Goal: Task Accomplishment & Management: Manage account settings

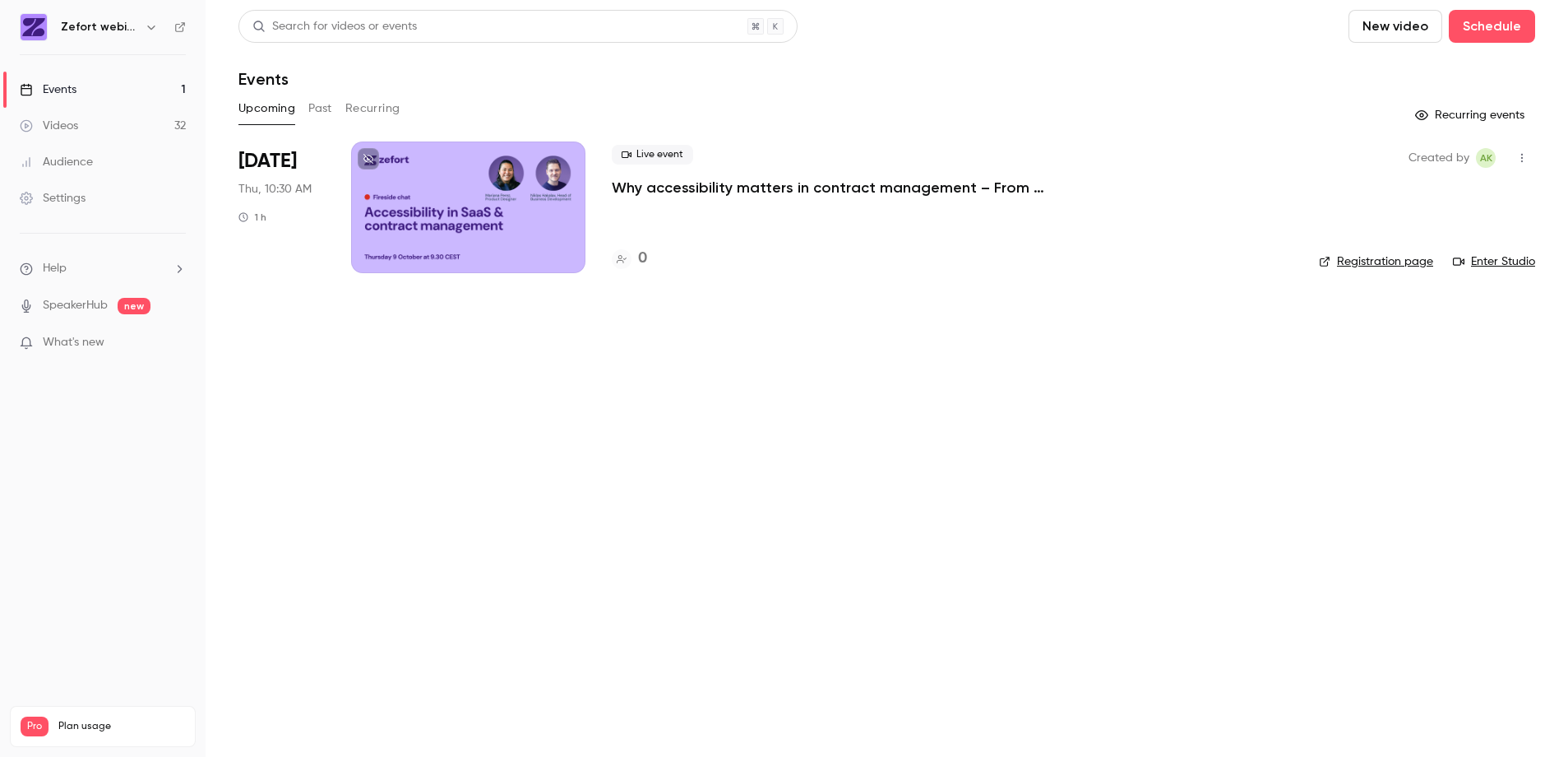
click at [553, 204] on div at bounding box center [469, 207] width 234 height 132
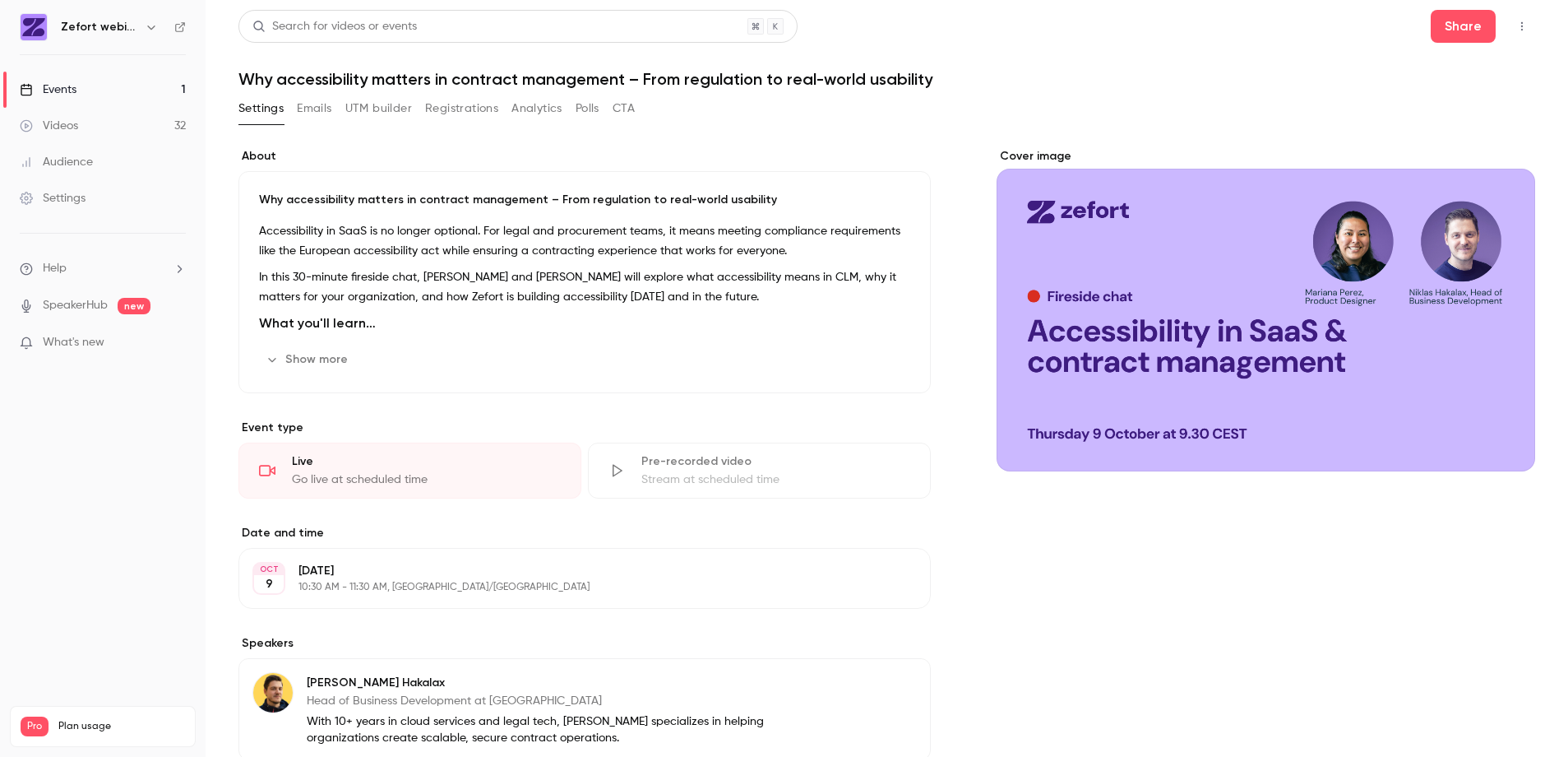
click at [1497, 435] on icon "Cover image" at bounding box center [1505, 441] width 18 height 13
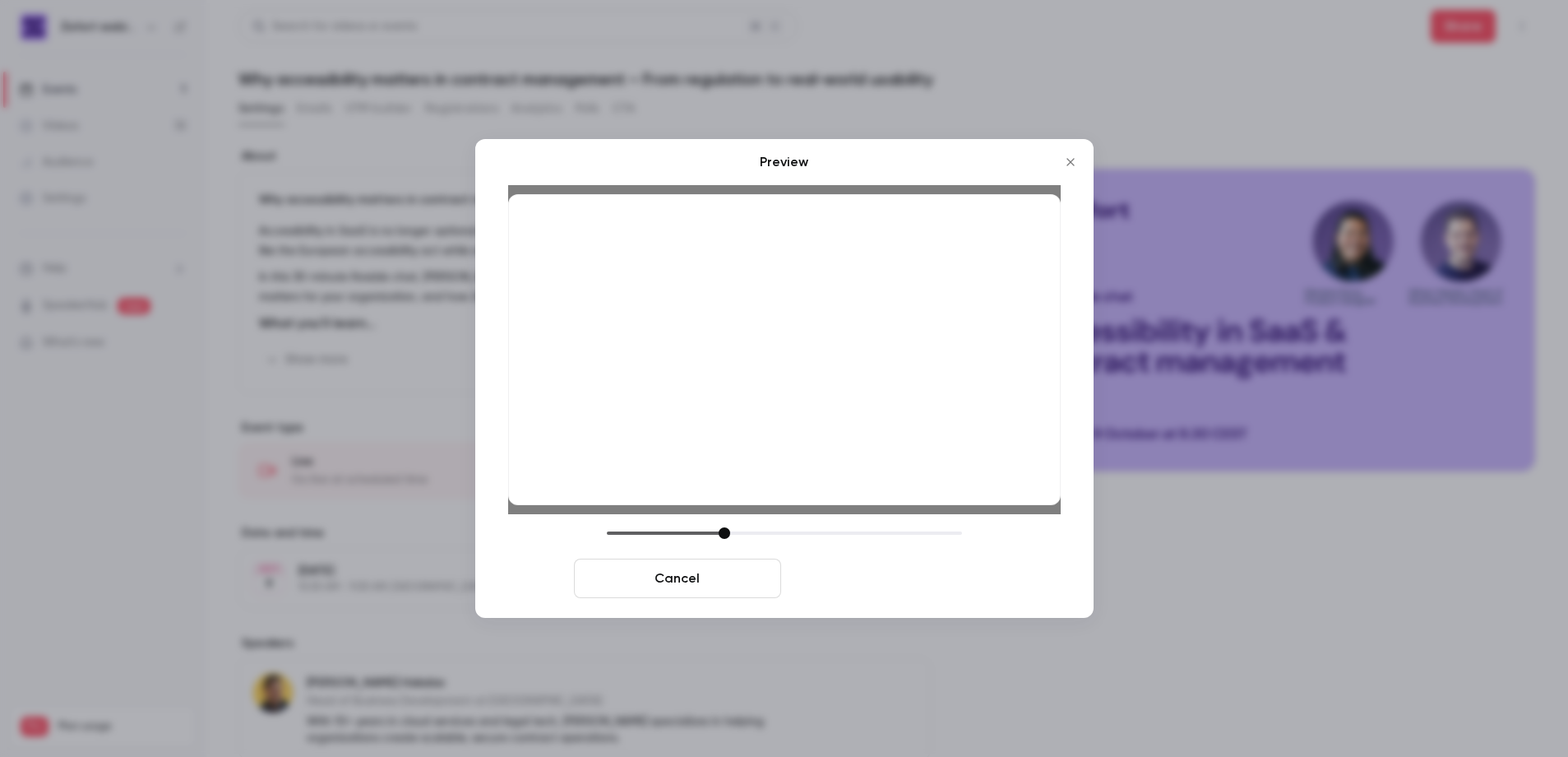
click at [960, 586] on button "Save cover" at bounding box center [891, 578] width 208 height 40
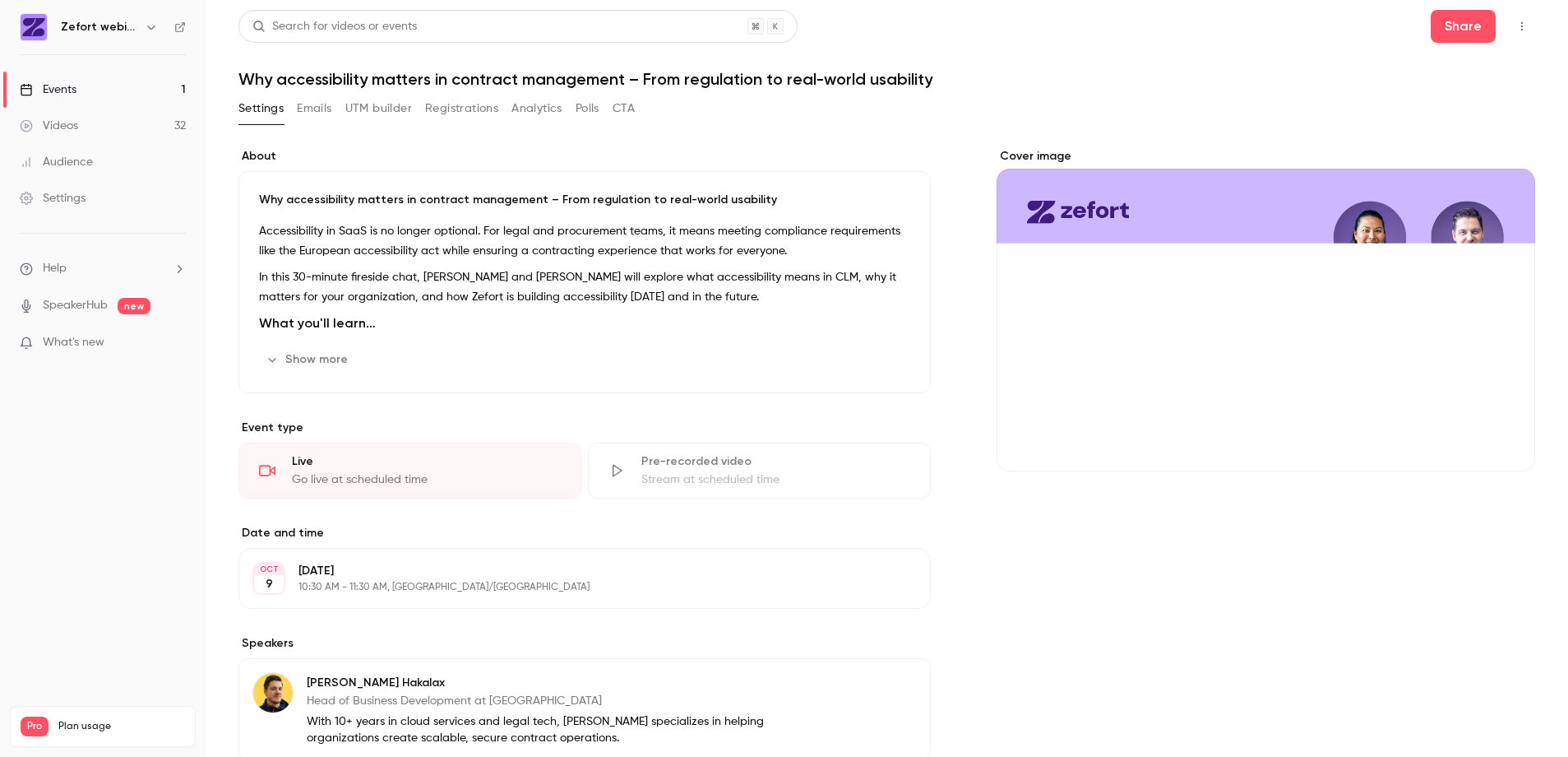
scroll to position [280, 0]
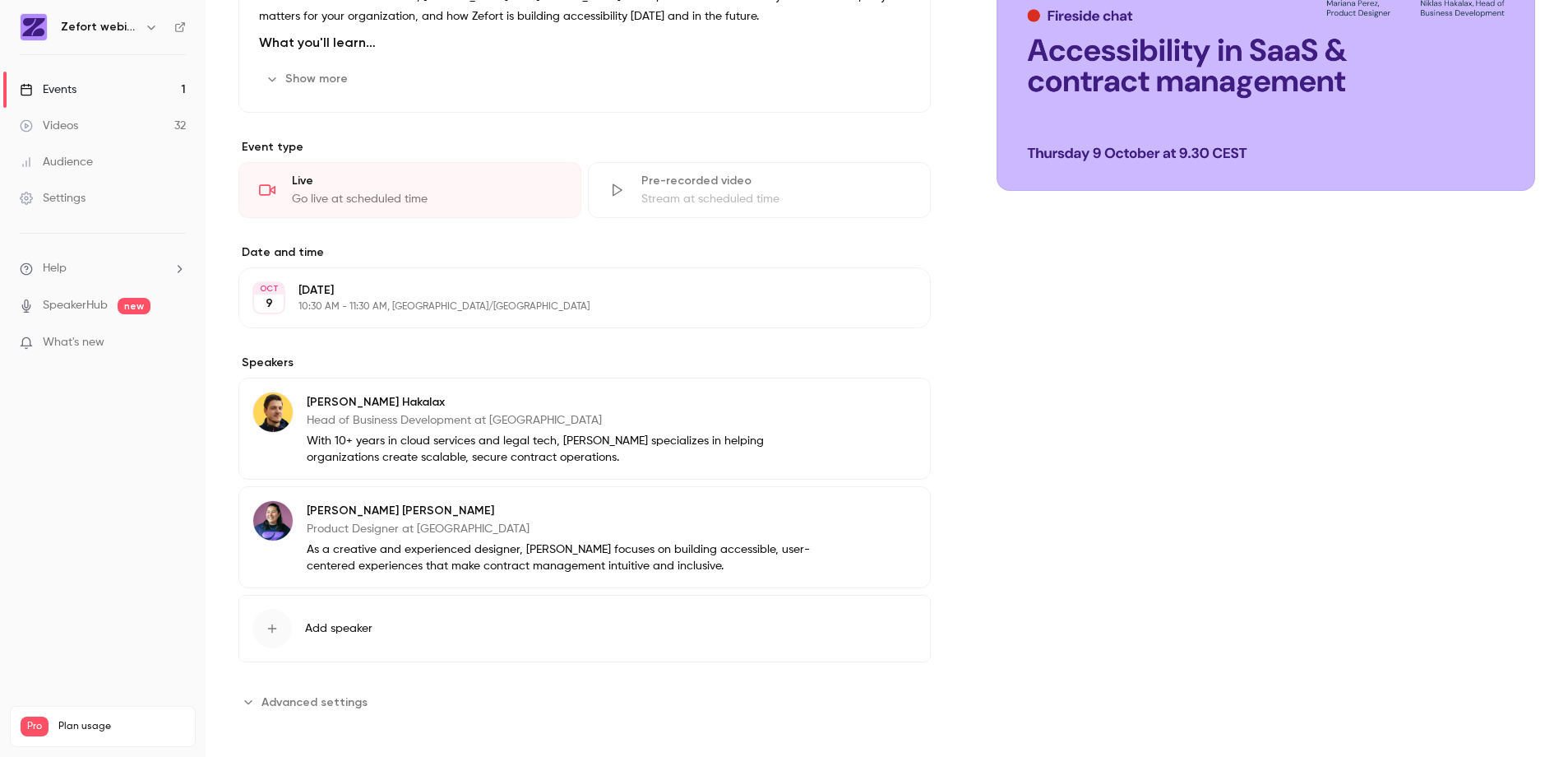
click at [865, 410] on button "Edit" at bounding box center [887, 404] width 60 height 27
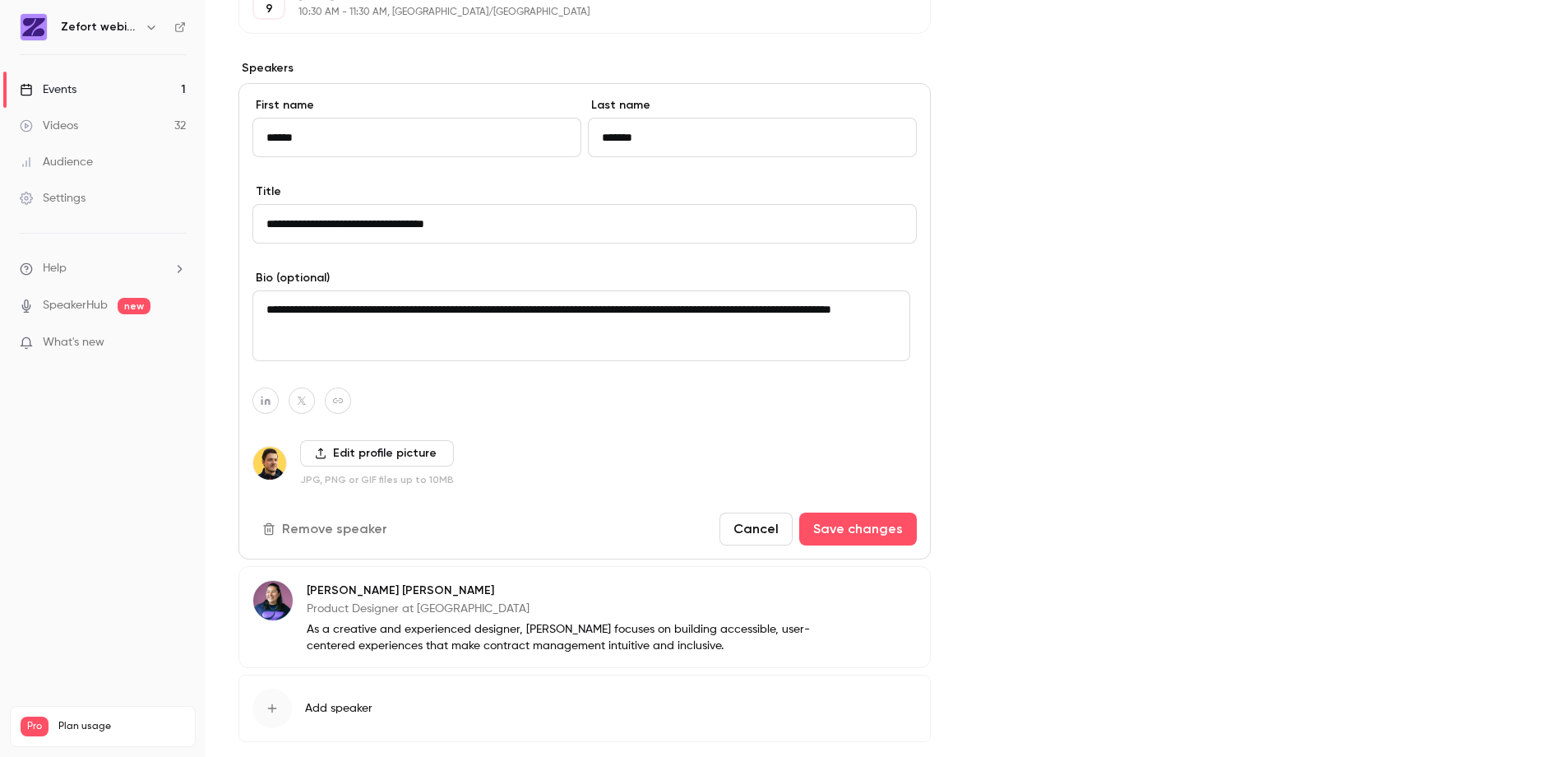
scroll to position [594, 0]
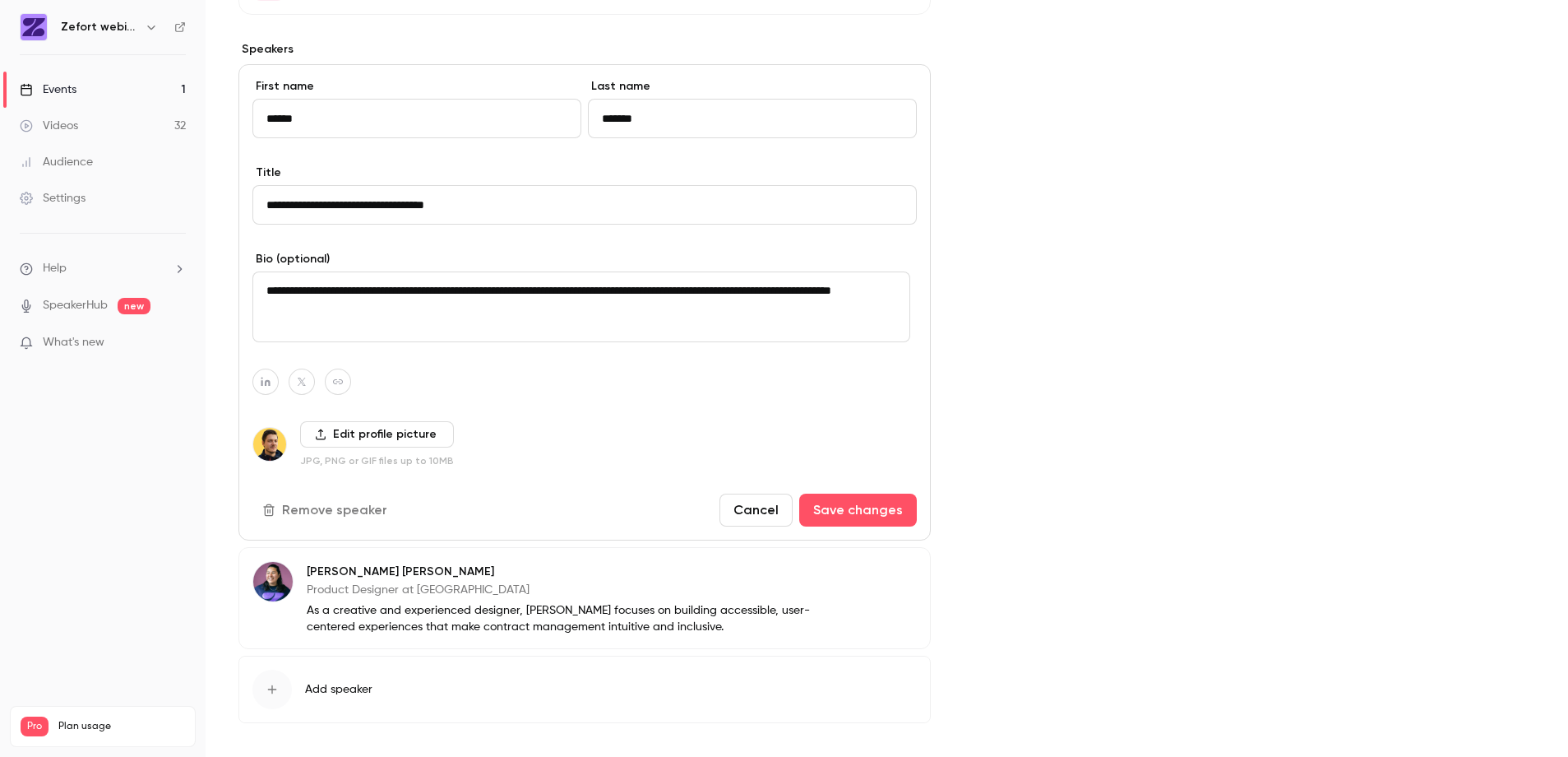
click at [382, 439] on label "Edit profile picture" at bounding box center [376, 434] width 154 height 27
click at [0, 0] on input "Edit profile picture" at bounding box center [0, 0] width 0 height 0
click at [428, 439] on label "Edit profile picture" at bounding box center [376, 434] width 154 height 27
click at [0, 0] on input "Edit profile picture" at bounding box center [0, 0] width 0 height 0
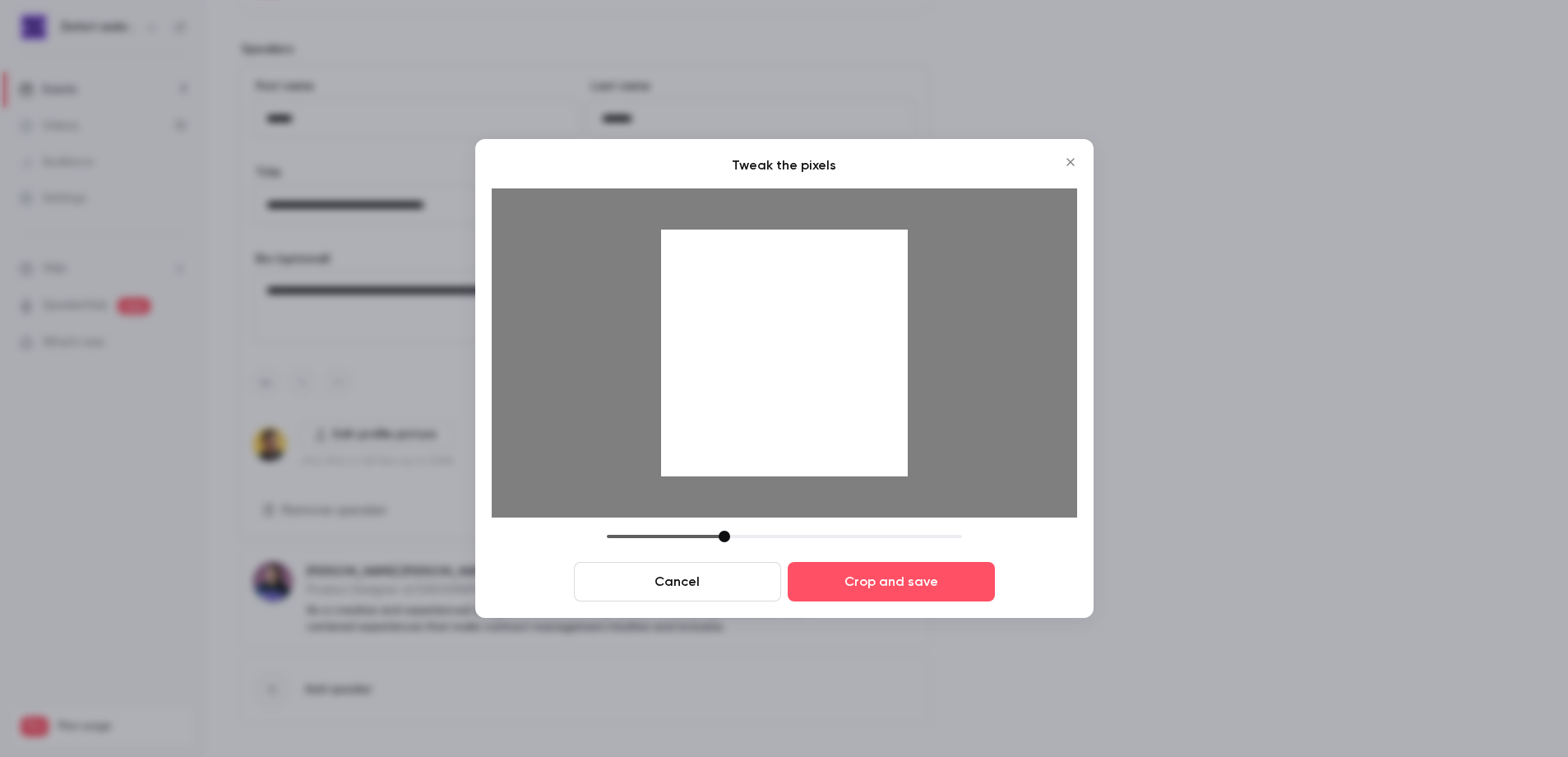
drag, startPoint x: 813, startPoint y: 328, endPoint x: 827, endPoint y: 382, distance: 55.8
click at [807, 367] on div at bounding box center [784, 353] width 246 height 246
drag, startPoint x: 727, startPoint y: 535, endPoint x: 794, endPoint y: 537, distance: 67.0
click at [794, 537] on div at bounding box center [792, 536] width 12 height 12
drag, startPoint x: 813, startPoint y: 365, endPoint x: 821, endPoint y: 395, distance: 31.0
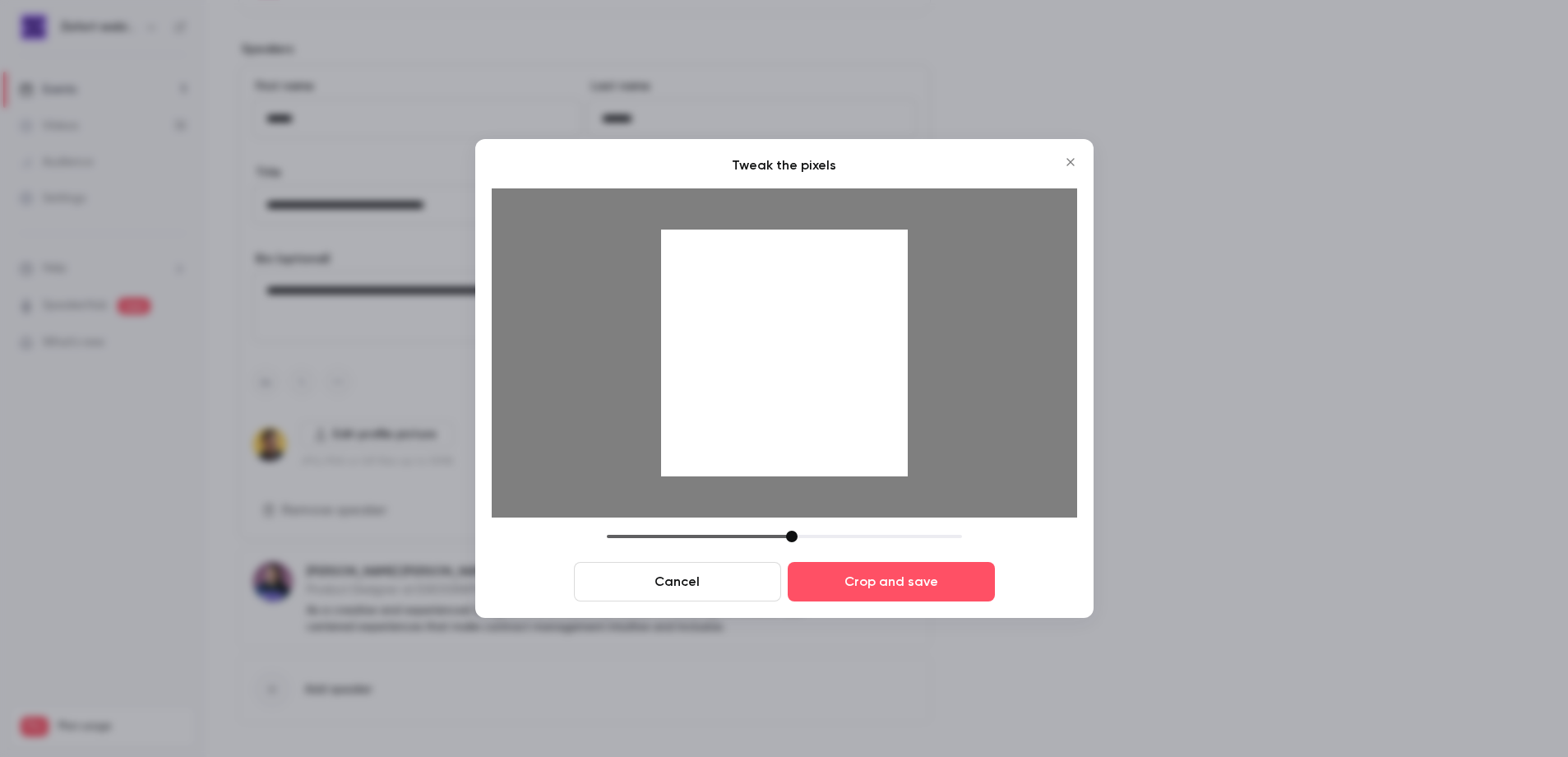
click at [821, 396] on div at bounding box center [784, 353] width 246 height 246
drag, startPoint x: 795, startPoint y: 537, endPoint x: 805, endPoint y: 538, distance: 10.0
click at [805, 538] on div at bounding box center [800, 536] width 12 height 12
drag, startPoint x: 798, startPoint y: 381, endPoint x: 801, endPoint y: 439, distance: 58.1
click at [800, 398] on div at bounding box center [784, 353] width 246 height 246
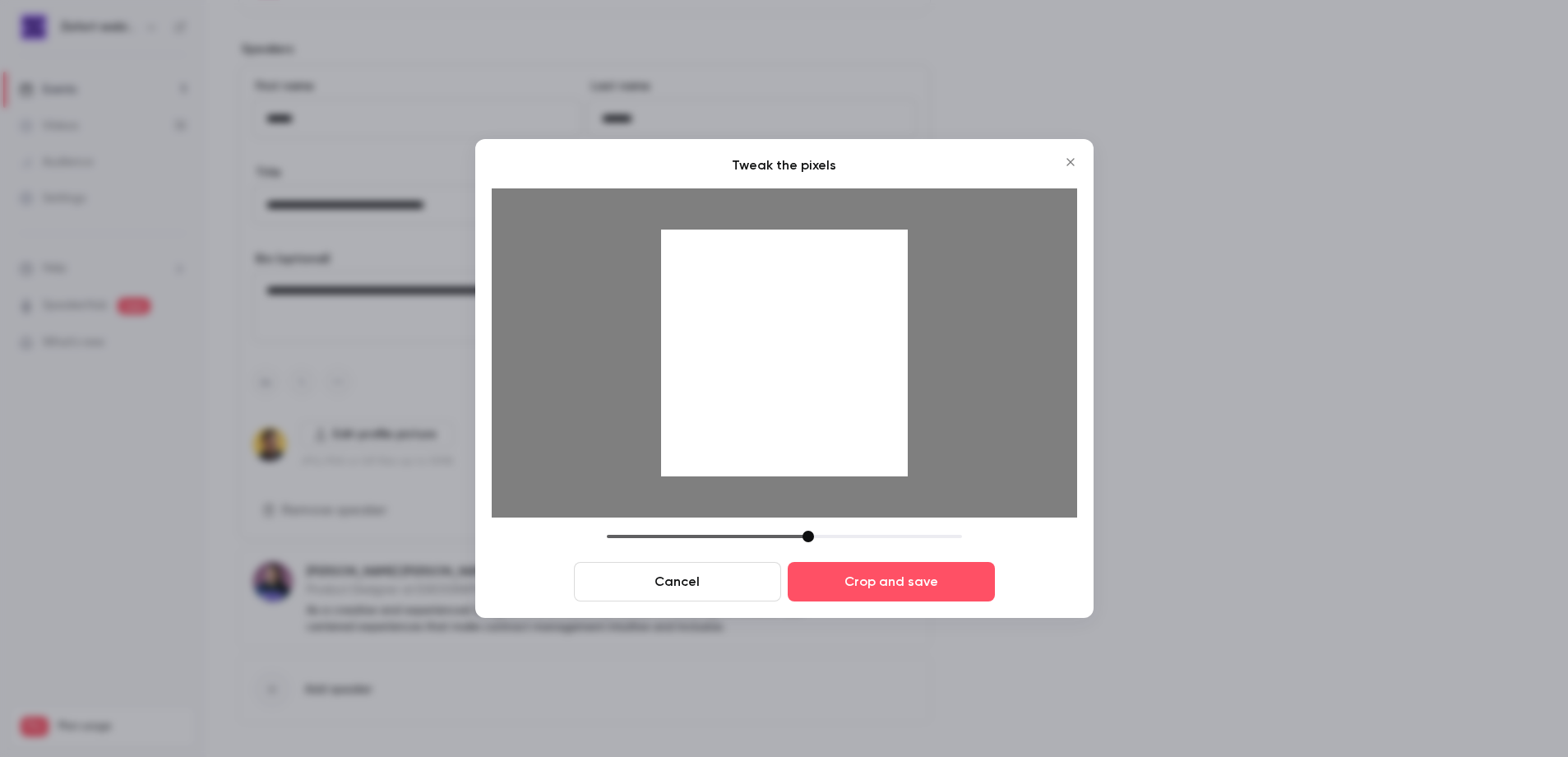
click at [811, 533] on div at bounding box center [808, 536] width 12 height 12
click at [805, 426] on div at bounding box center [784, 353] width 246 height 246
click at [936, 582] on button "Crop and save" at bounding box center [891, 582] width 208 height 40
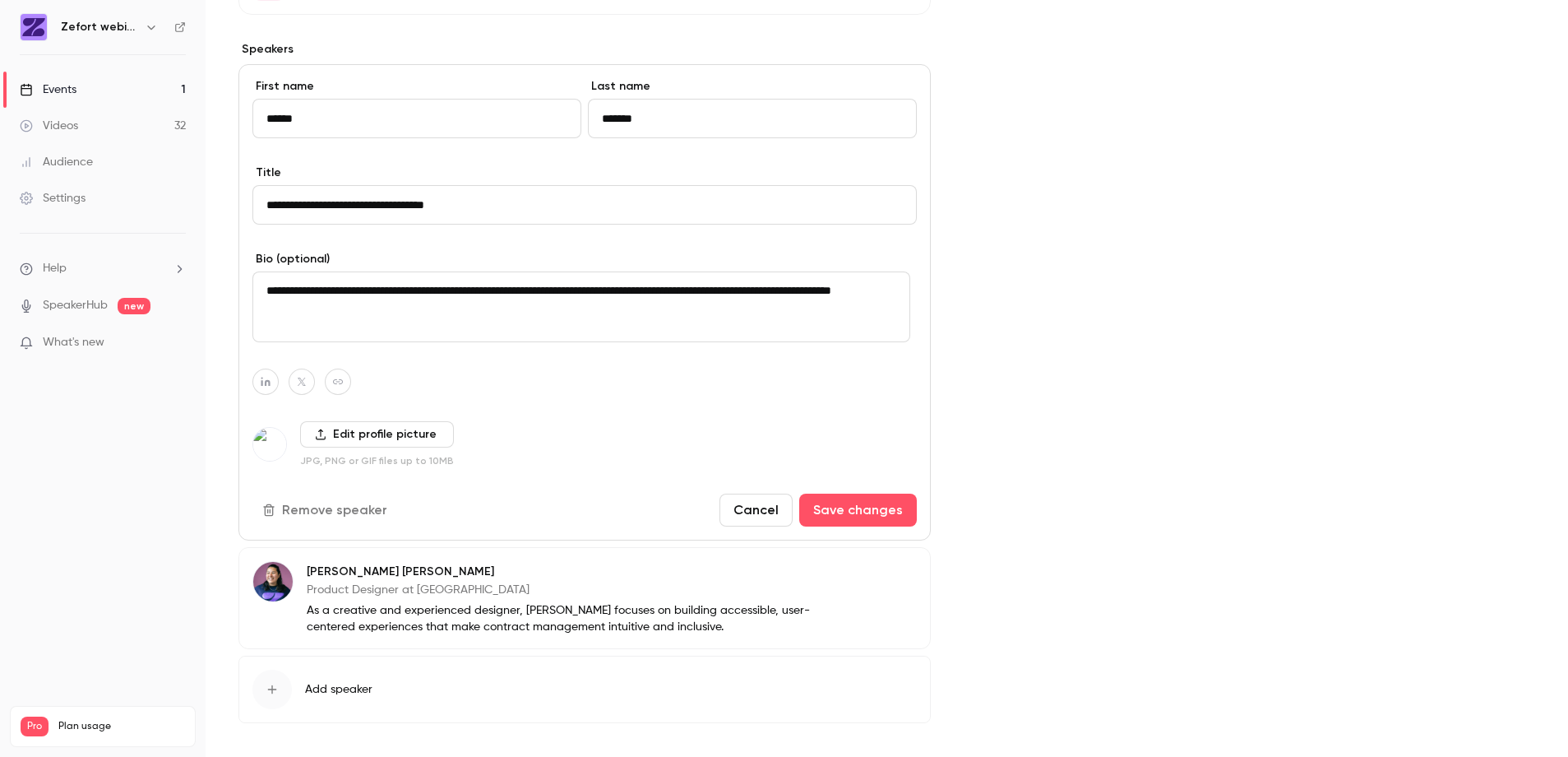
click at [881, 577] on button "Edit" at bounding box center [887, 574] width 60 height 27
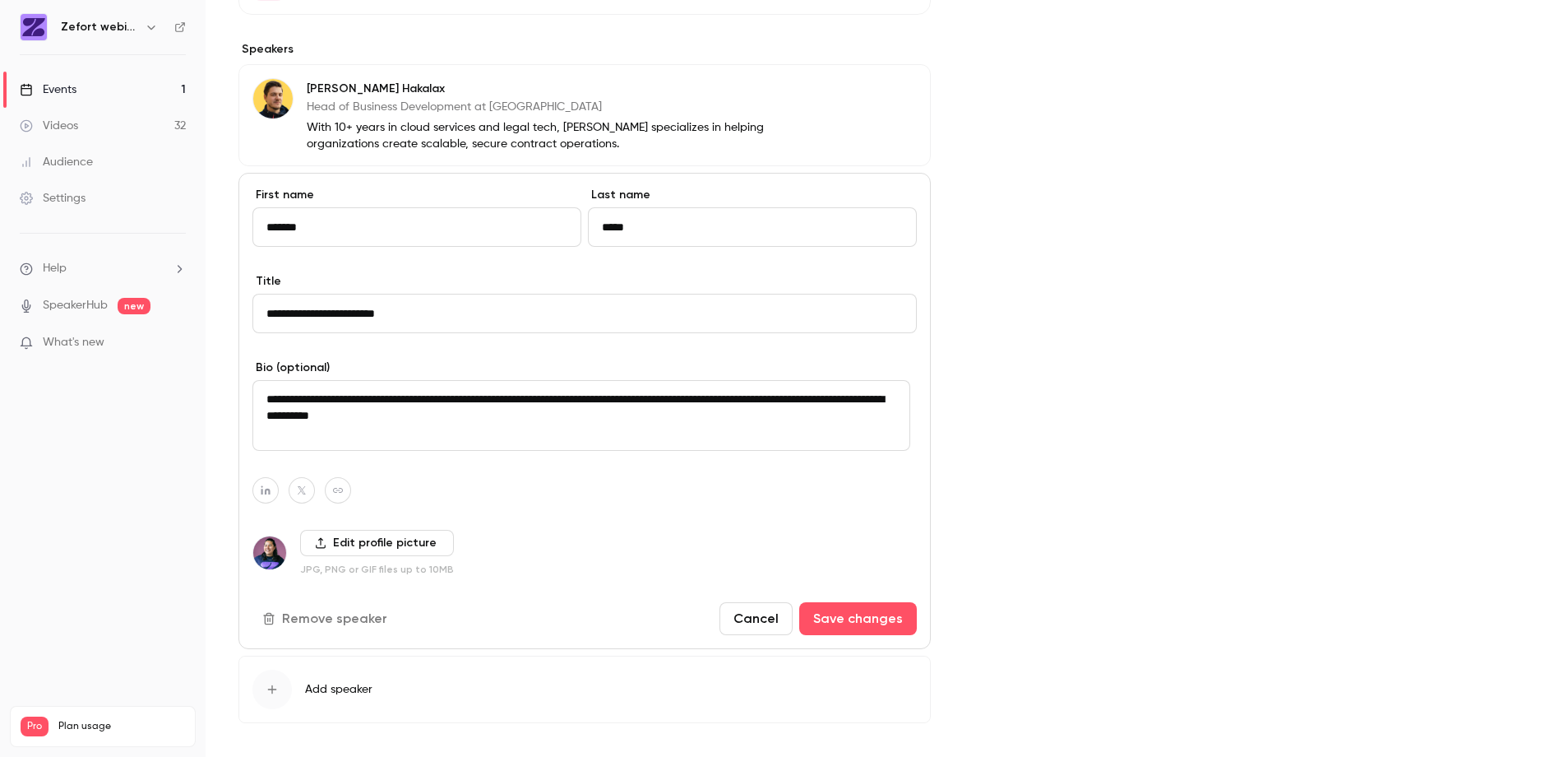
click at [380, 542] on label "Edit profile picture" at bounding box center [376, 542] width 154 height 27
click at [0, 0] on input "Edit profile picture" at bounding box center [0, 0] width 0 height 0
click at [275, 558] on img at bounding box center [269, 552] width 33 height 33
click at [385, 542] on label "Edit profile picture" at bounding box center [376, 542] width 154 height 27
click at [0, 0] on input "Edit profile picture" at bounding box center [0, 0] width 0 height 0
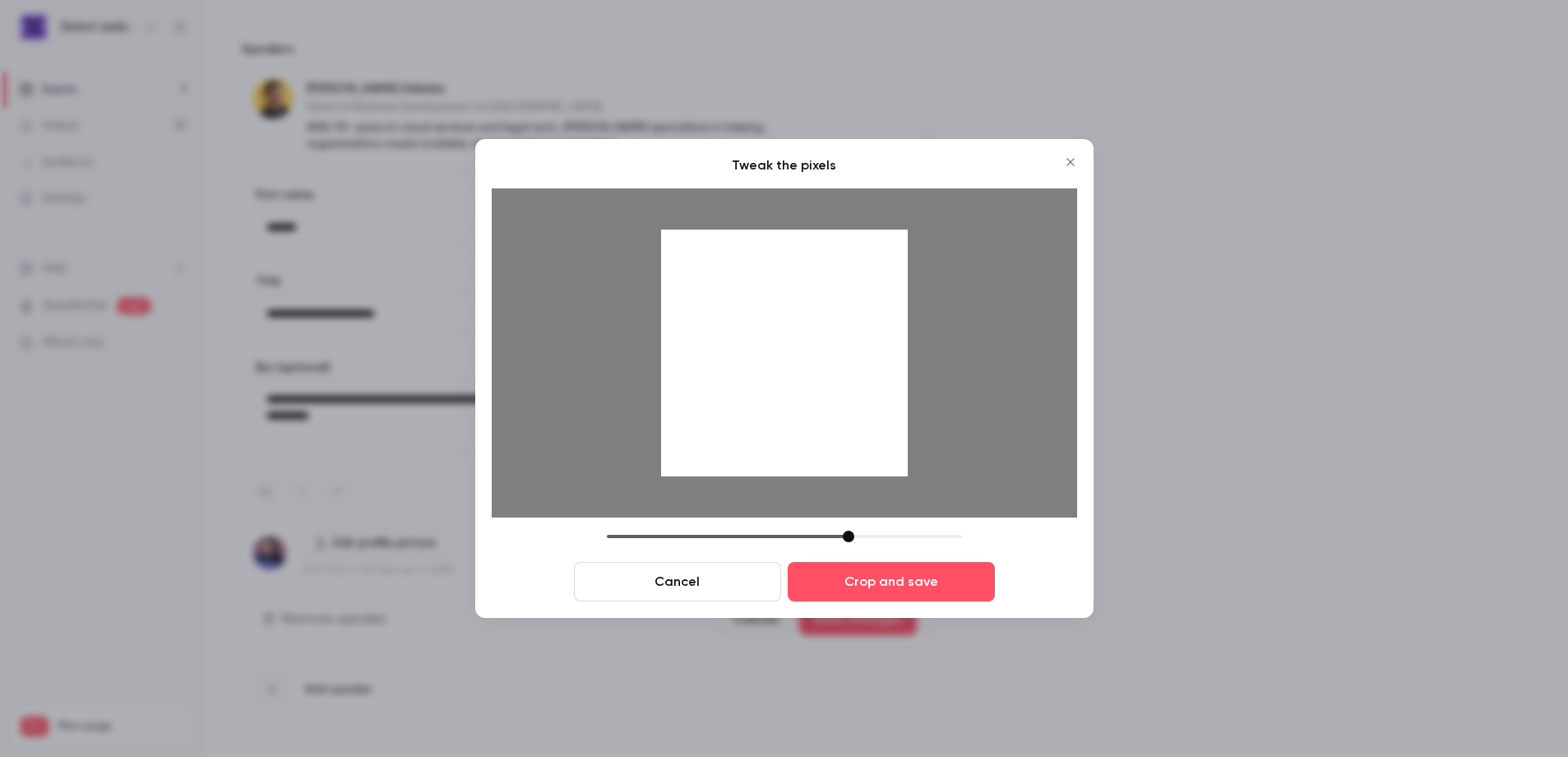
drag, startPoint x: 743, startPoint y: 534, endPoint x: 853, endPoint y: 535, distance: 110.0
click at [853, 535] on div at bounding box center [849, 536] width 12 height 12
drag, startPoint x: 798, startPoint y: 276, endPoint x: 792, endPoint y: 452, distance: 176.1
click at [792, 452] on div at bounding box center [784, 353] width 246 height 246
drag, startPoint x: 850, startPoint y: 534, endPoint x: 864, endPoint y: 523, distance: 17.8
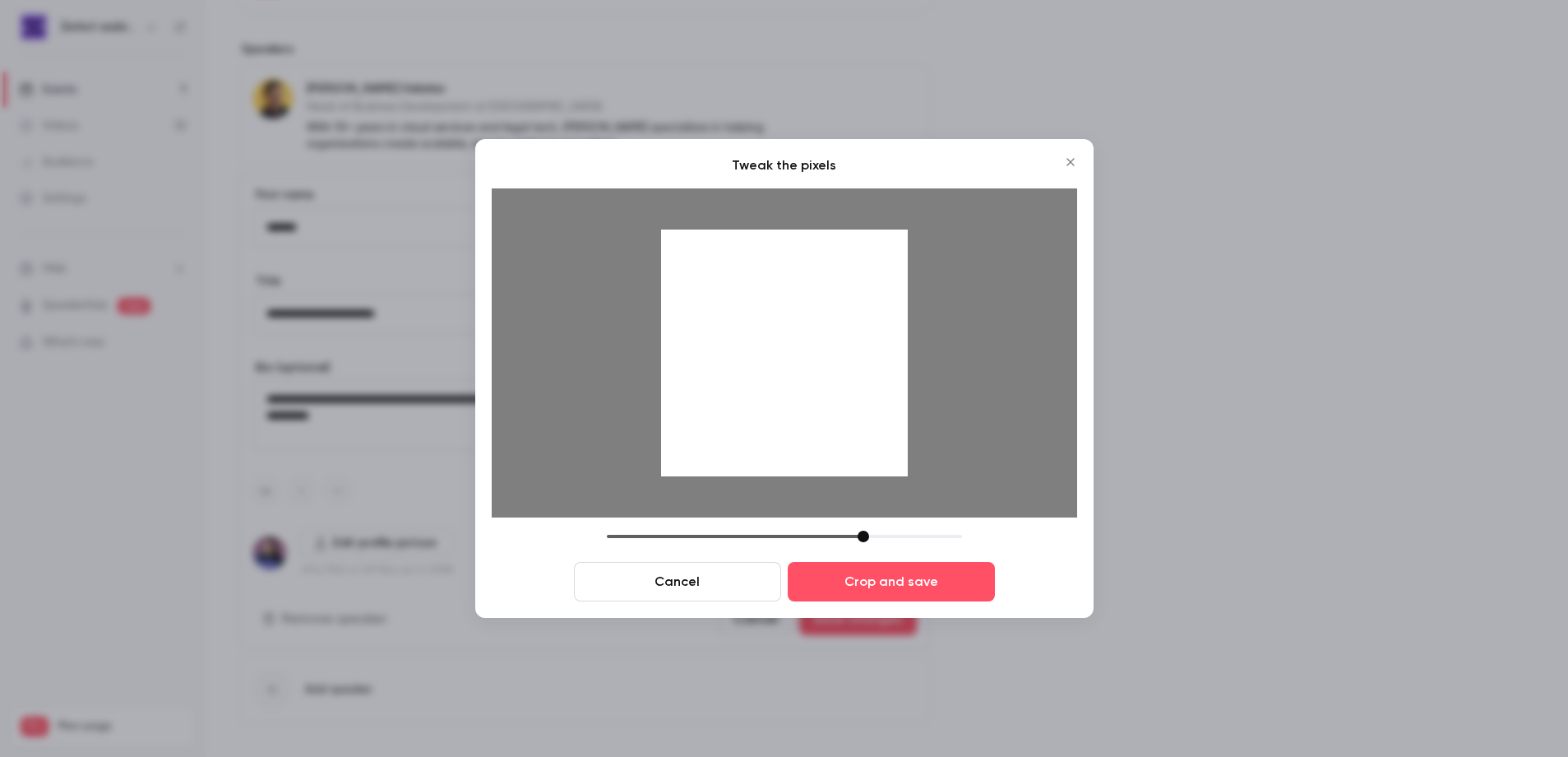
click at [867, 534] on div at bounding box center [864, 536] width 12 height 12
click at [823, 438] on div at bounding box center [784, 353] width 246 height 246
click at [876, 538] on div at bounding box center [875, 536] width 12 height 12
drag, startPoint x: 842, startPoint y: 453, endPoint x: 844, endPoint y: 469, distance: 16.1
click at [844, 469] on div at bounding box center [784, 353] width 246 height 246
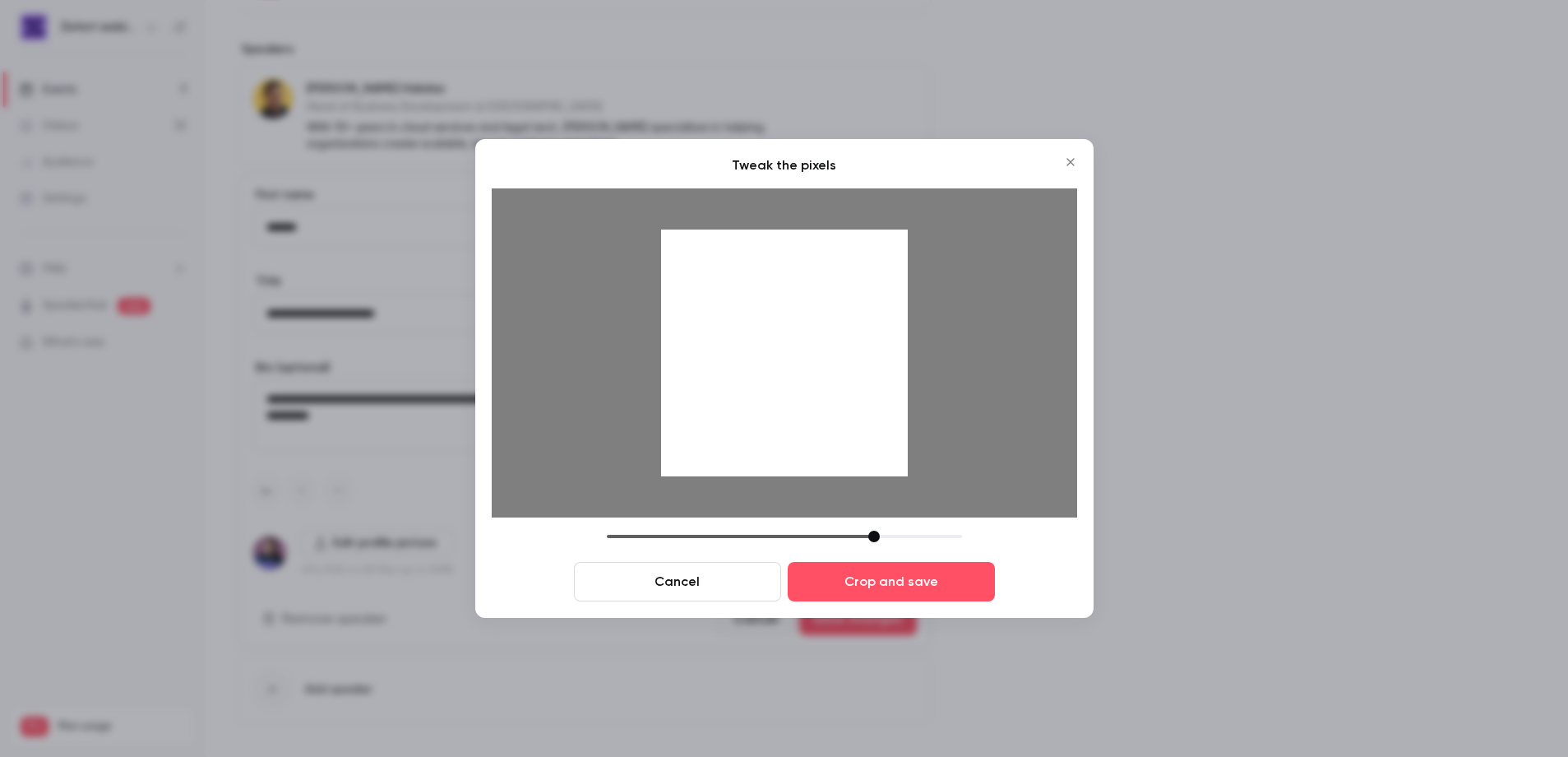
click at [858, 536] on div at bounding box center [784, 536] width 356 height 12
drag, startPoint x: 840, startPoint y: 431, endPoint x: 835, endPoint y: 416, distance: 15.8
click at [835, 416] on div at bounding box center [784, 353] width 246 height 246
click at [865, 537] on div at bounding box center [864, 536] width 12 height 12
click at [945, 579] on button "Crop and save" at bounding box center [891, 582] width 208 height 40
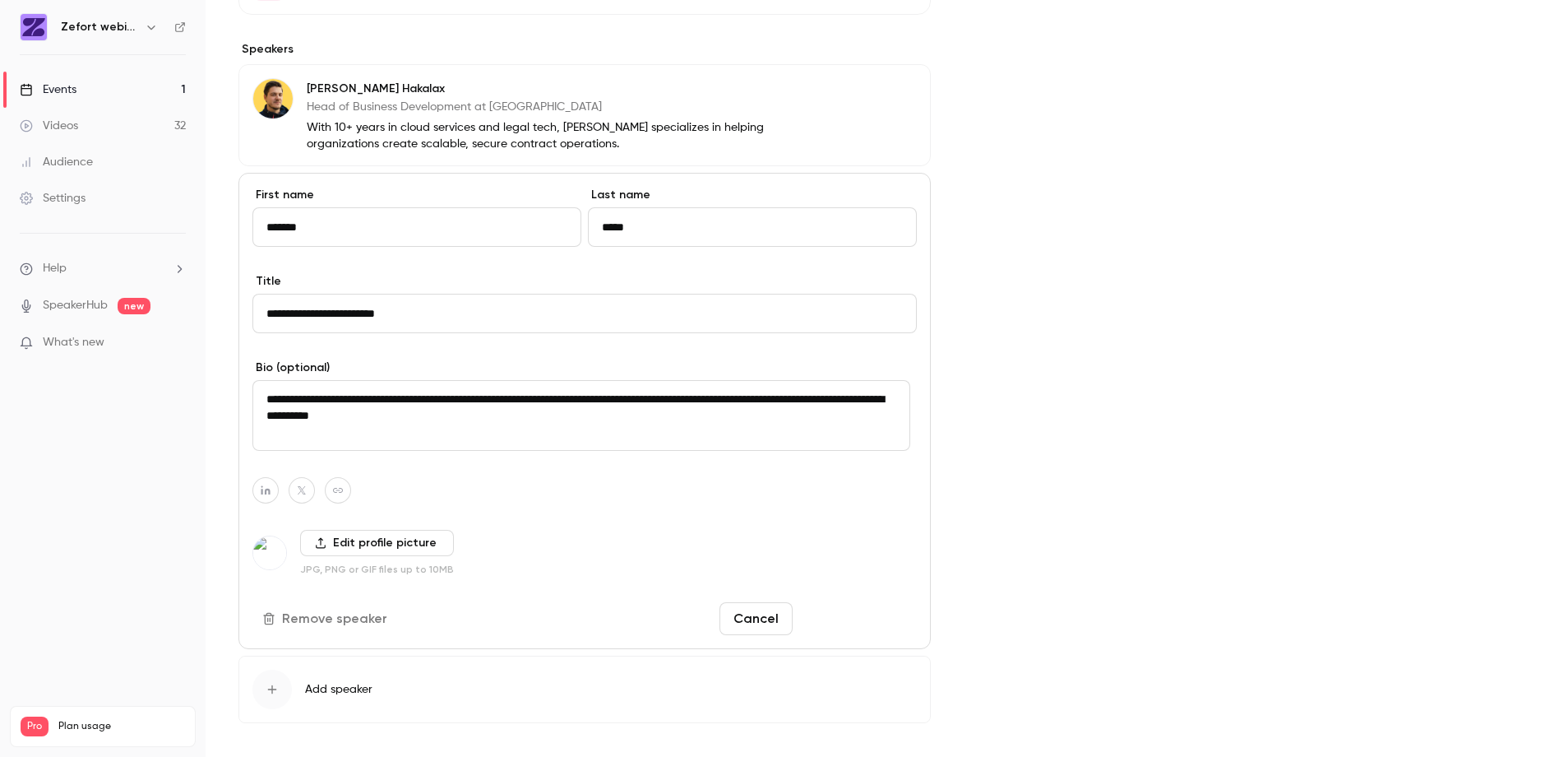
drag, startPoint x: 887, startPoint y: 619, endPoint x: 895, endPoint y: 611, distance: 11.3
click at [887, 619] on button "Save changes" at bounding box center [858, 618] width 117 height 33
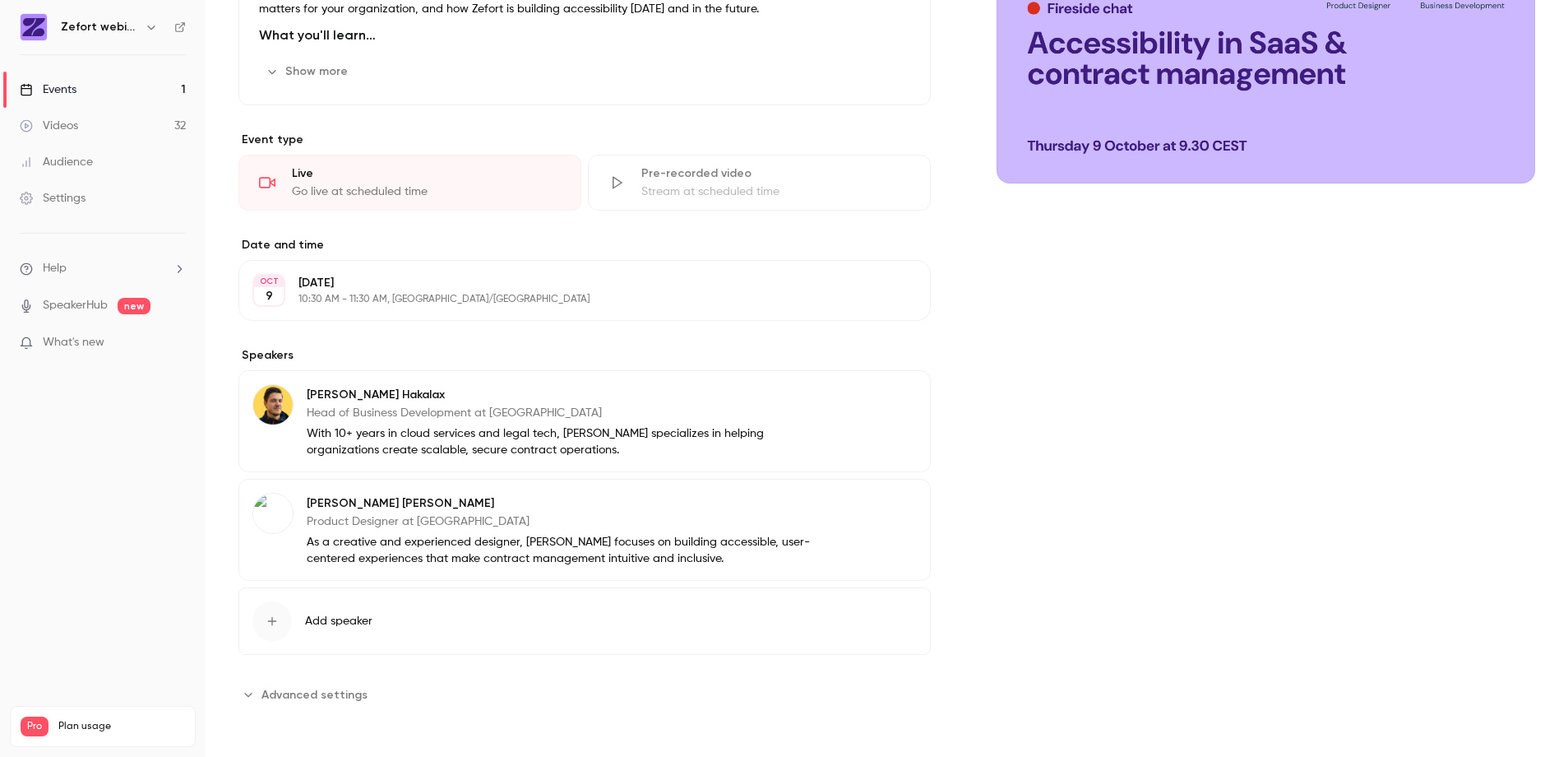
click at [897, 401] on button "Edit" at bounding box center [887, 397] width 60 height 27
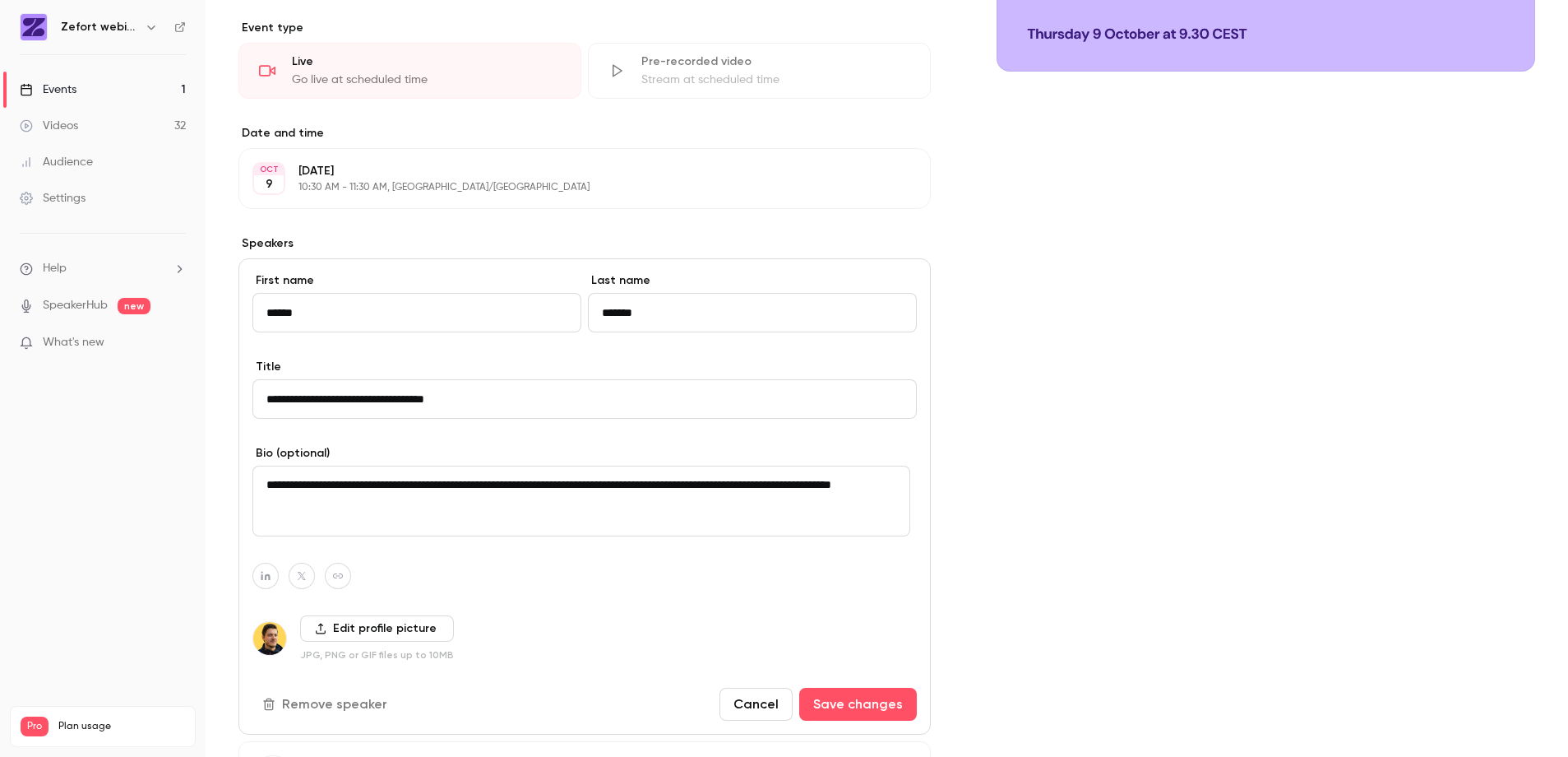
scroll to position [432, 0]
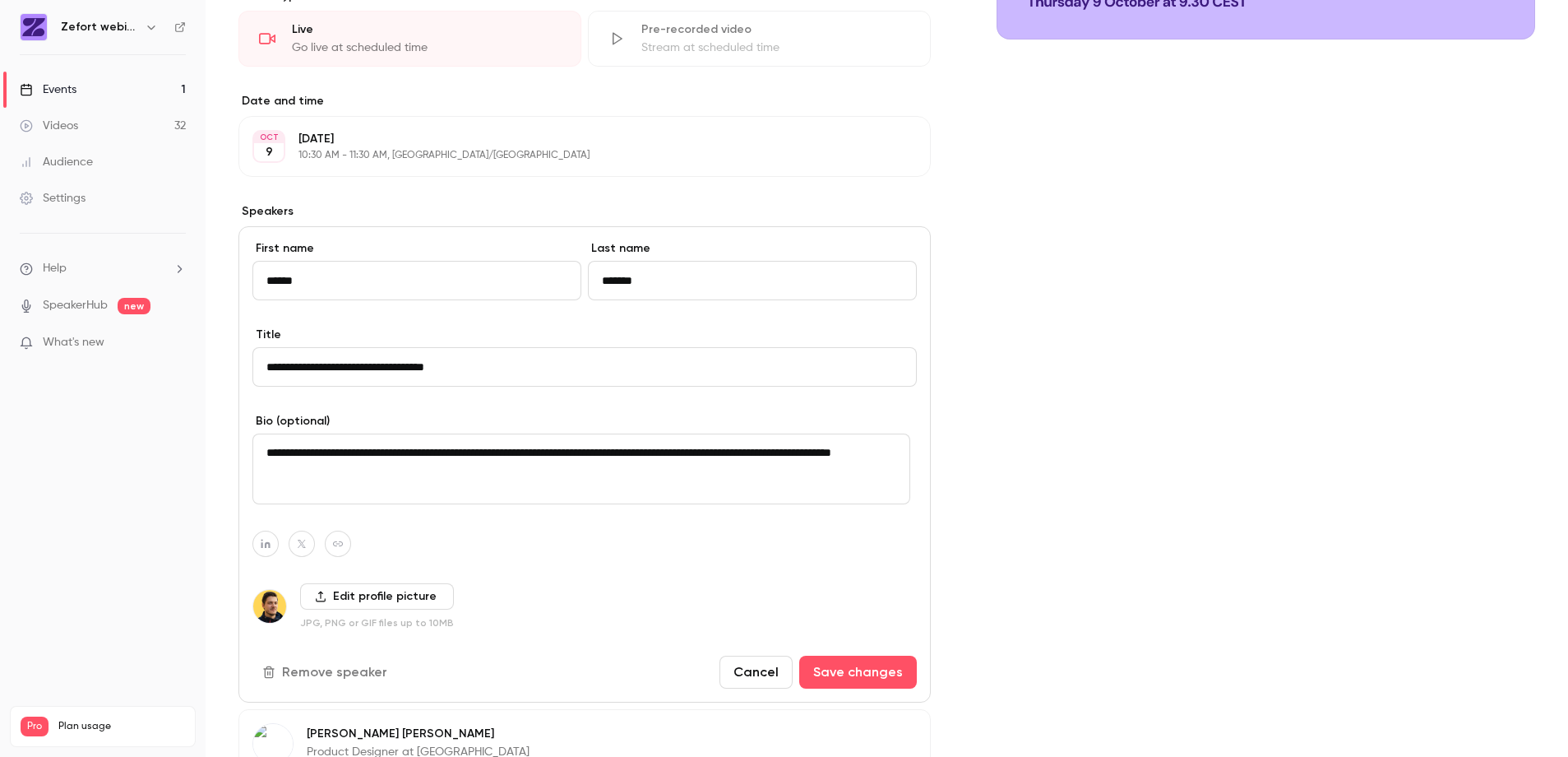
click at [405, 602] on label "Edit profile picture" at bounding box center [376, 596] width 154 height 27
click at [0, 0] on input "Edit profile picture" at bounding box center [0, 0] width 0 height 0
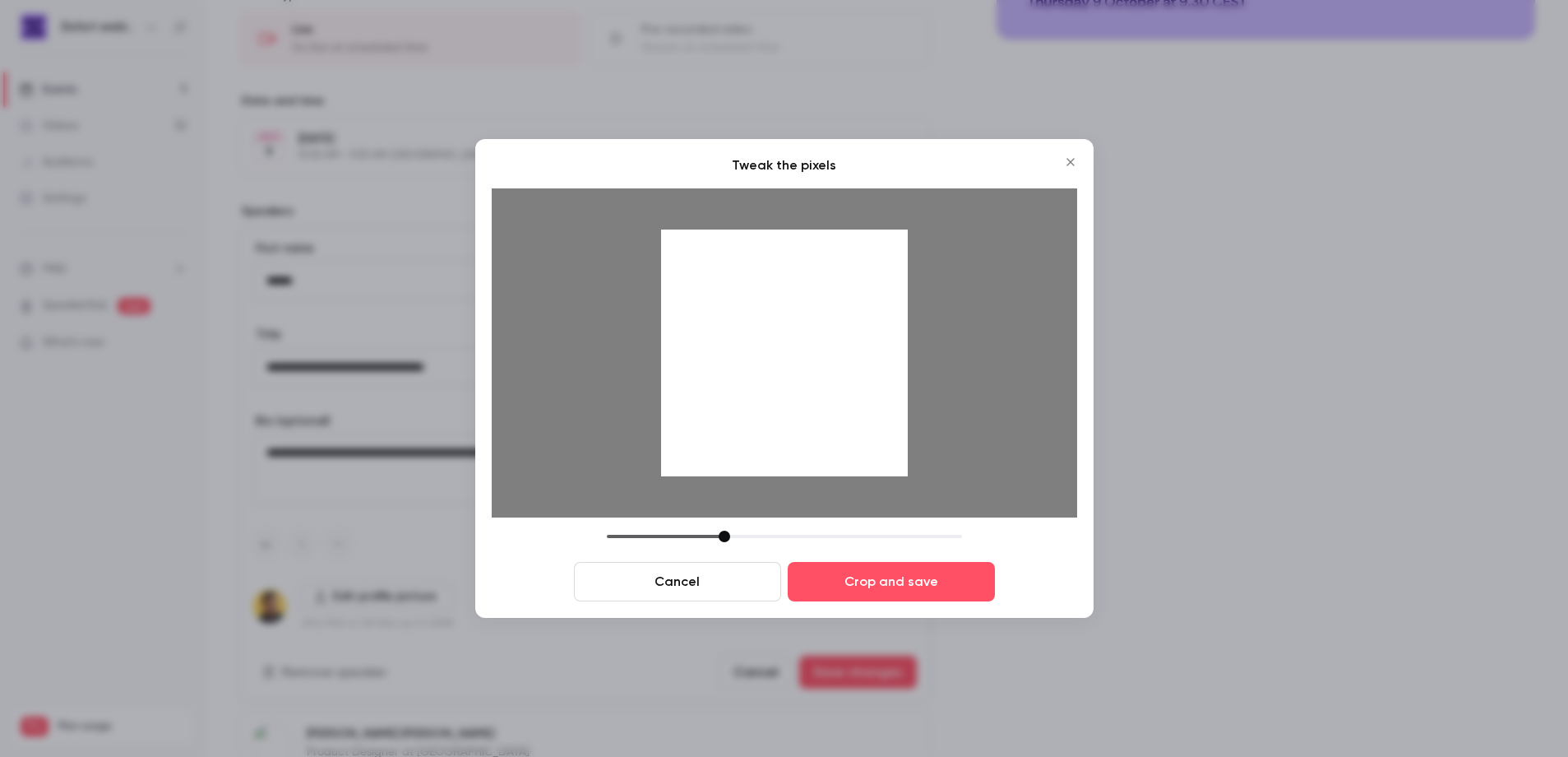
drag, startPoint x: 811, startPoint y: 365, endPoint x: 813, endPoint y: 373, distance: 8.2
click at [813, 373] on div at bounding box center [784, 353] width 246 height 246
drag, startPoint x: 733, startPoint y: 536, endPoint x: 867, endPoint y: 531, distance: 134.1
click at [867, 531] on div at bounding box center [864, 536] width 12 height 12
drag, startPoint x: 803, startPoint y: 370, endPoint x: 825, endPoint y: 494, distance: 125.9
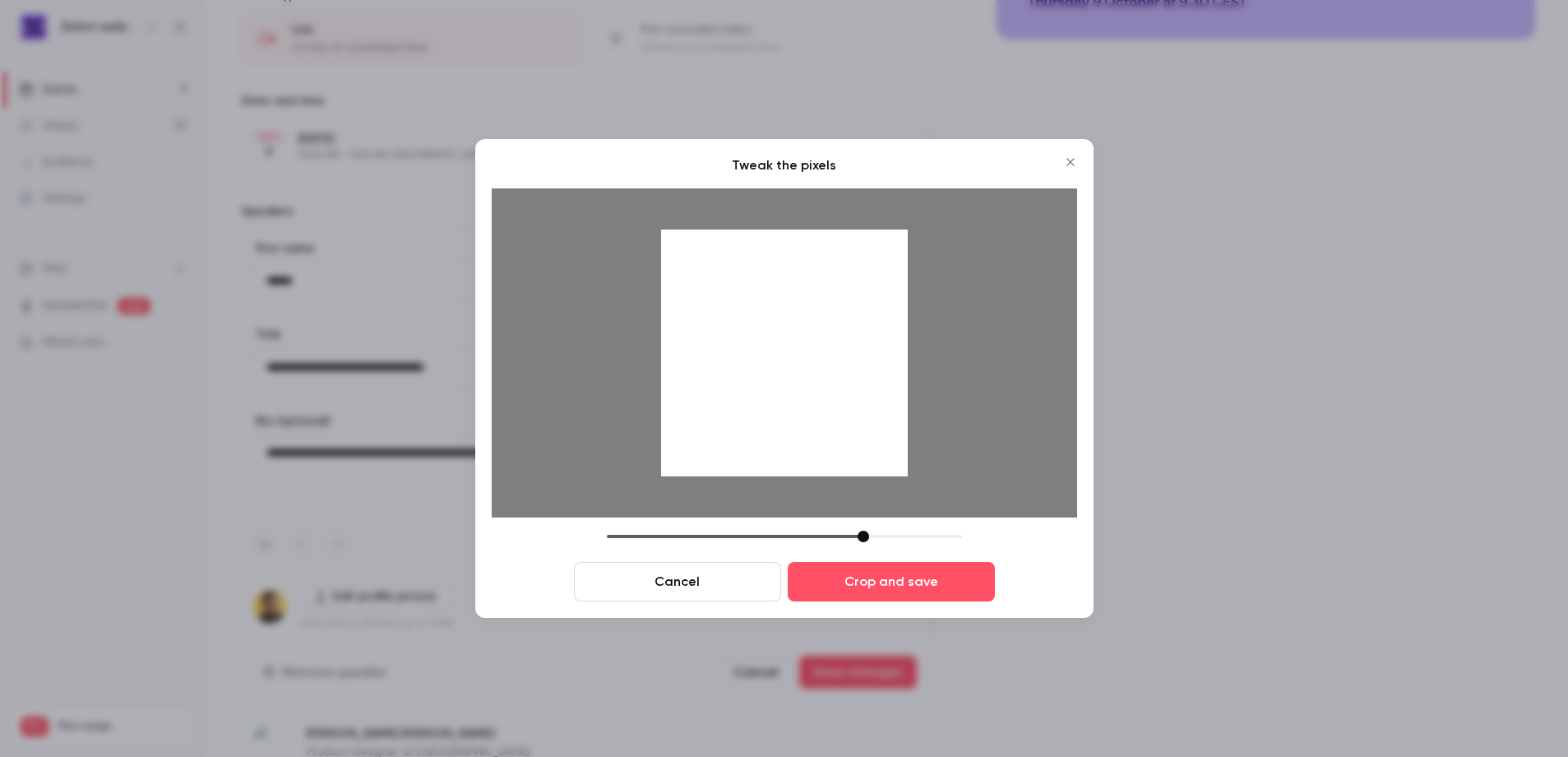
click at [831, 482] on div at bounding box center [784, 353] width 586 height 329
click at [815, 532] on div at bounding box center [784, 536] width 356 height 12
click at [920, 593] on button "Crop and save" at bounding box center [891, 582] width 208 height 40
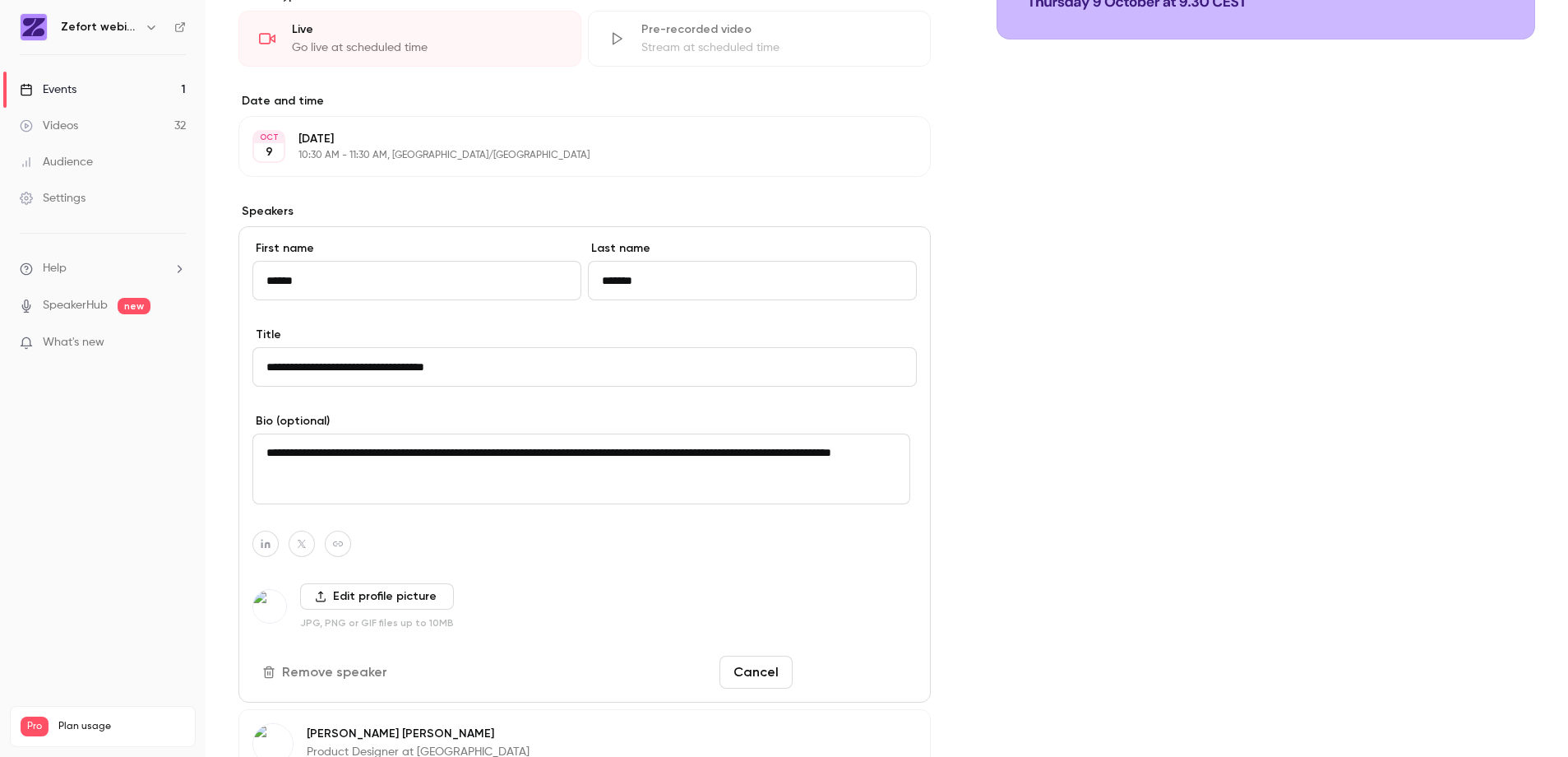
click at [879, 664] on button "Save changes" at bounding box center [858, 672] width 117 height 33
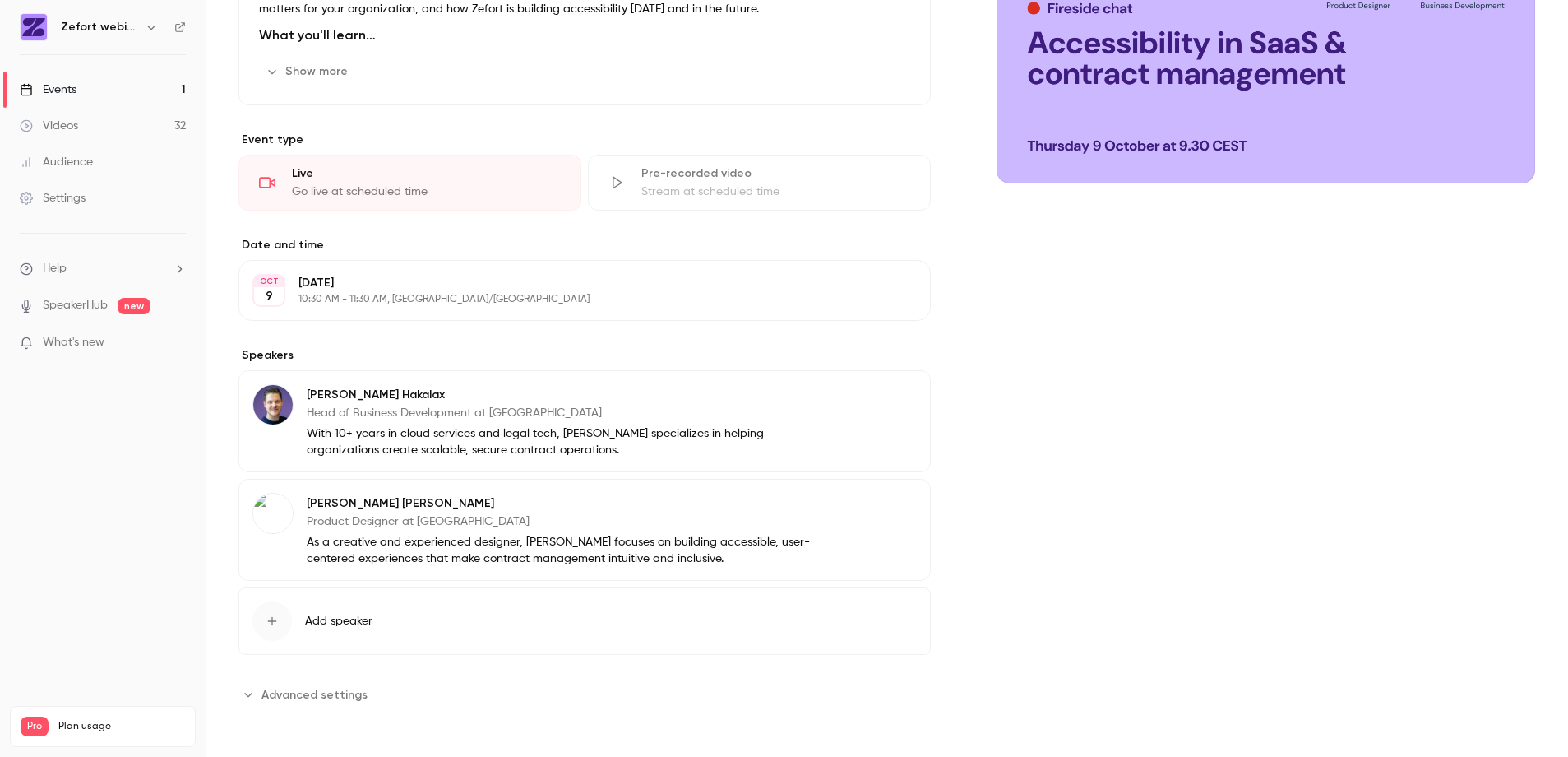
scroll to position [288, 0]
click at [896, 506] on button "Edit" at bounding box center [887, 506] width 60 height 27
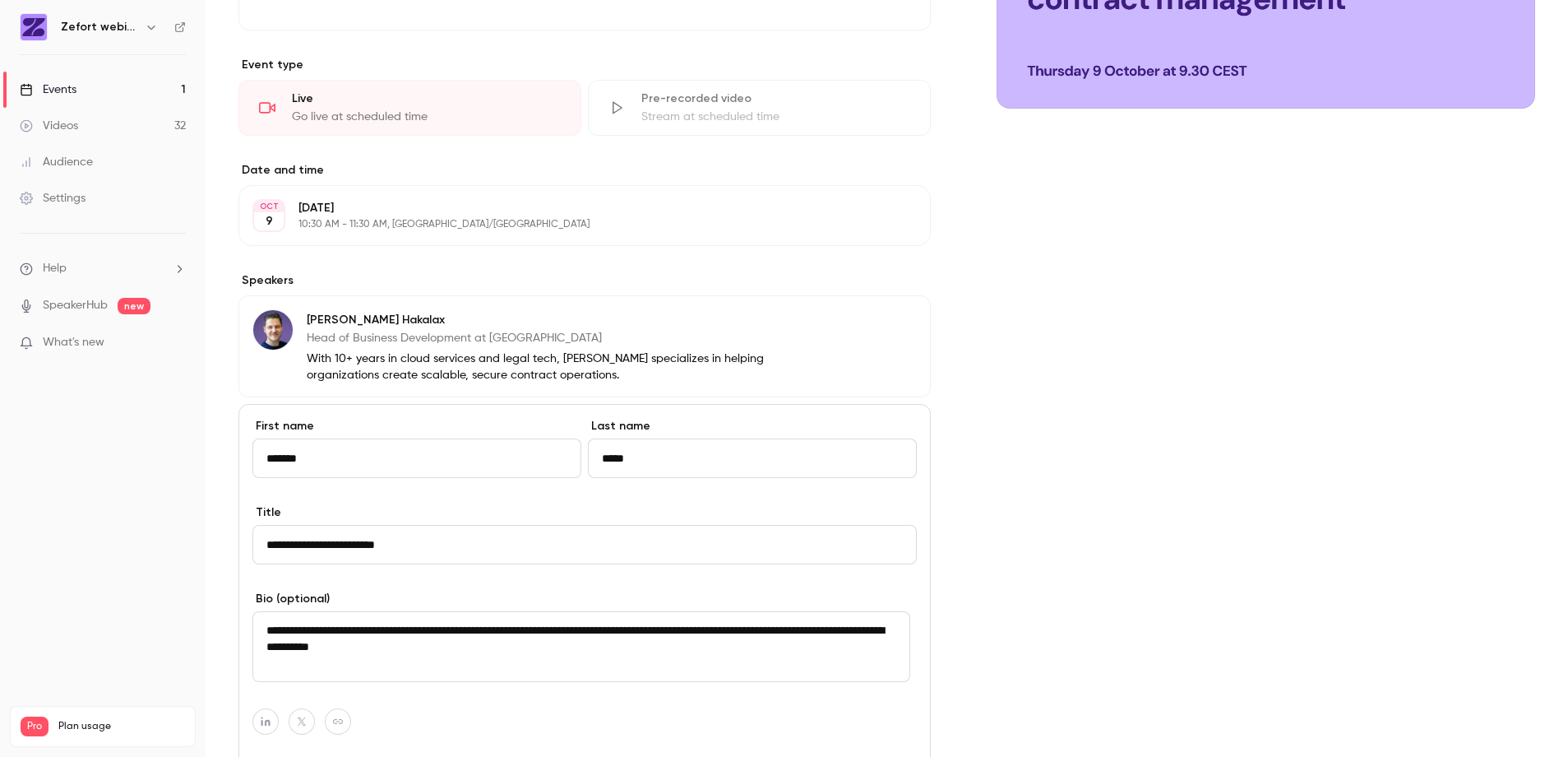
scroll to position [605, 0]
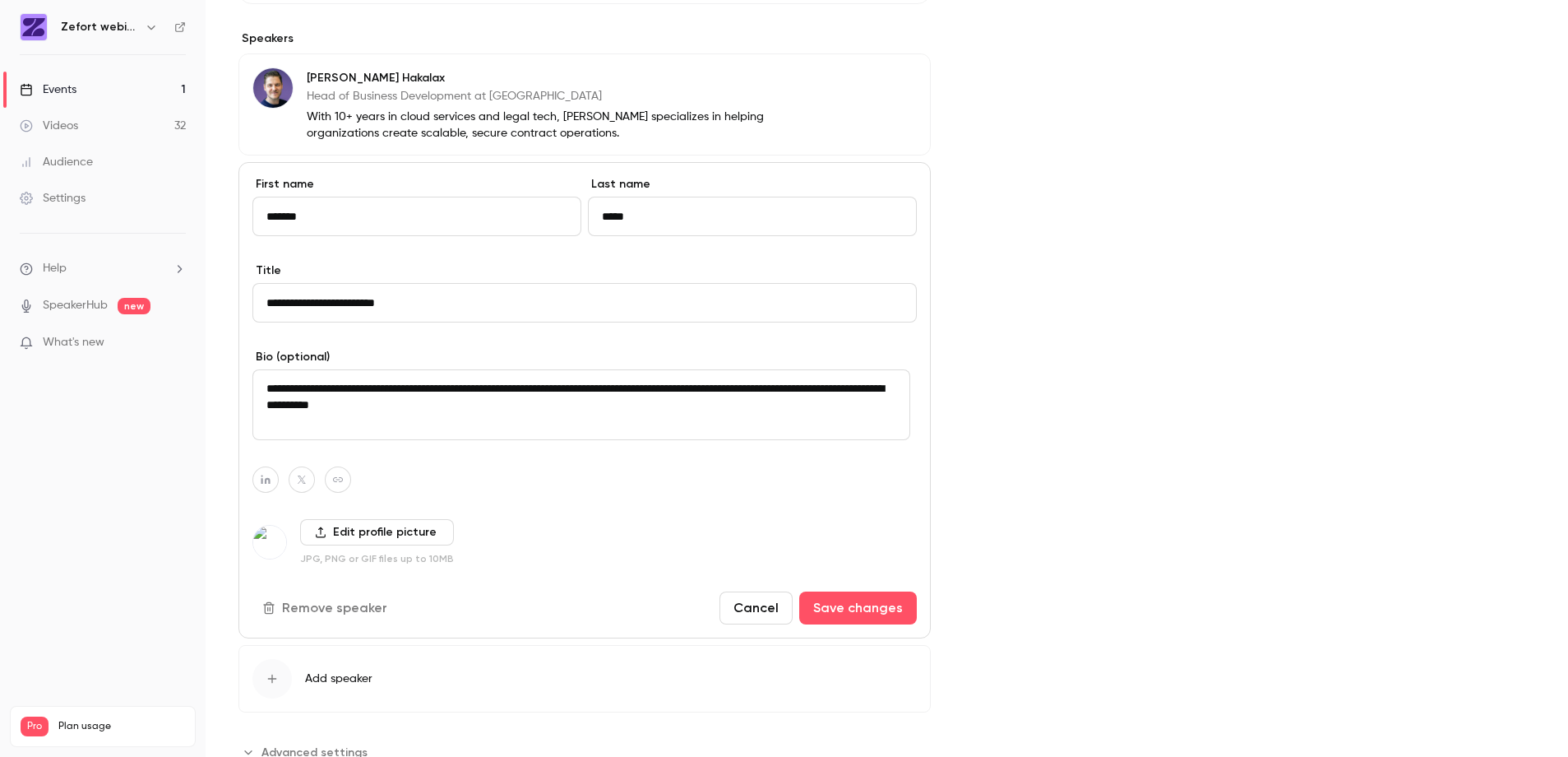
click at [356, 533] on label "Edit profile picture" at bounding box center [376, 532] width 154 height 27
click at [0, 0] on input "Edit profile picture" at bounding box center [0, 0] width 0 height 0
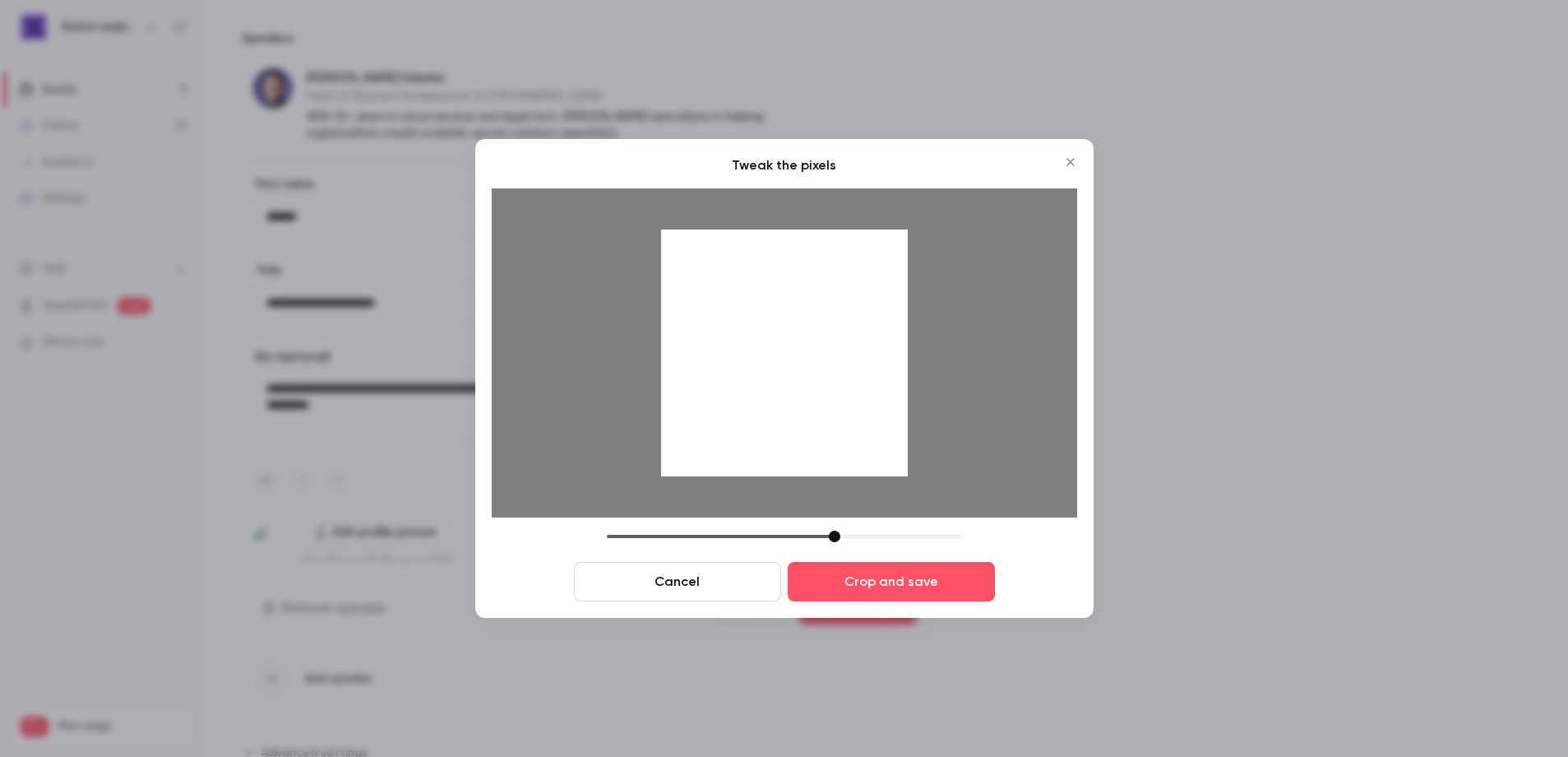
drag, startPoint x: 728, startPoint y: 536, endPoint x: 842, endPoint y: 533, distance: 114.0
click at [840, 533] on div at bounding box center [835, 536] width 12 height 12
drag, startPoint x: 815, startPoint y: 366, endPoint x: 808, endPoint y: 495, distance: 129.2
click at [808, 496] on div at bounding box center [784, 353] width 586 height 329
drag, startPoint x: 841, startPoint y: 535, endPoint x: 880, endPoint y: 540, distance: 39.3
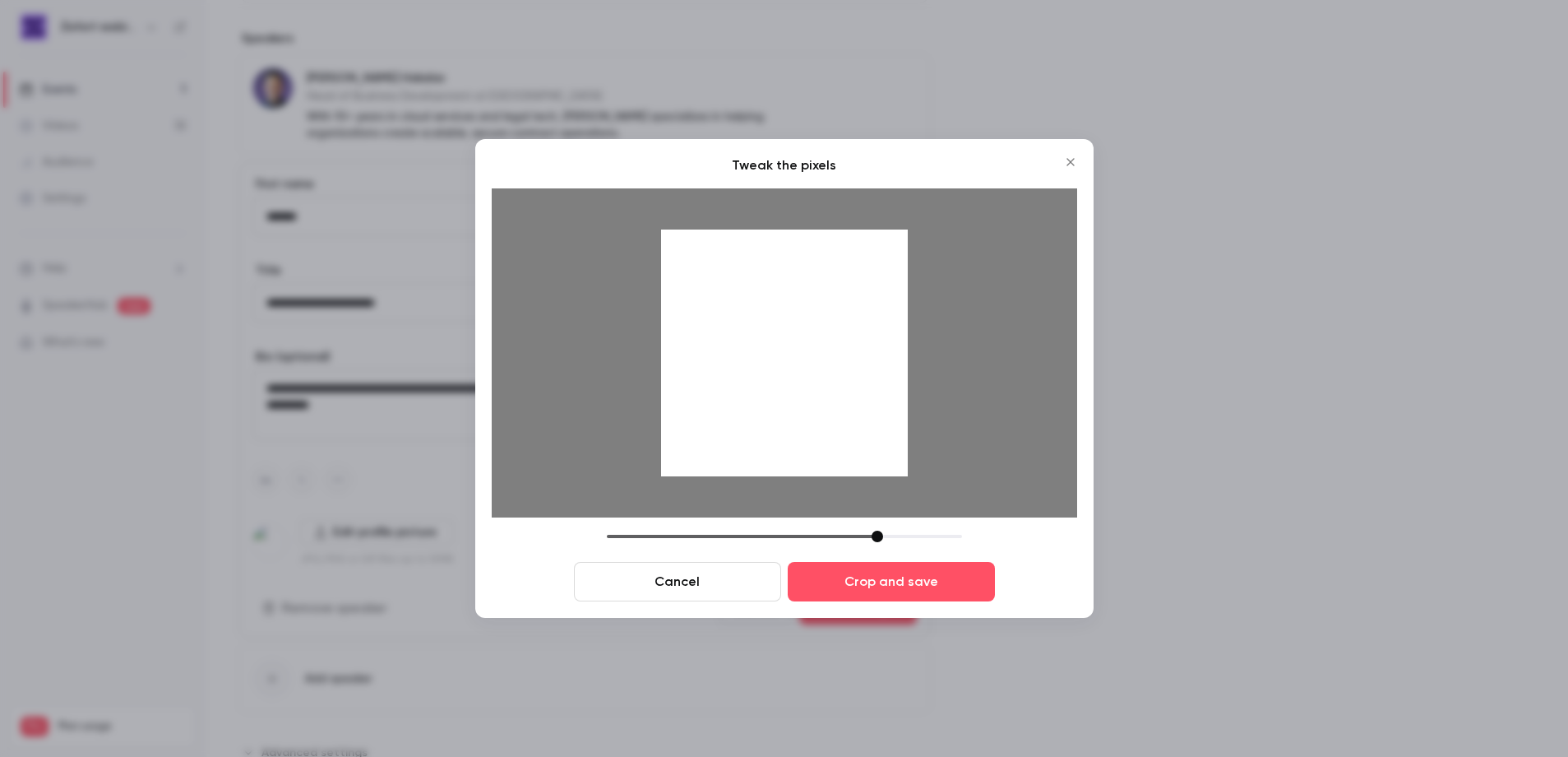
click at [880, 540] on div at bounding box center [878, 536] width 12 height 12
drag, startPoint x: 834, startPoint y: 404, endPoint x: 829, endPoint y: 430, distance: 26.5
click at [829, 430] on div at bounding box center [784, 353] width 246 height 246
click at [867, 534] on div at bounding box center [784, 536] width 356 height 12
drag, startPoint x: 845, startPoint y: 427, endPoint x: 843, endPoint y: 415, distance: 12.2
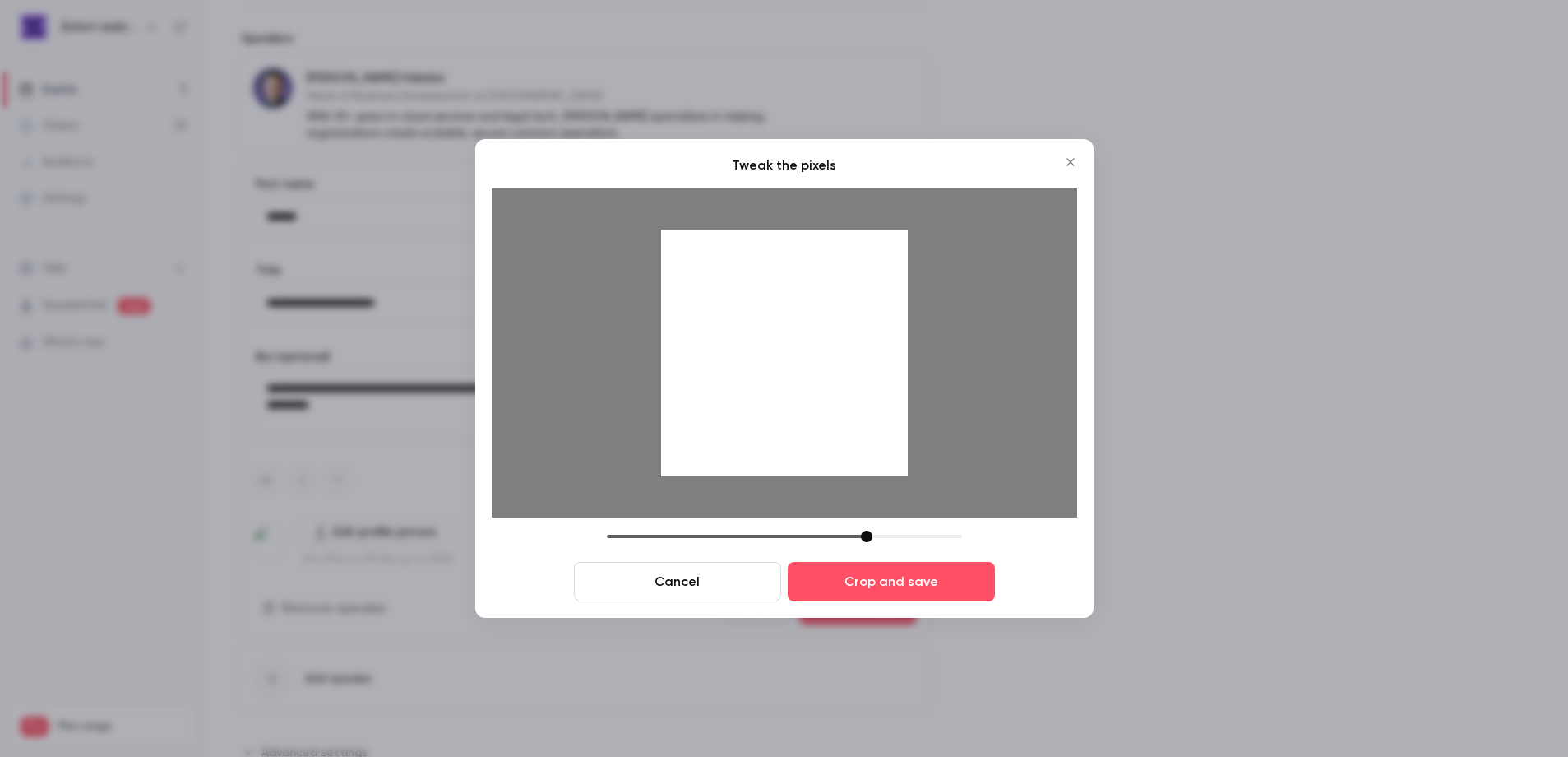
click at [843, 415] on div at bounding box center [784, 353] width 246 height 246
click at [931, 588] on button "Crop and save" at bounding box center [891, 582] width 208 height 40
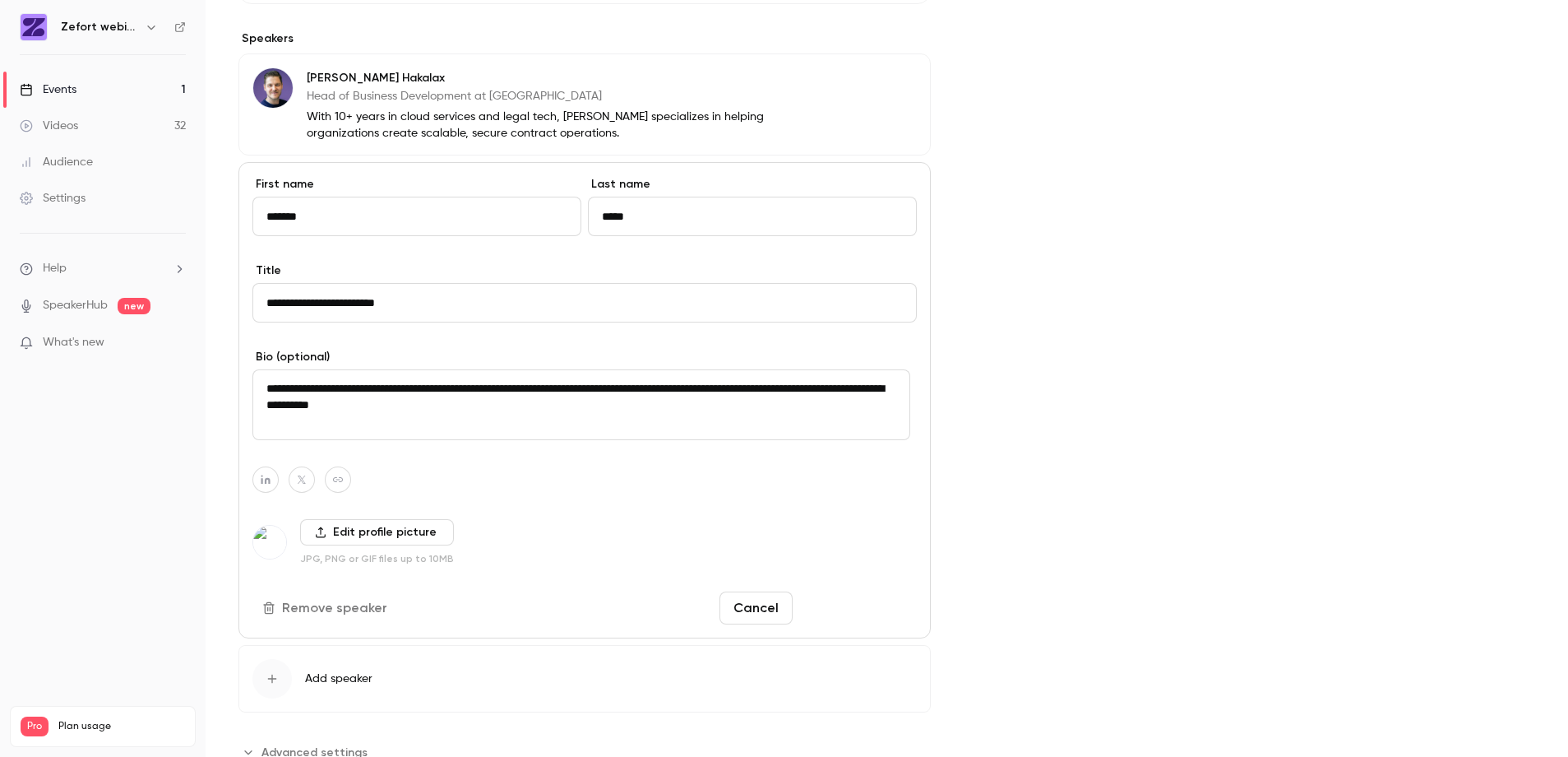
click at [865, 611] on button "Save changes" at bounding box center [858, 607] width 117 height 33
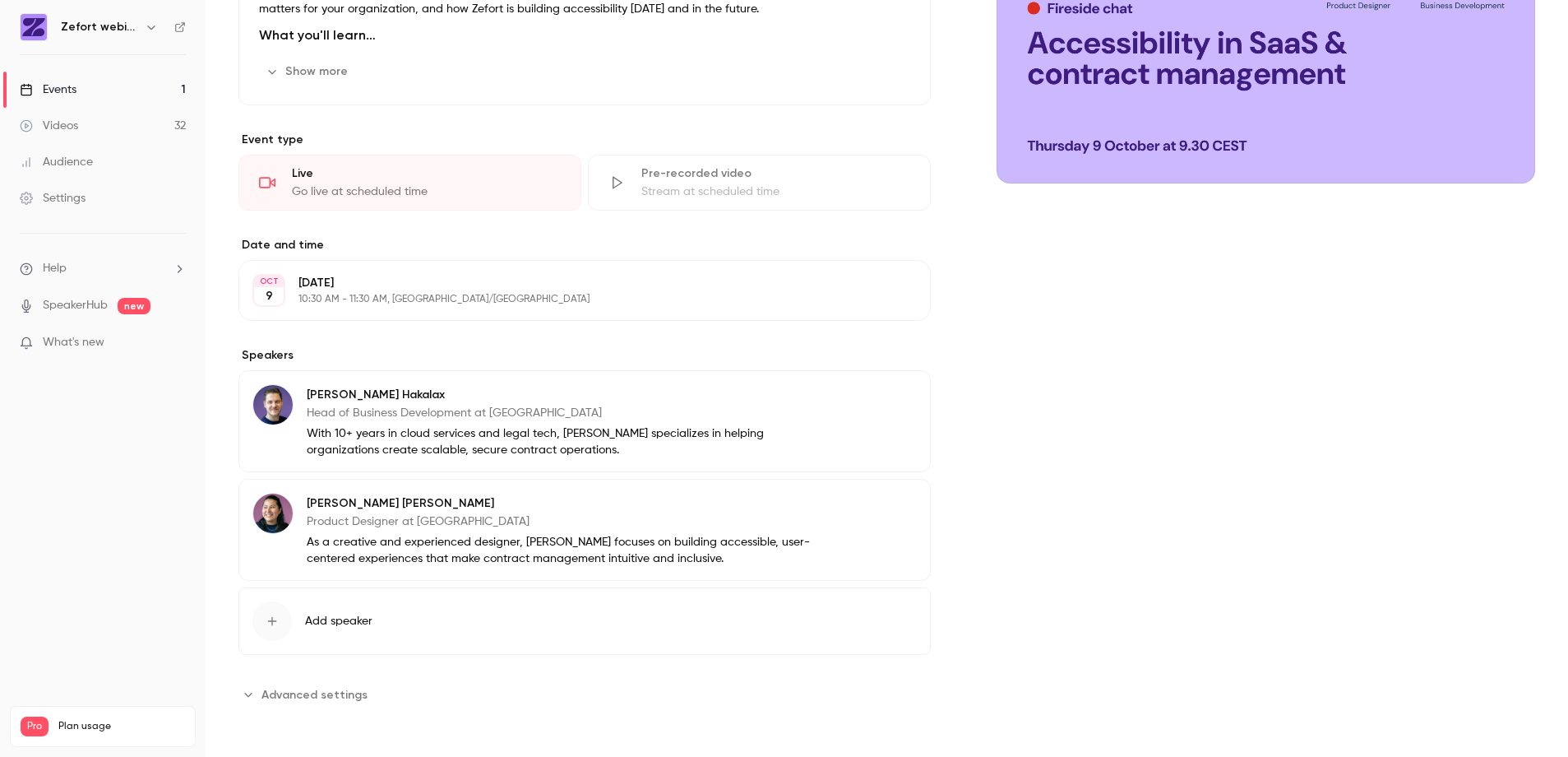
scroll to position [0, 0]
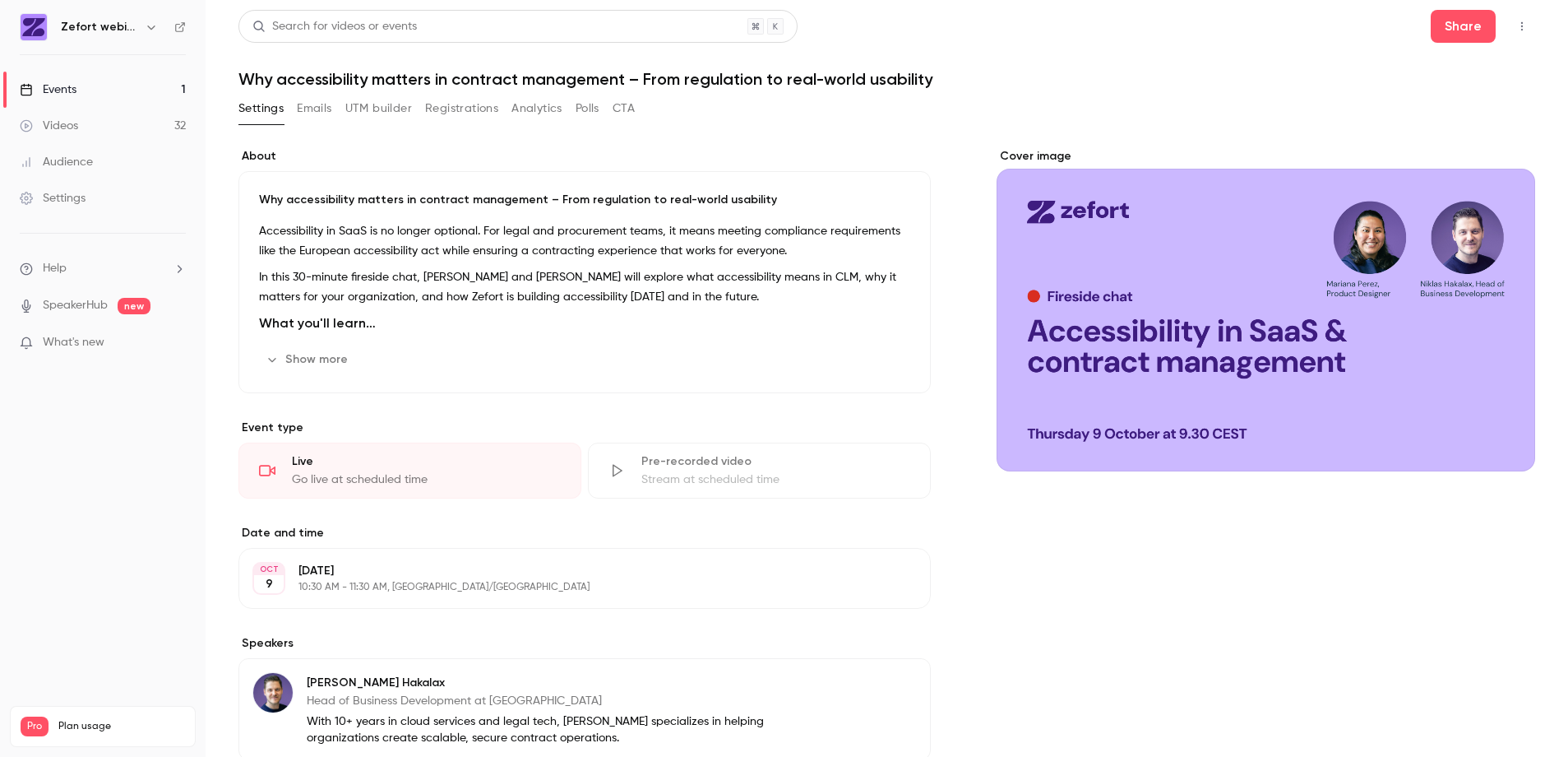
click at [1515, 27] on icon "button" at bounding box center [1521, 27] width 13 height 12
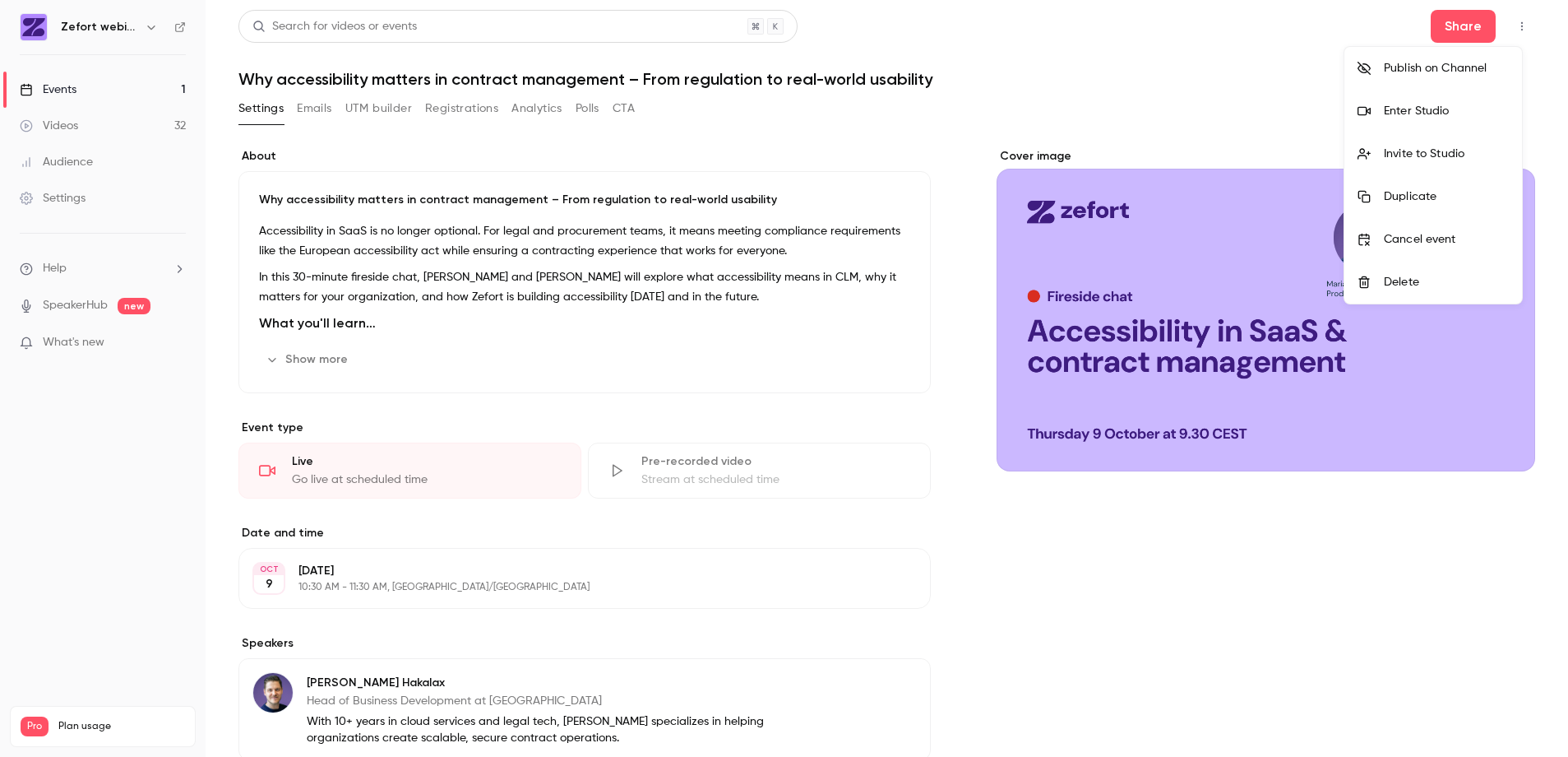
click at [1263, 79] on div at bounding box center [784, 378] width 1568 height 757
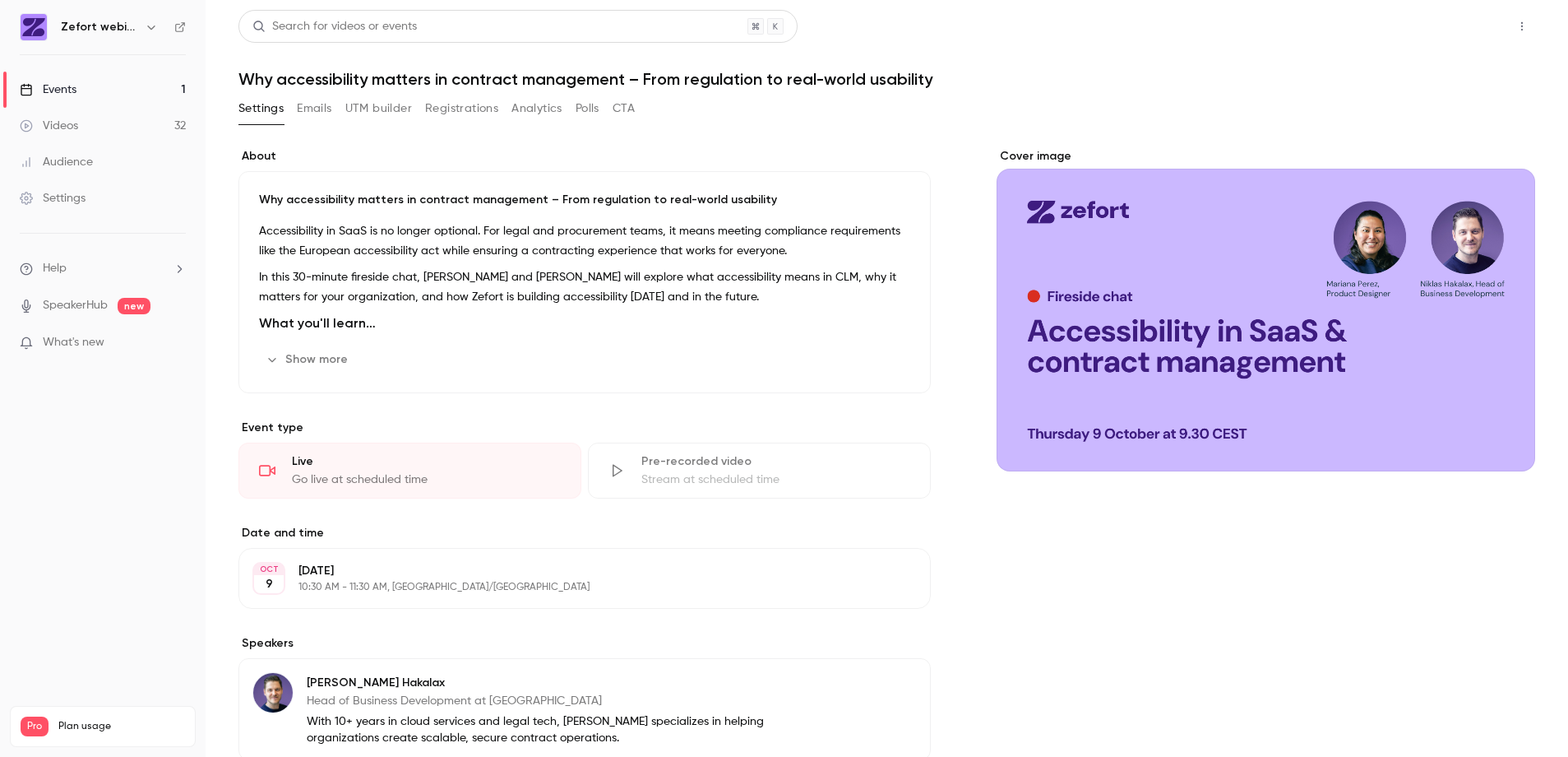
click at [1475, 27] on button "Share" at bounding box center [1463, 26] width 65 height 33
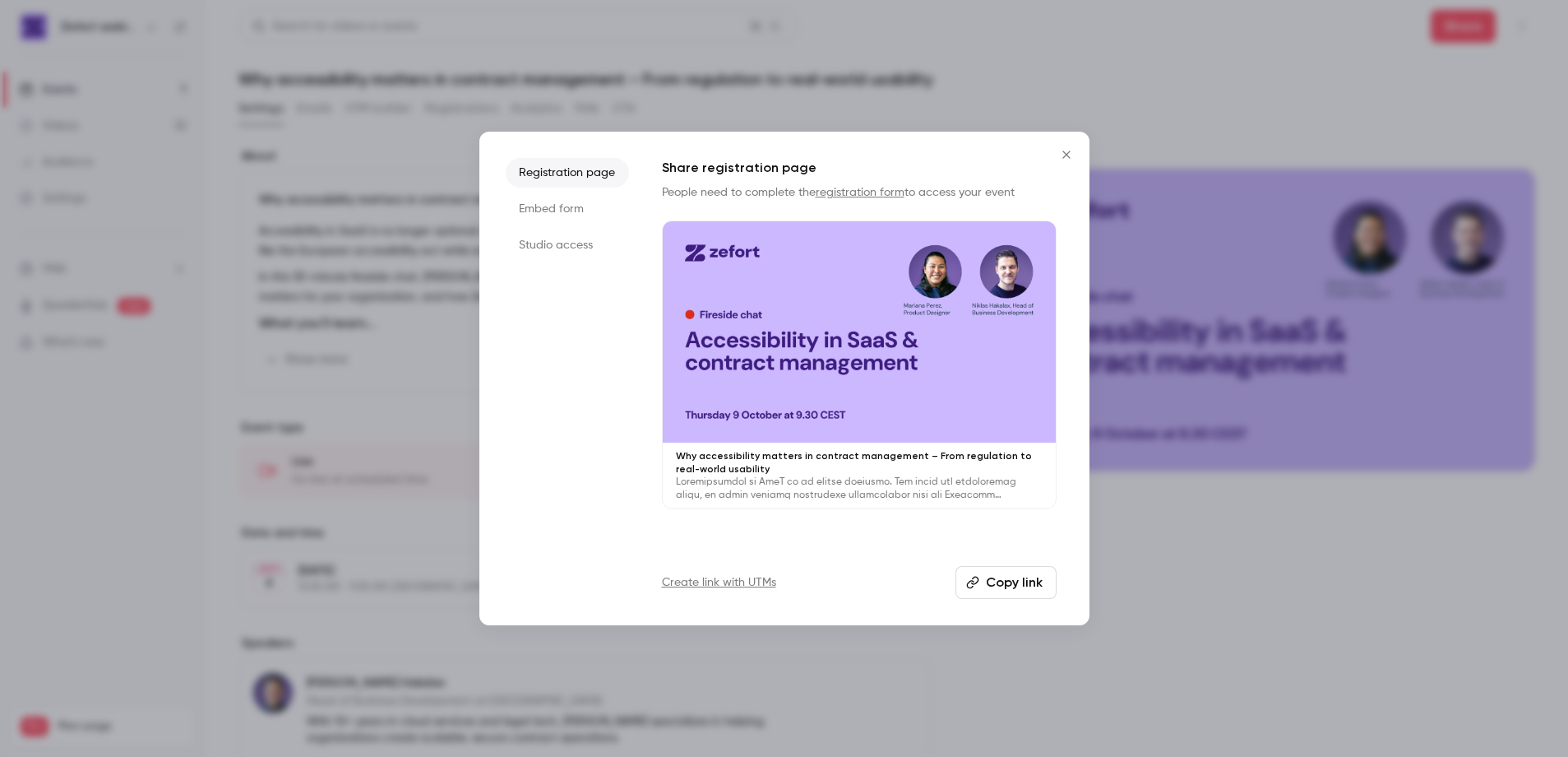
click at [1069, 152] on icon "Close" at bounding box center [1067, 154] width 20 height 13
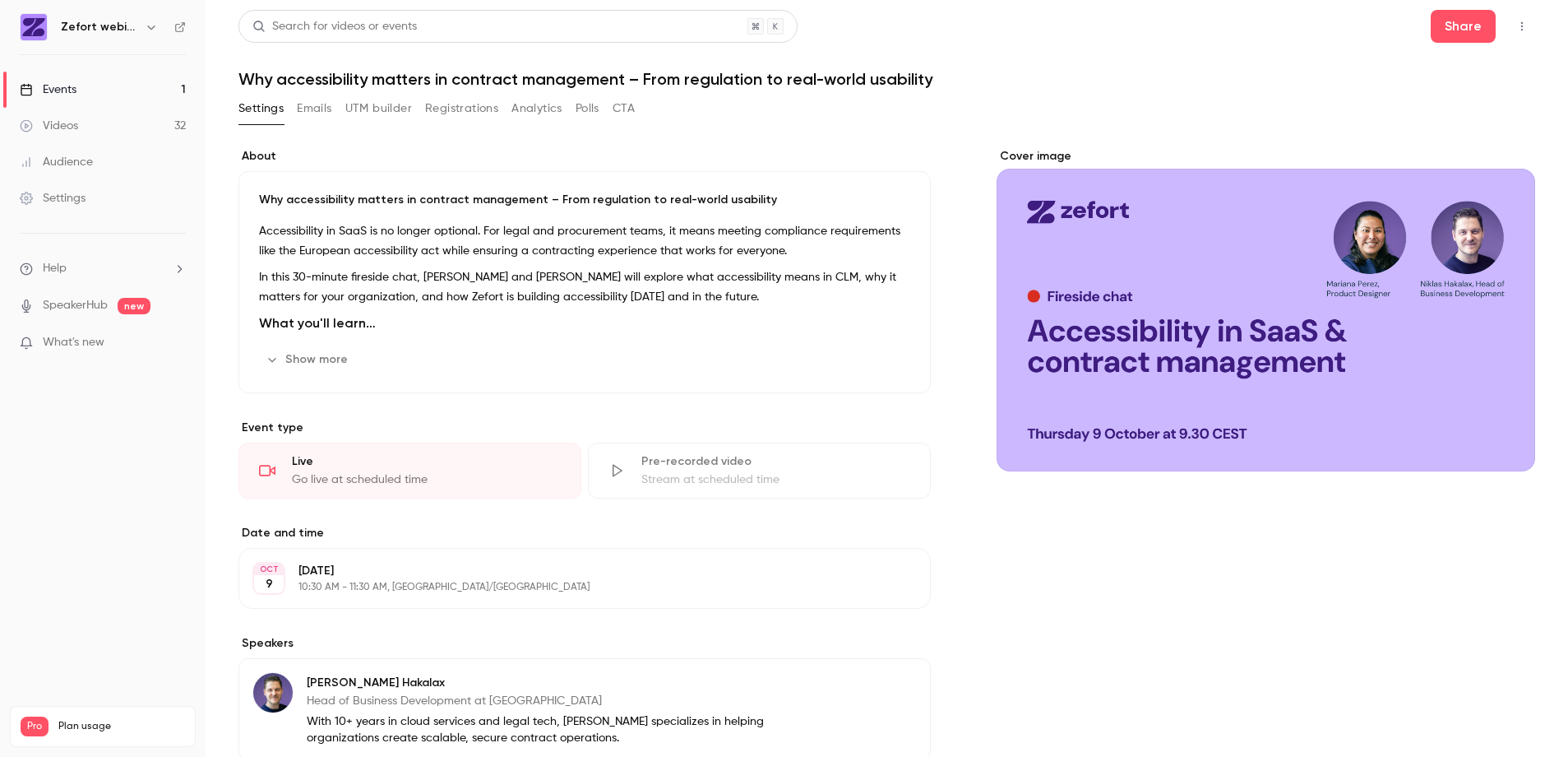
click at [1113, 104] on div "Settings Emails UTM builder Registrations Analytics Polls CTA" at bounding box center [887, 111] width 1297 height 33
click at [509, 588] on p "10:30 AM - 11:30 AM, [GEOGRAPHIC_DATA]/[GEOGRAPHIC_DATA]" at bounding box center [571, 587] width 545 height 13
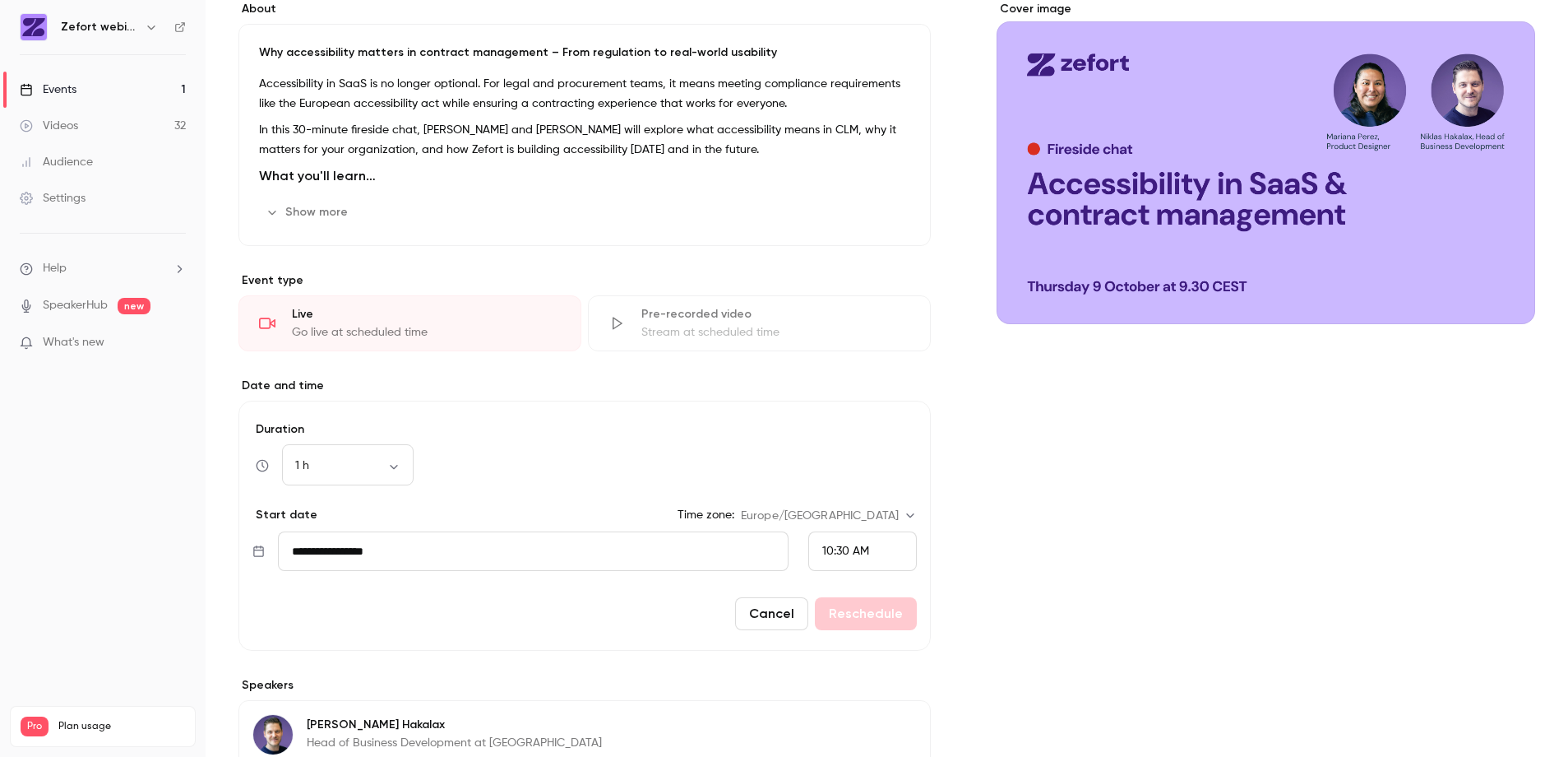
scroll to position [148, 0]
click at [386, 467] on body "Zefort webinars Events 1 Videos 32 Audience Settings Help SpeakerHub new What's…" at bounding box center [784, 378] width 1568 height 757
click at [366, 555] on li "30 min" at bounding box center [348, 551] width 132 height 43
type input "**"
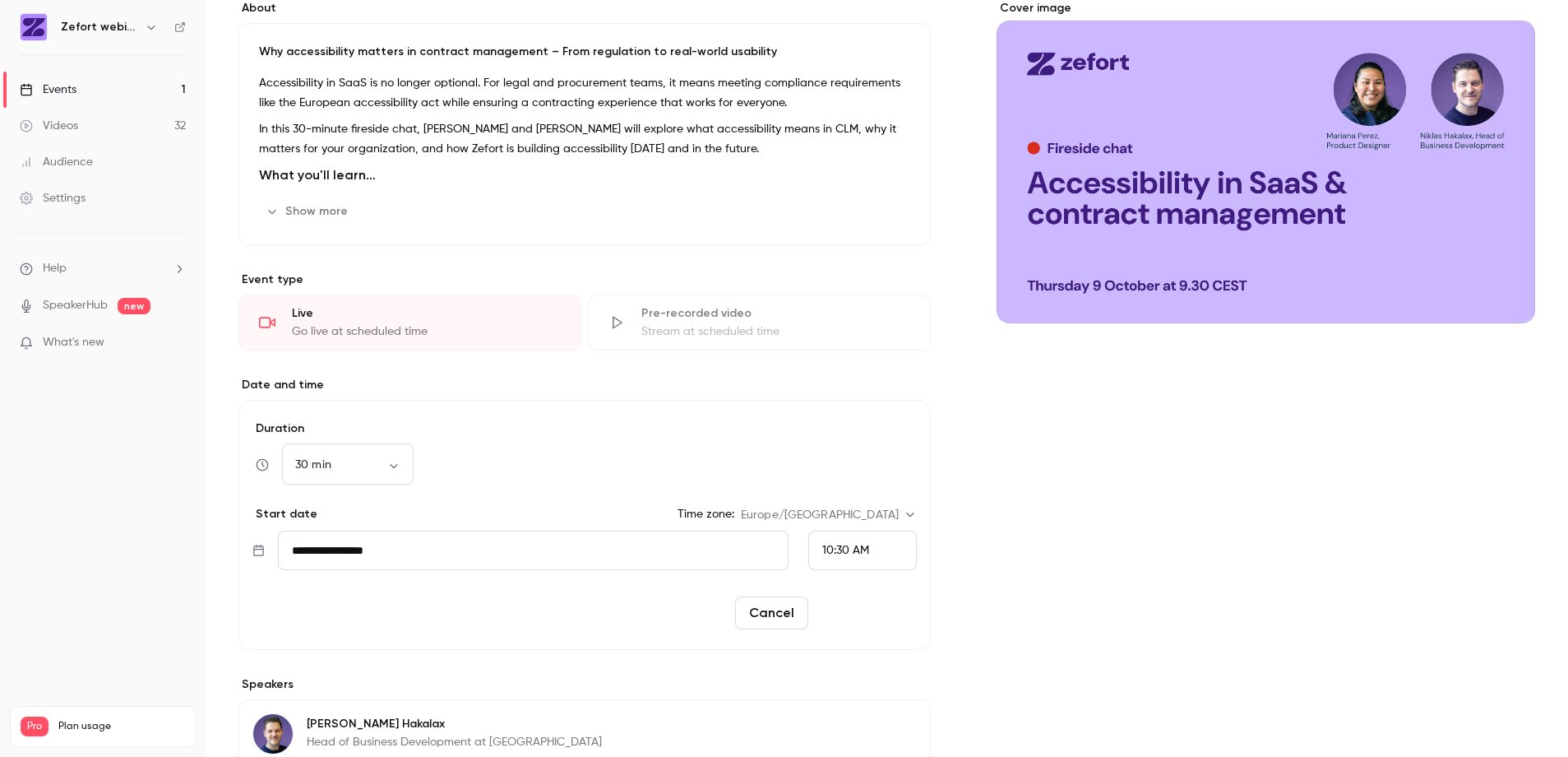
drag, startPoint x: 882, startPoint y: 616, endPoint x: 916, endPoint y: 622, distance: 34.5
click at [882, 616] on button "Reschedule" at bounding box center [866, 612] width 102 height 33
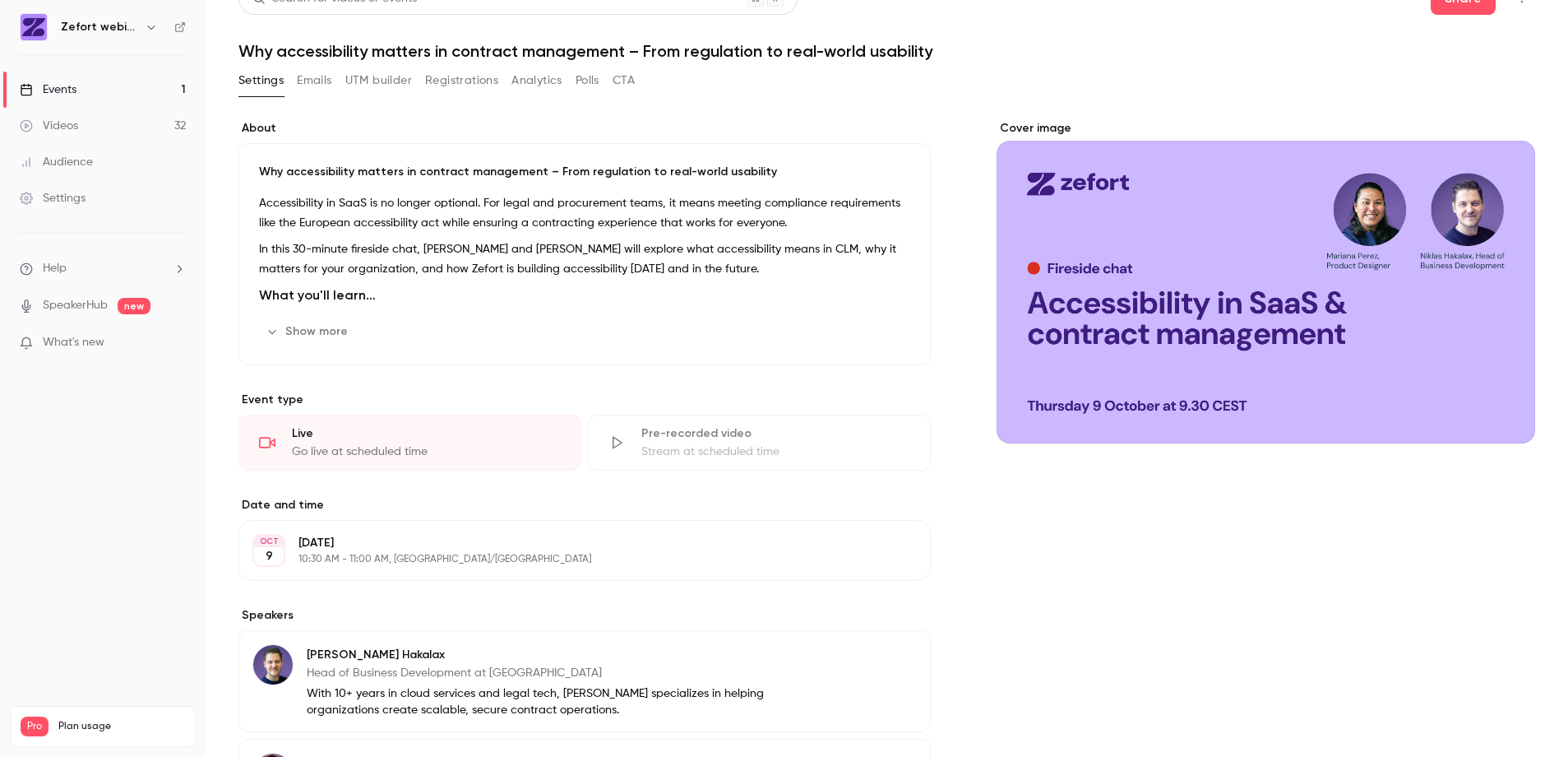
scroll to position [0, 0]
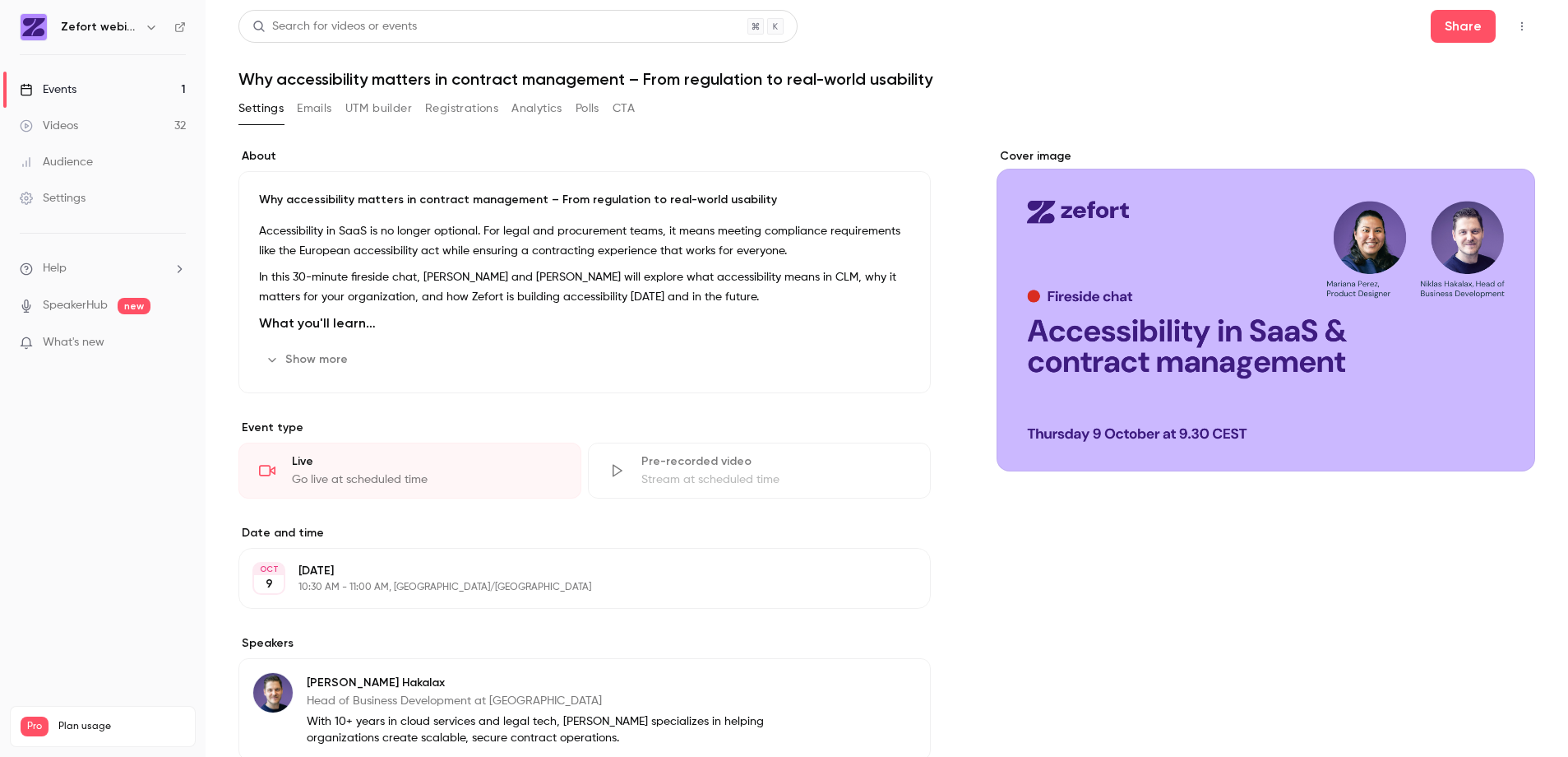
click at [329, 362] on button "Show more" at bounding box center [308, 360] width 98 height 27
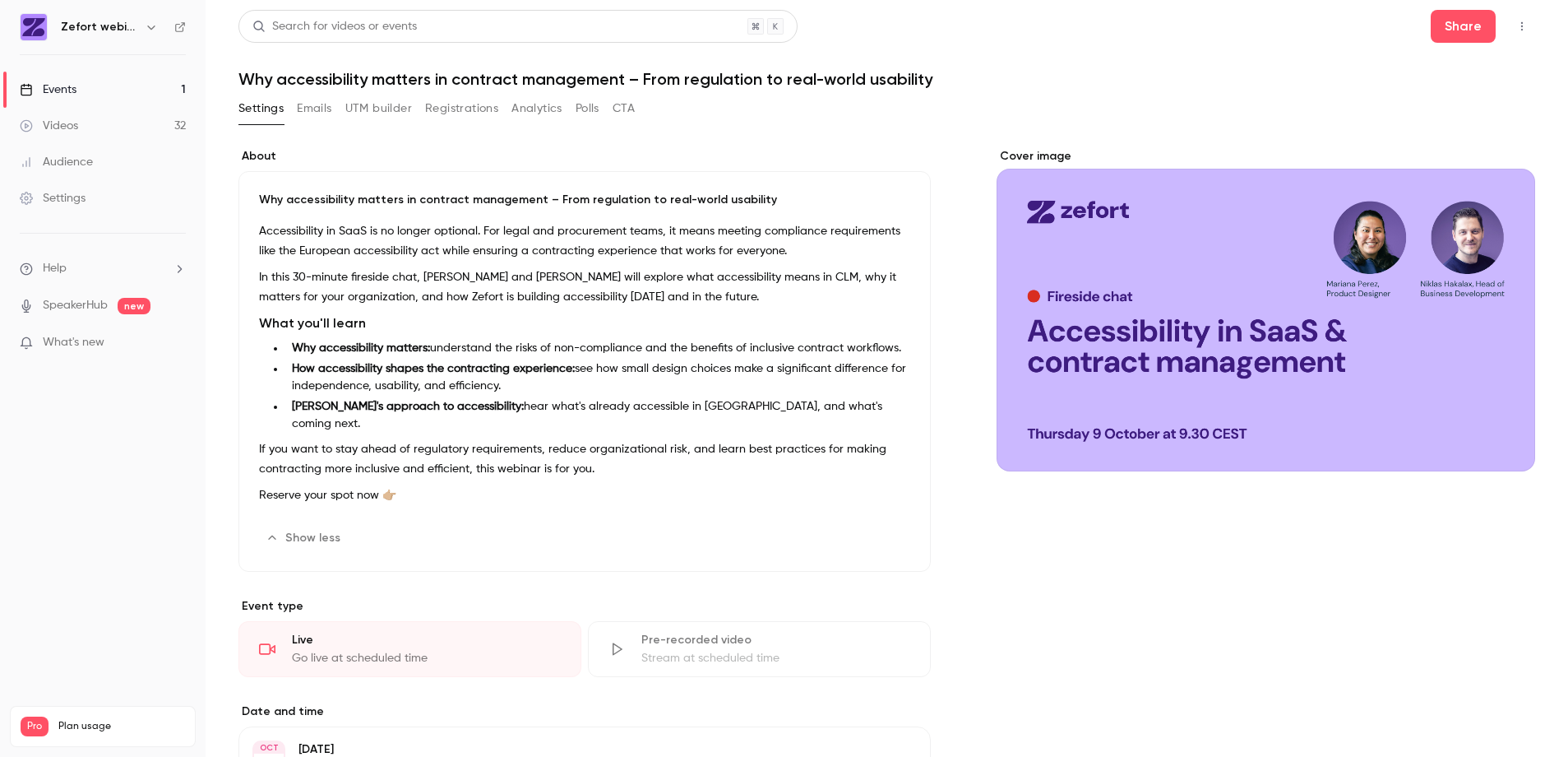
click at [306, 239] on p "Accessibility in SaaS is no longer optional. For legal and procurement teams, i…" at bounding box center [585, 241] width 651 height 40
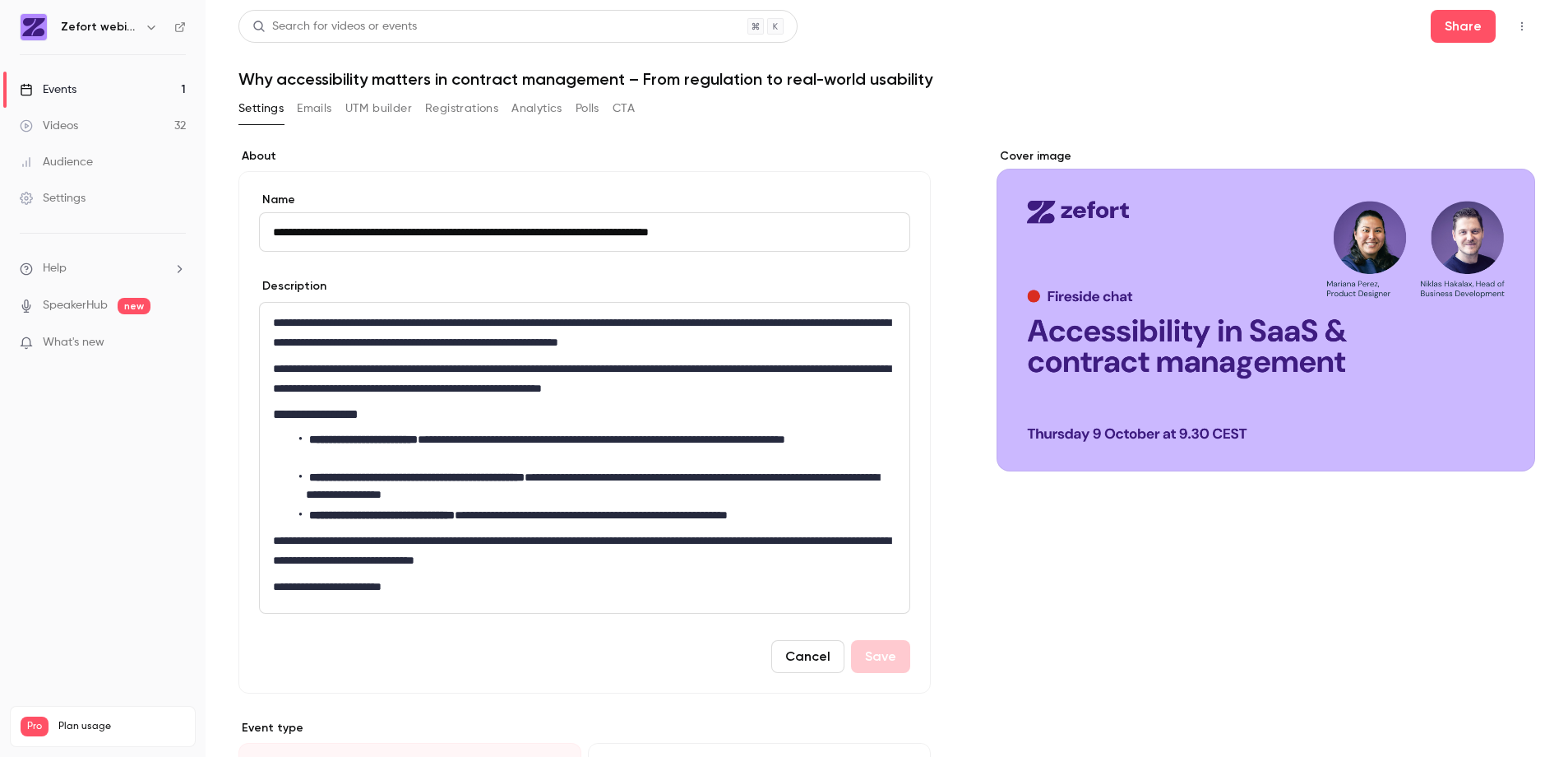
scroll to position [21, 0]
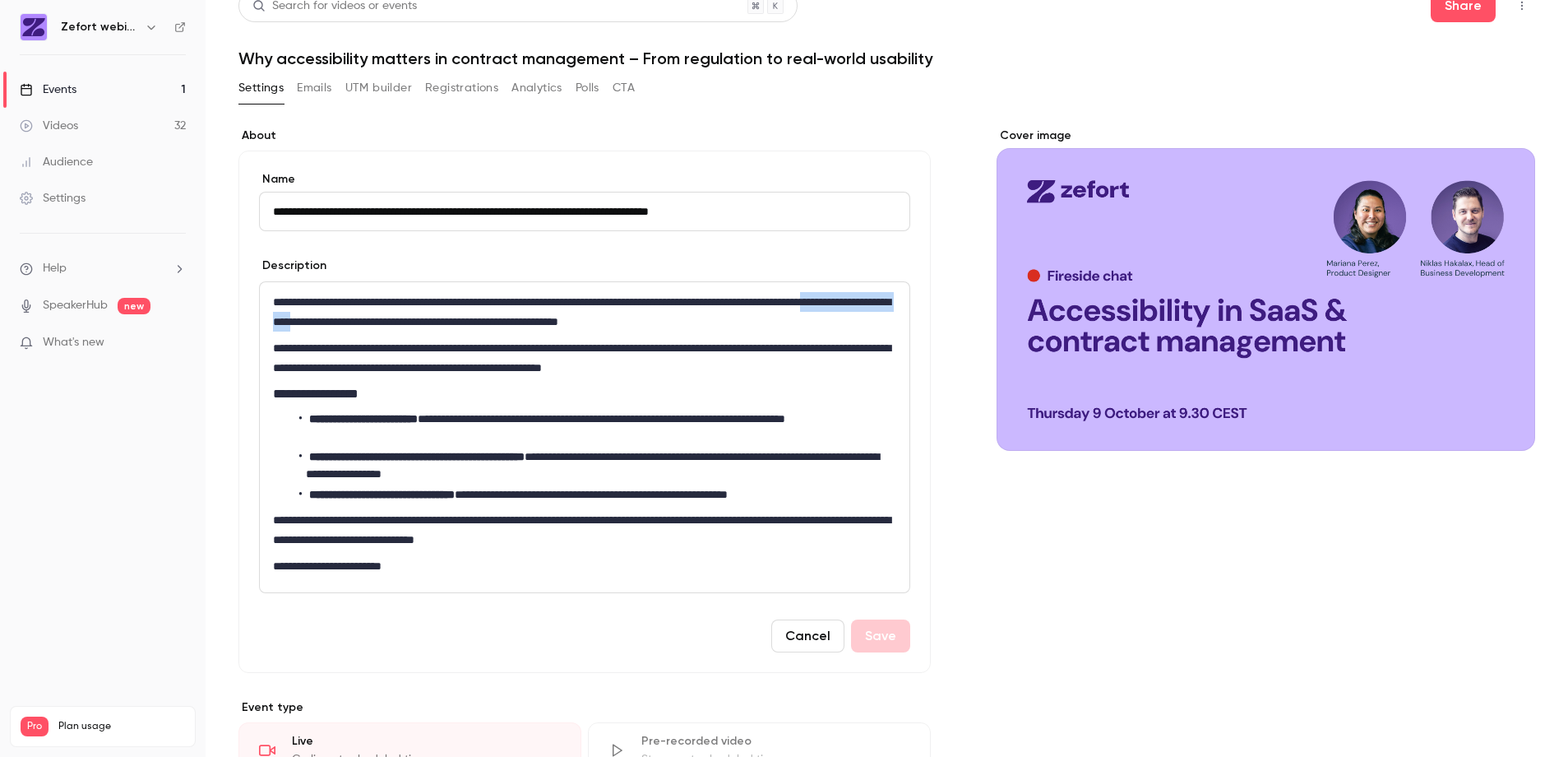
drag, startPoint x: 385, startPoint y: 322, endPoint x: 522, endPoint y: 317, distance: 137.1
click at [522, 317] on p "**********" at bounding box center [581, 312] width 617 height 40
click at [718, 322] on p "**********" at bounding box center [581, 312] width 617 height 40
drag, startPoint x: 438, startPoint y: 343, endPoint x: 512, endPoint y: 339, distance: 74.1
click at [512, 339] on p "**********" at bounding box center [581, 358] width 617 height 40
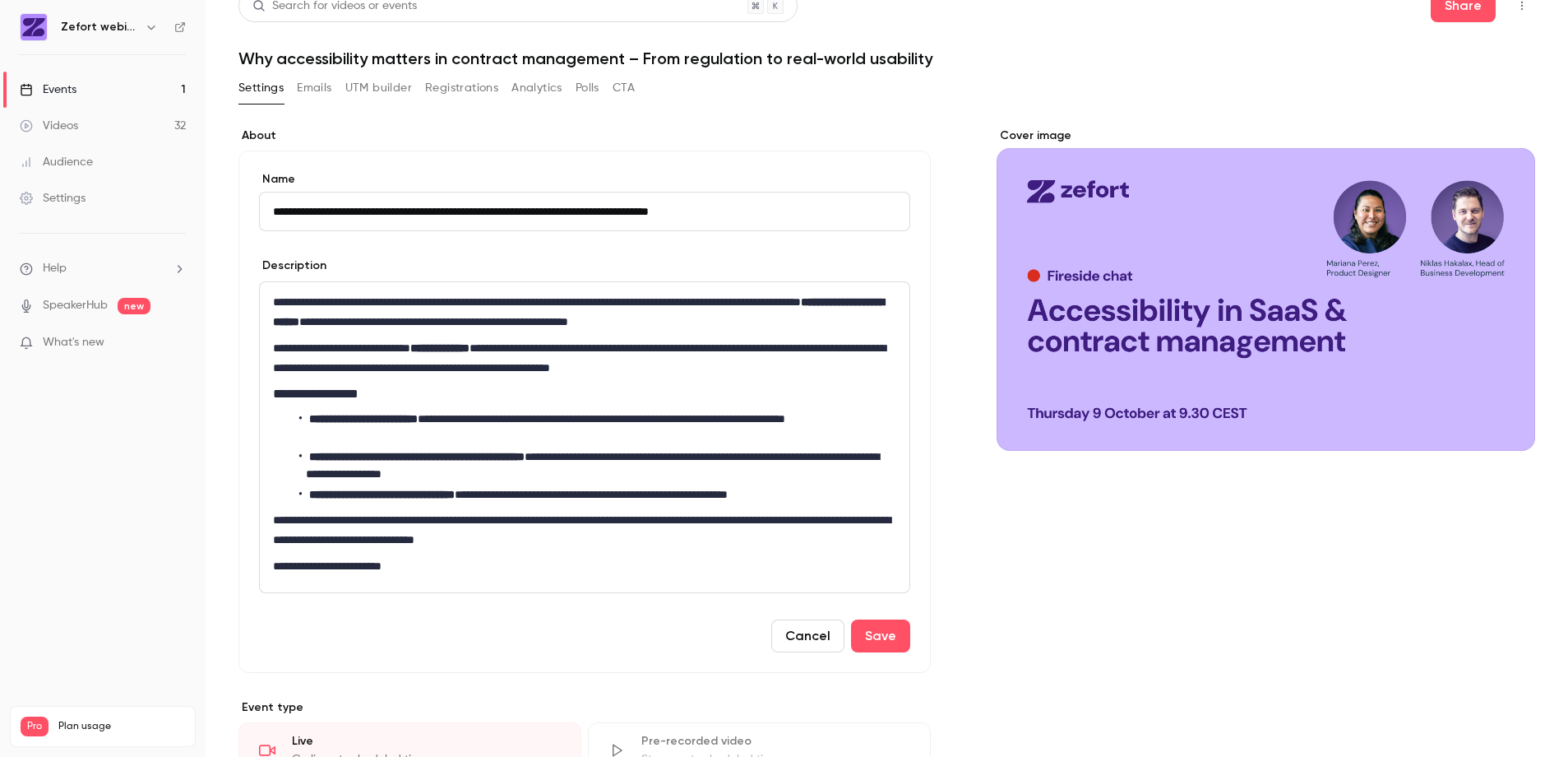
click at [567, 350] on p "**********" at bounding box center [581, 358] width 617 height 40
drag, startPoint x: 541, startPoint y: 348, endPoint x: 616, endPoint y: 338, distance: 75.7
click at [616, 338] on p "**********" at bounding box center [581, 358] width 617 height 40
click at [820, 372] on p "**********" at bounding box center [581, 358] width 617 height 40
click at [446, 416] on li "**********" at bounding box center [594, 427] width 591 height 35
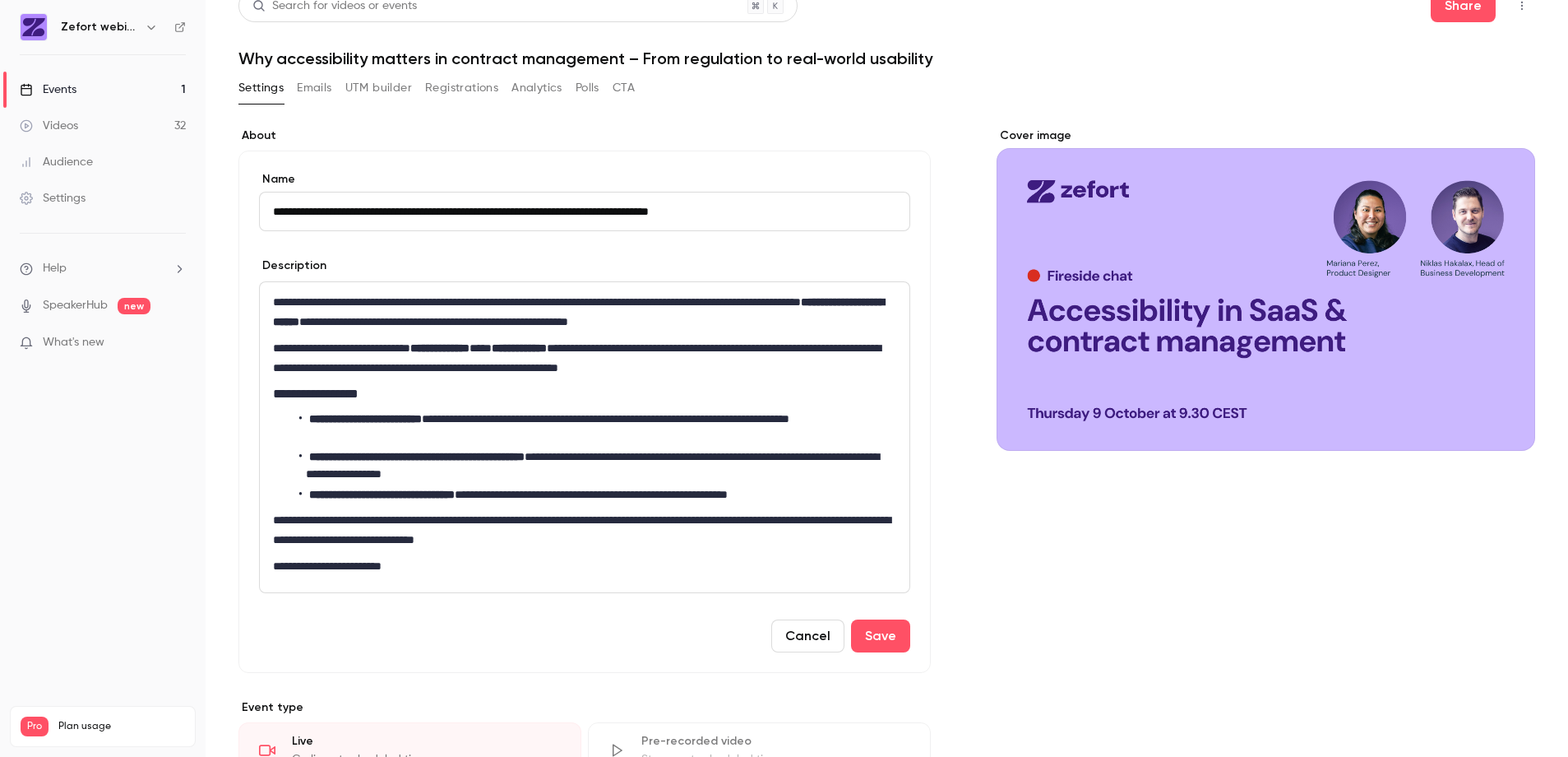
click at [590, 455] on li "**********" at bounding box center [594, 465] width 591 height 35
drag, startPoint x: 484, startPoint y: 492, endPoint x: 506, endPoint y: 472, distance: 29.7
click at [455, 492] on strong "**********" at bounding box center [381, 495] width 146 height 12
click at [459, 493] on strong "**********" at bounding box center [383, 495] width 150 height 12
click at [562, 425] on li "**********" at bounding box center [594, 427] width 591 height 35
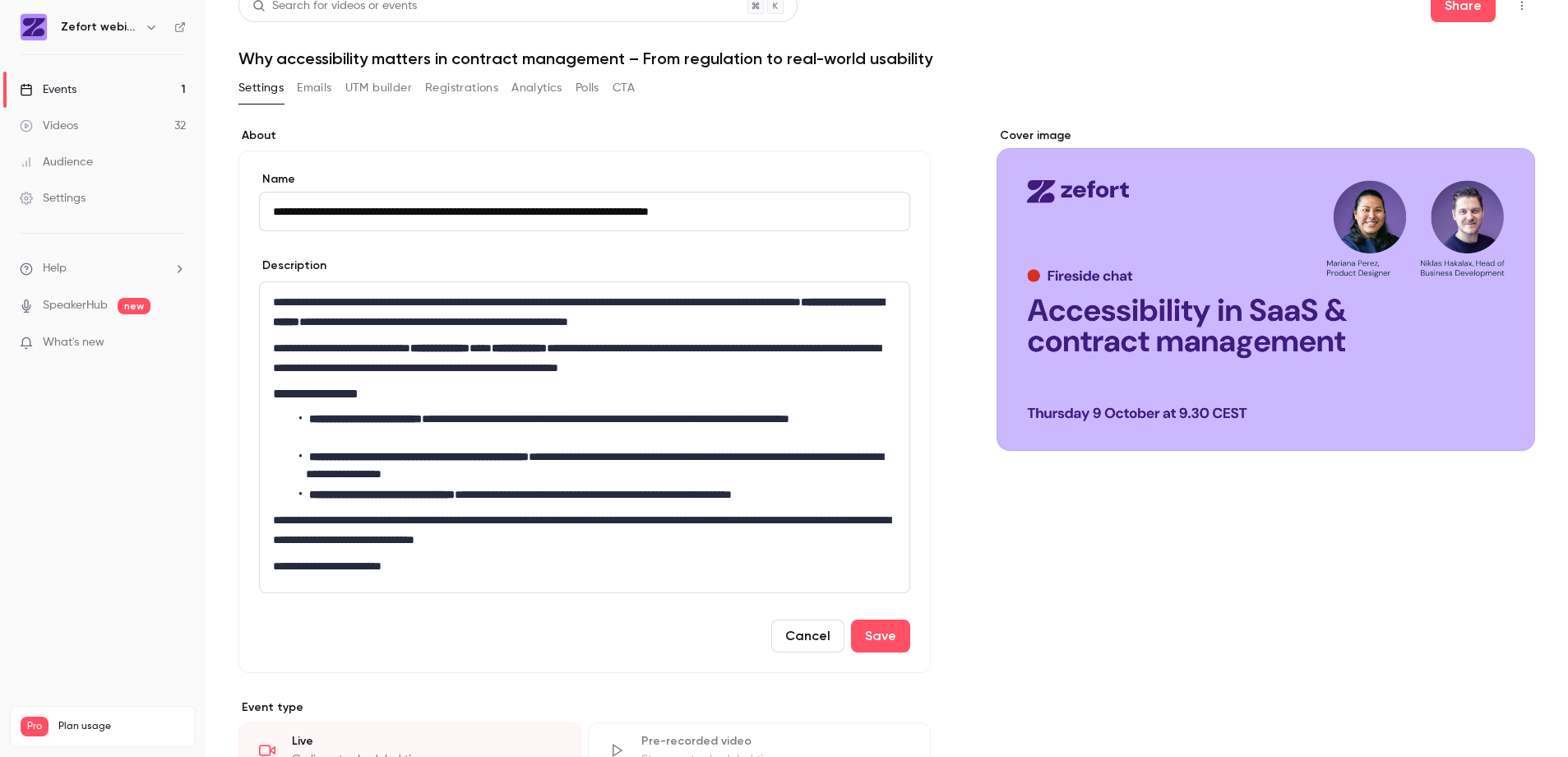
click at [529, 456] on strong "**********" at bounding box center [418, 457] width 219 height 12
click at [422, 419] on strong "**********" at bounding box center [364, 419] width 112 height 12
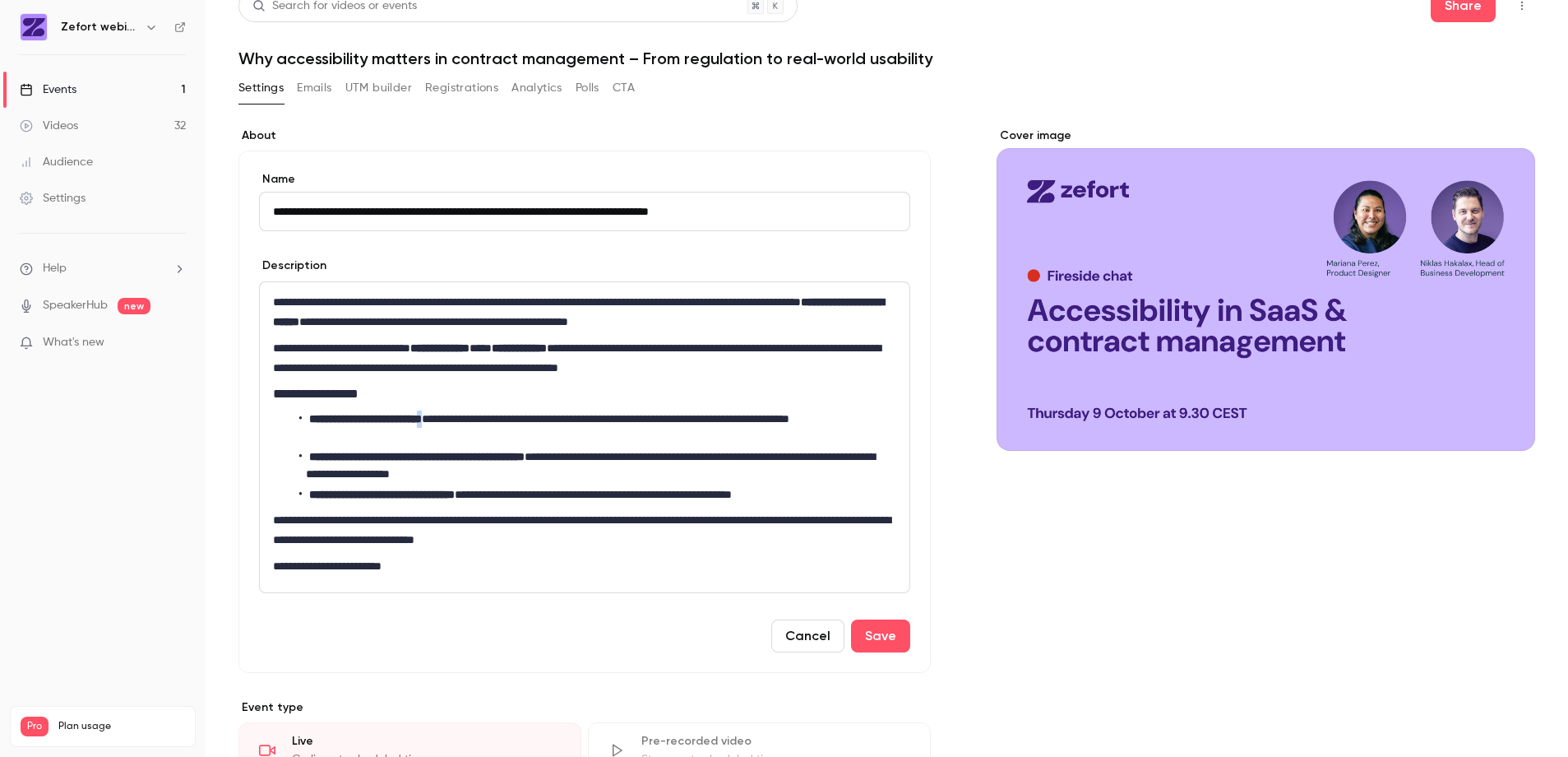
click at [422, 419] on strong "**********" at bounding box center [364, 419] width 112 height 12
click at [641, 368] on p "**********" at bounding box center [581, 358] width 617 height 40
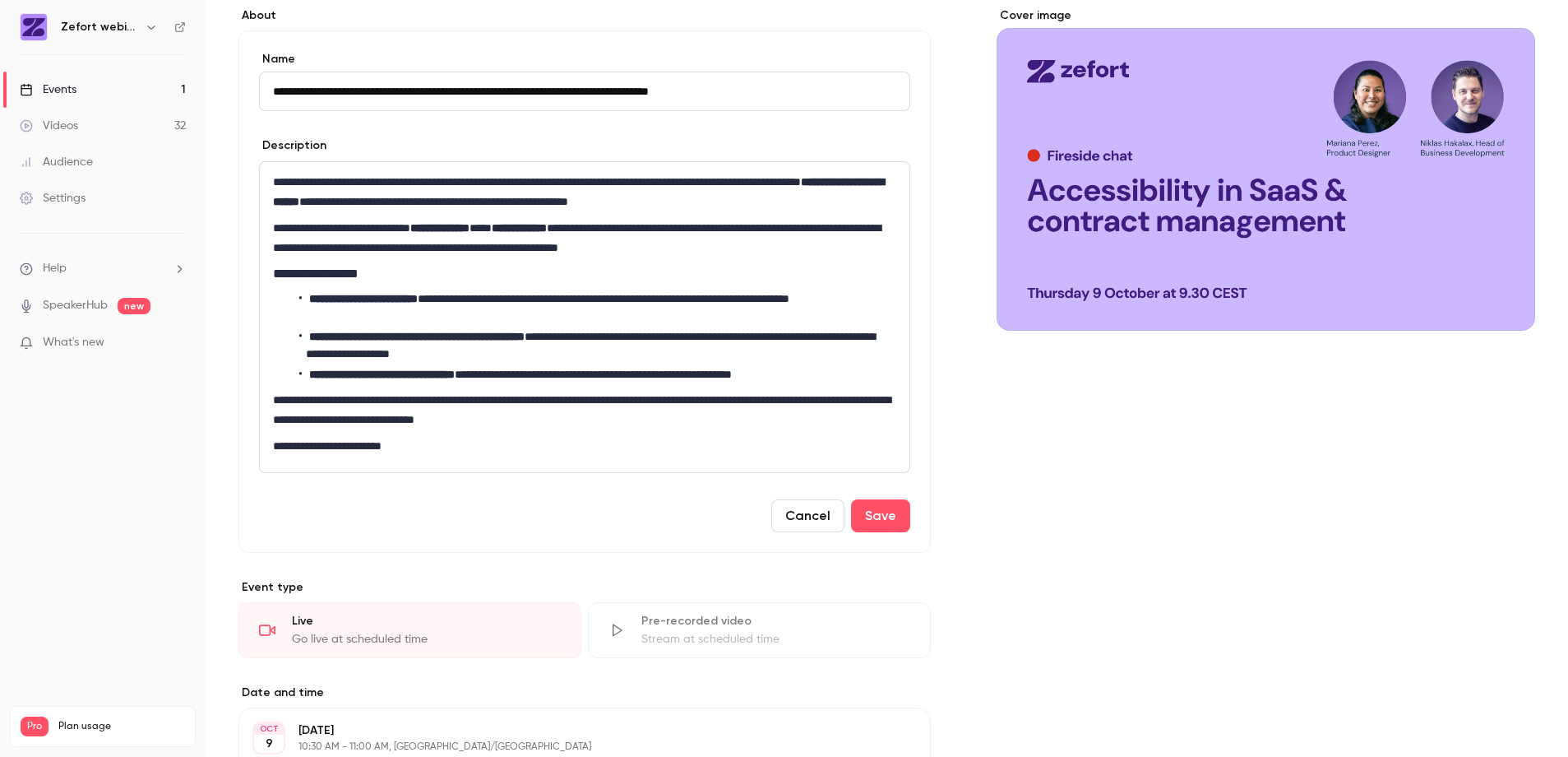
scroll to position [151, 0]
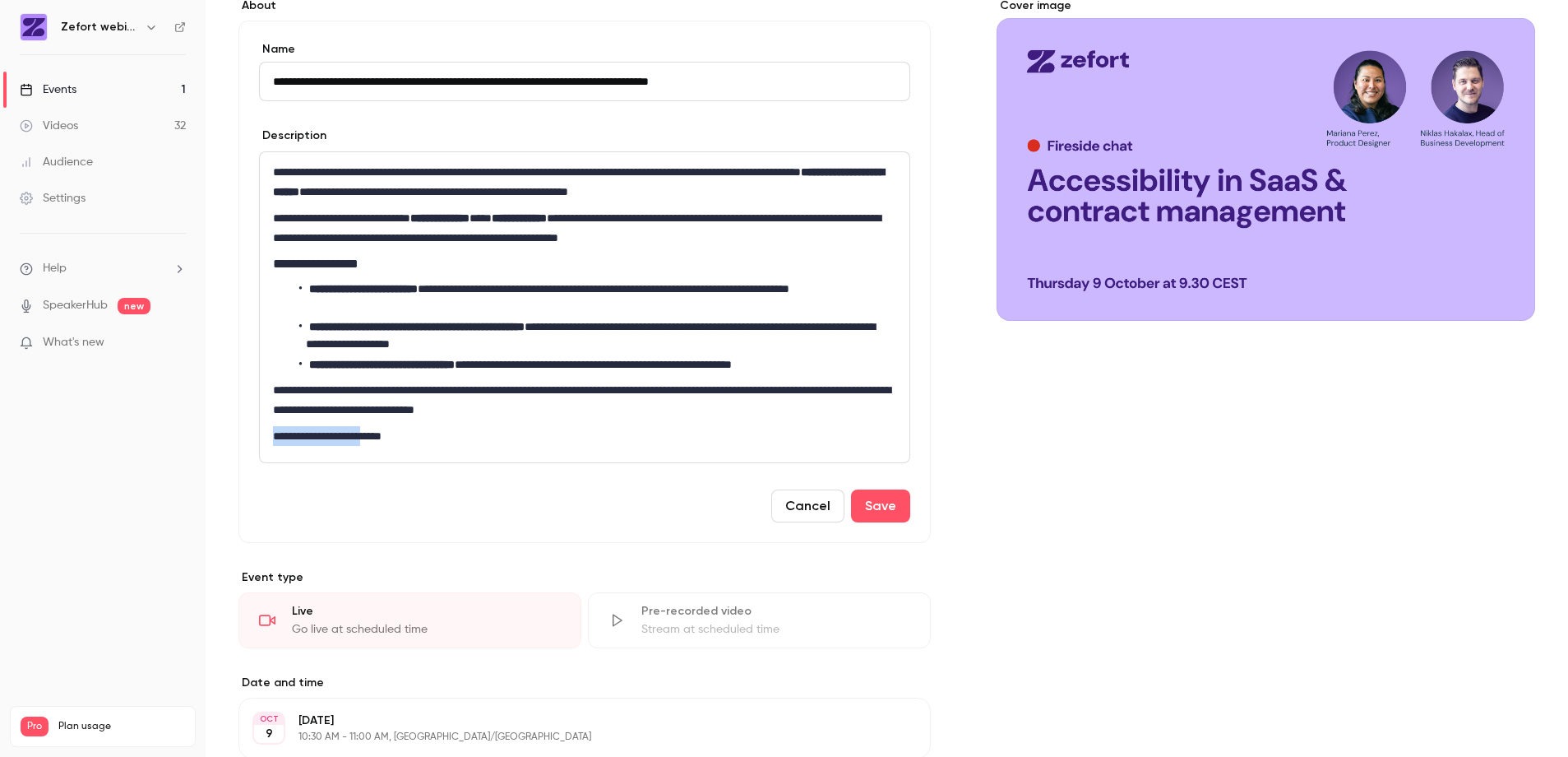
drag, startPoint x: 391, startPoint y: 435, endPoint x: 270, endPoint y: 436, distance: 121.0
click at [270, 436] on div "**********" at bounding box center [585, 307] width 649 height 310
click at [879, 515] on button "Save" at bounding box center [881, 506] width 60 height 33
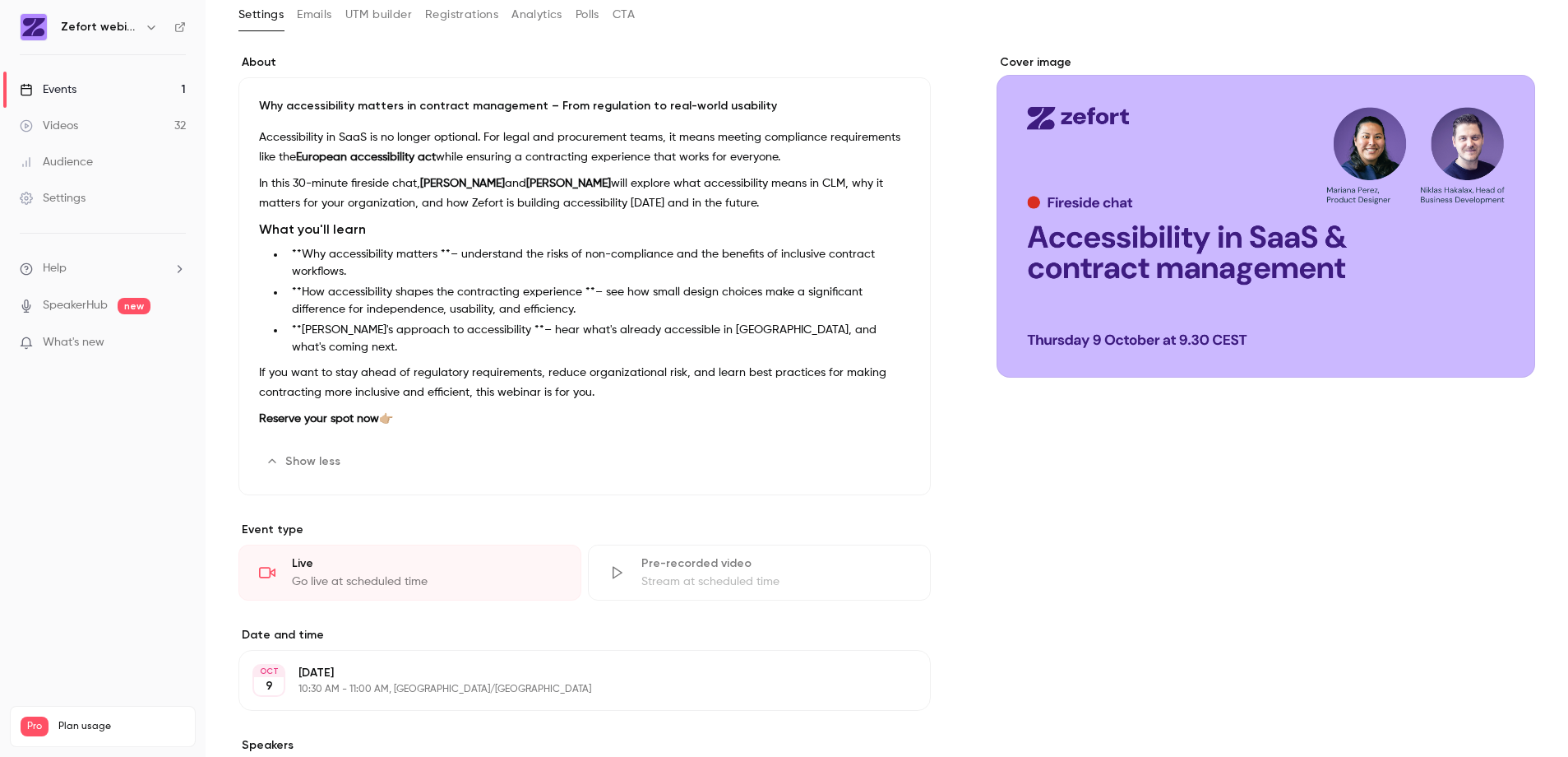
scroll to position [0, 0]
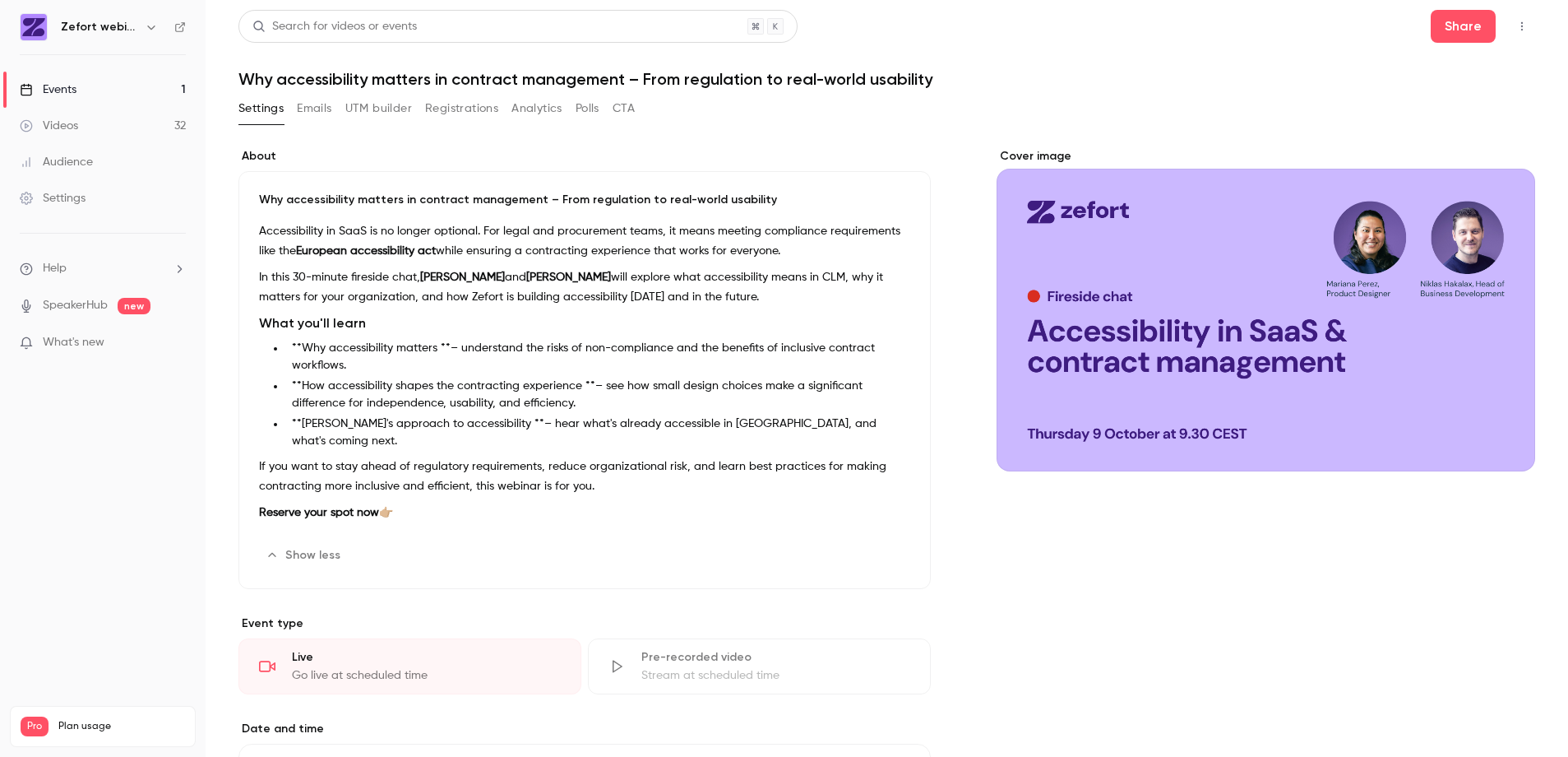
click at [1515, 28] on icon "button" at bounding box center [1521, 27] width 13 height 12
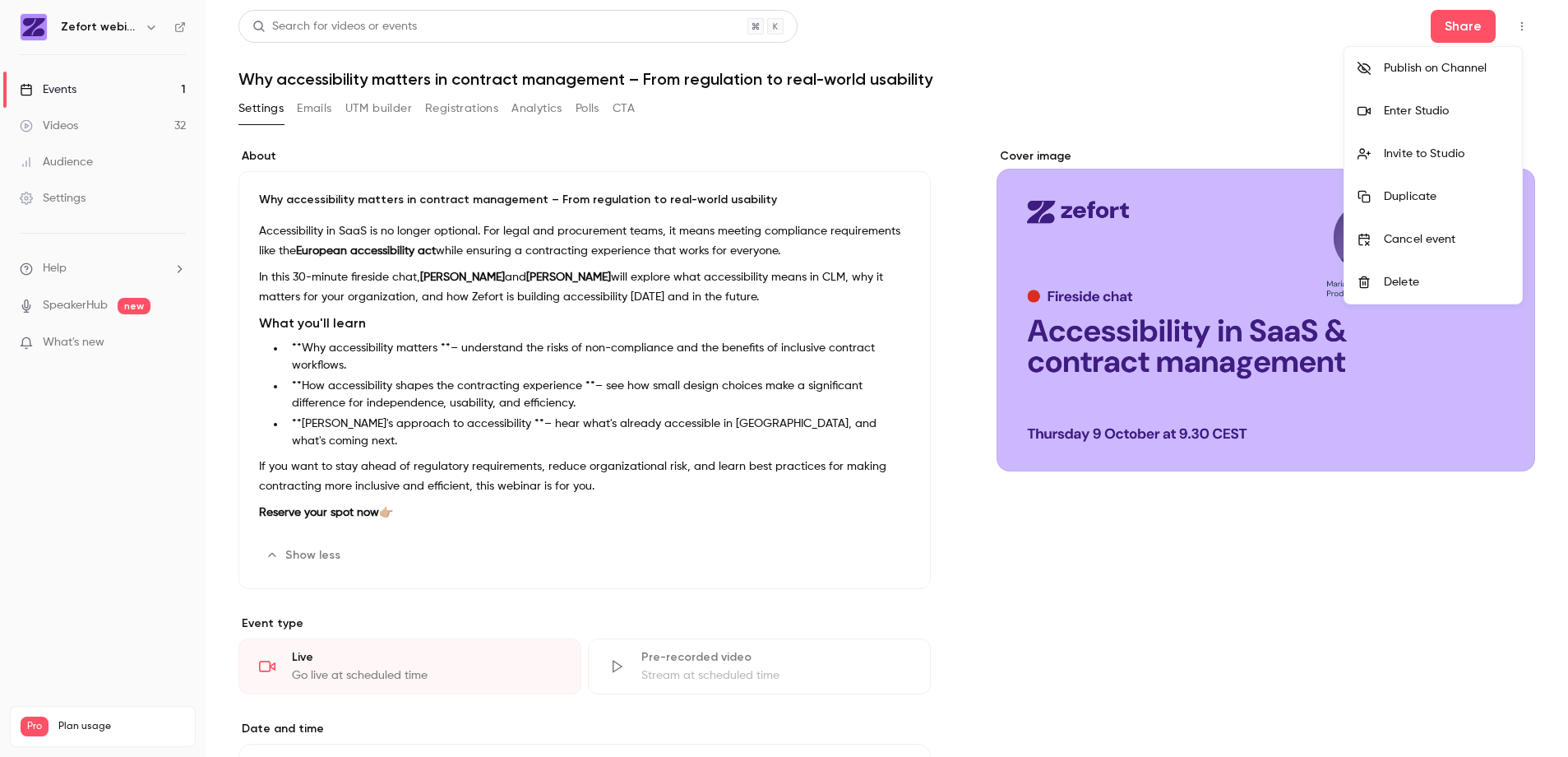
click at [1041, 46] on div at bounding box center [784, 378] width 1568 height 757
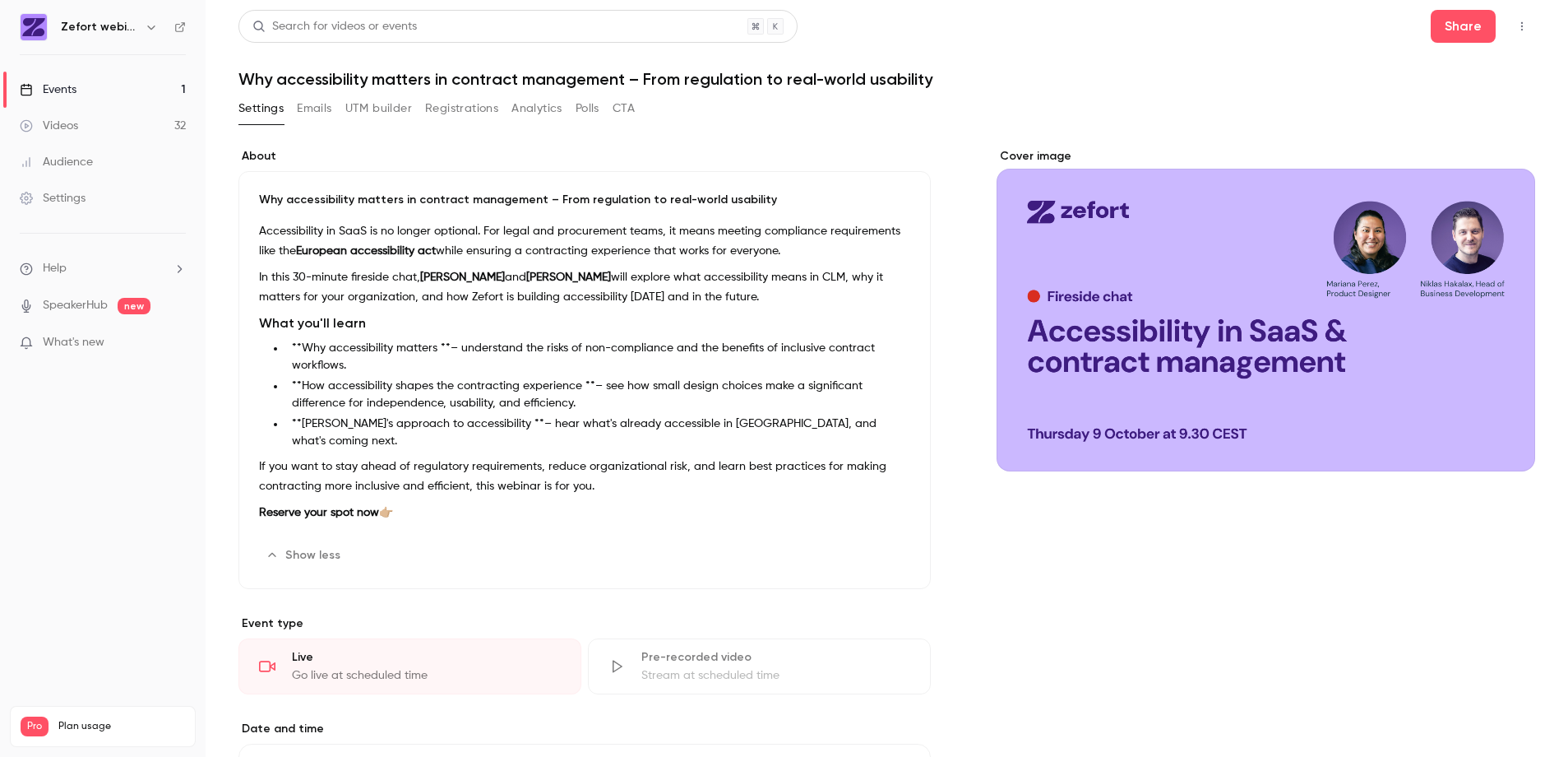
click at [1515, 30] on icon "button" at bounding box center [1521, 27] width 13 height 12
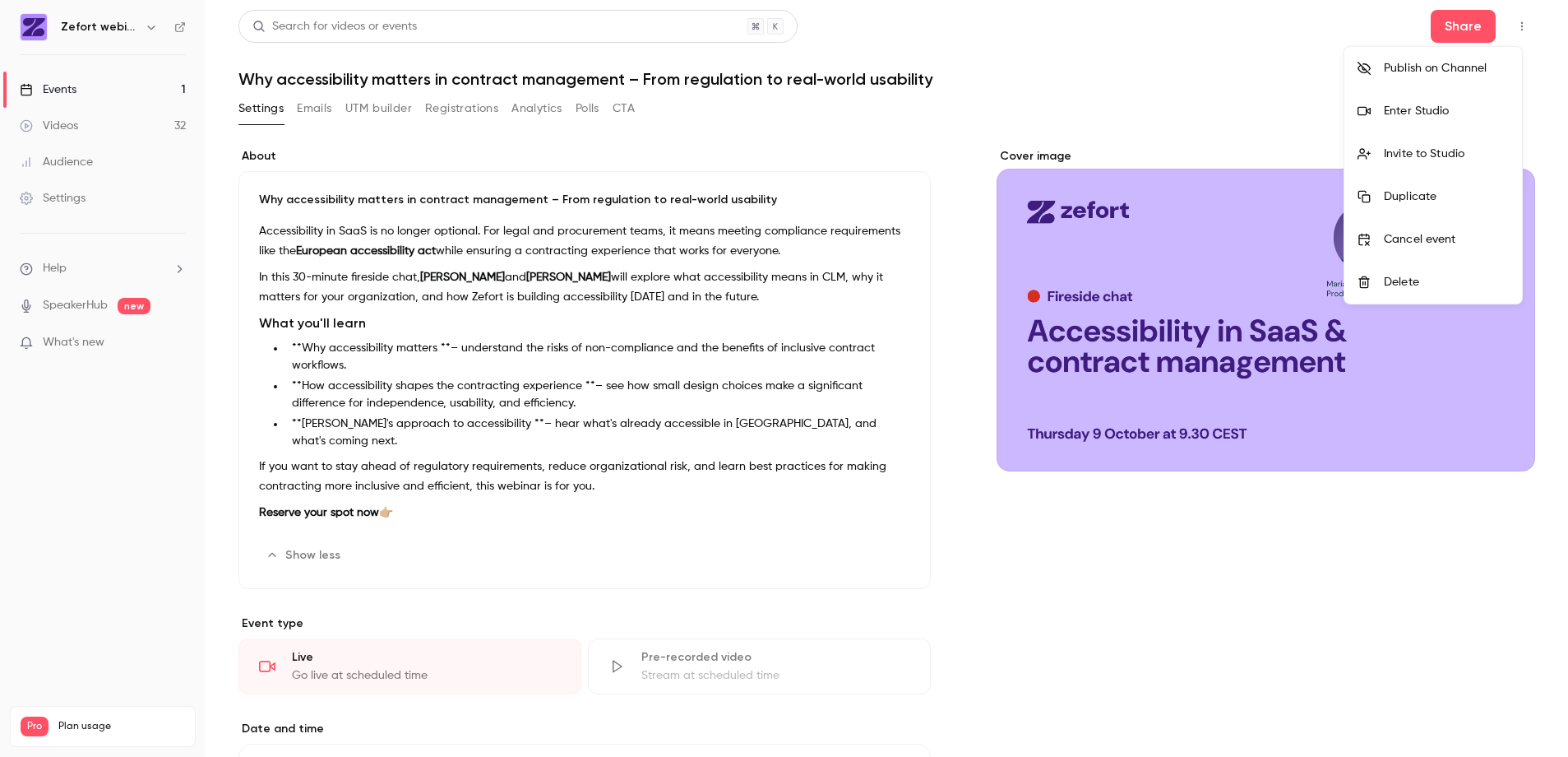
click at [1114, 563] on div at bounding box center [784, 378] width 1568 height 757
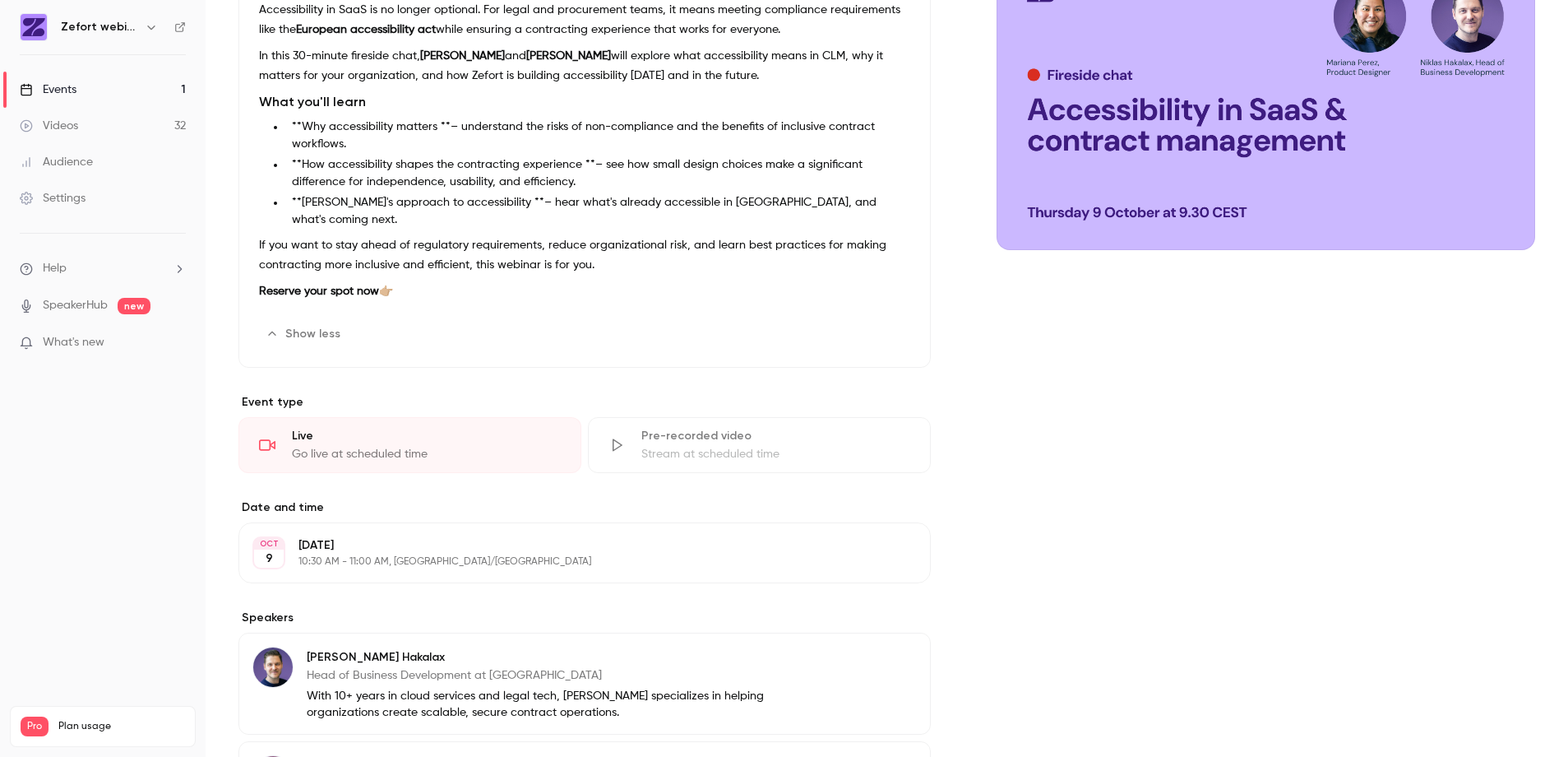
scroll to position [467, 0]
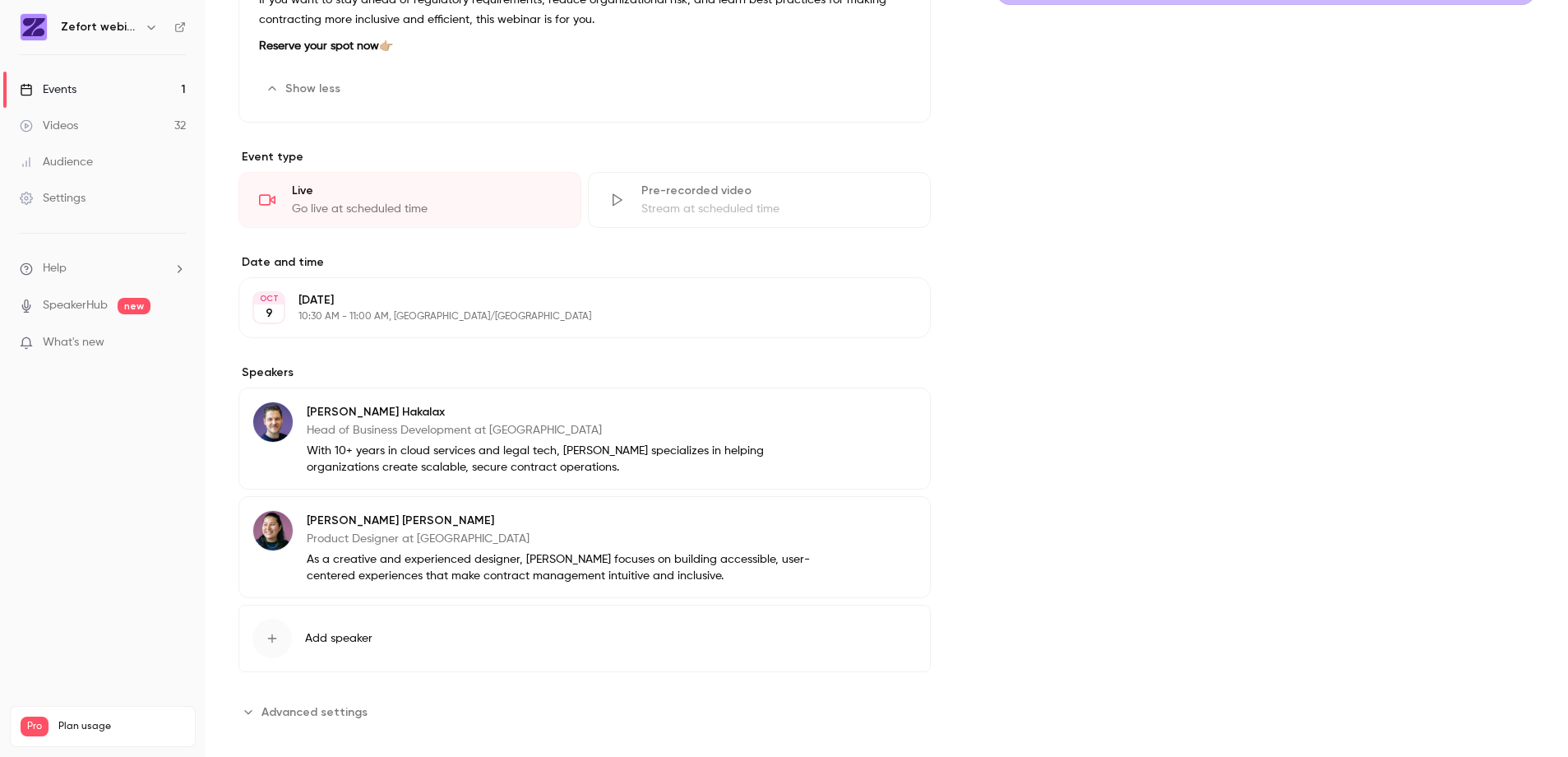
click at [328, 703] on span "Advanced settings" at bounding box center [314, 711] width 106 height 17
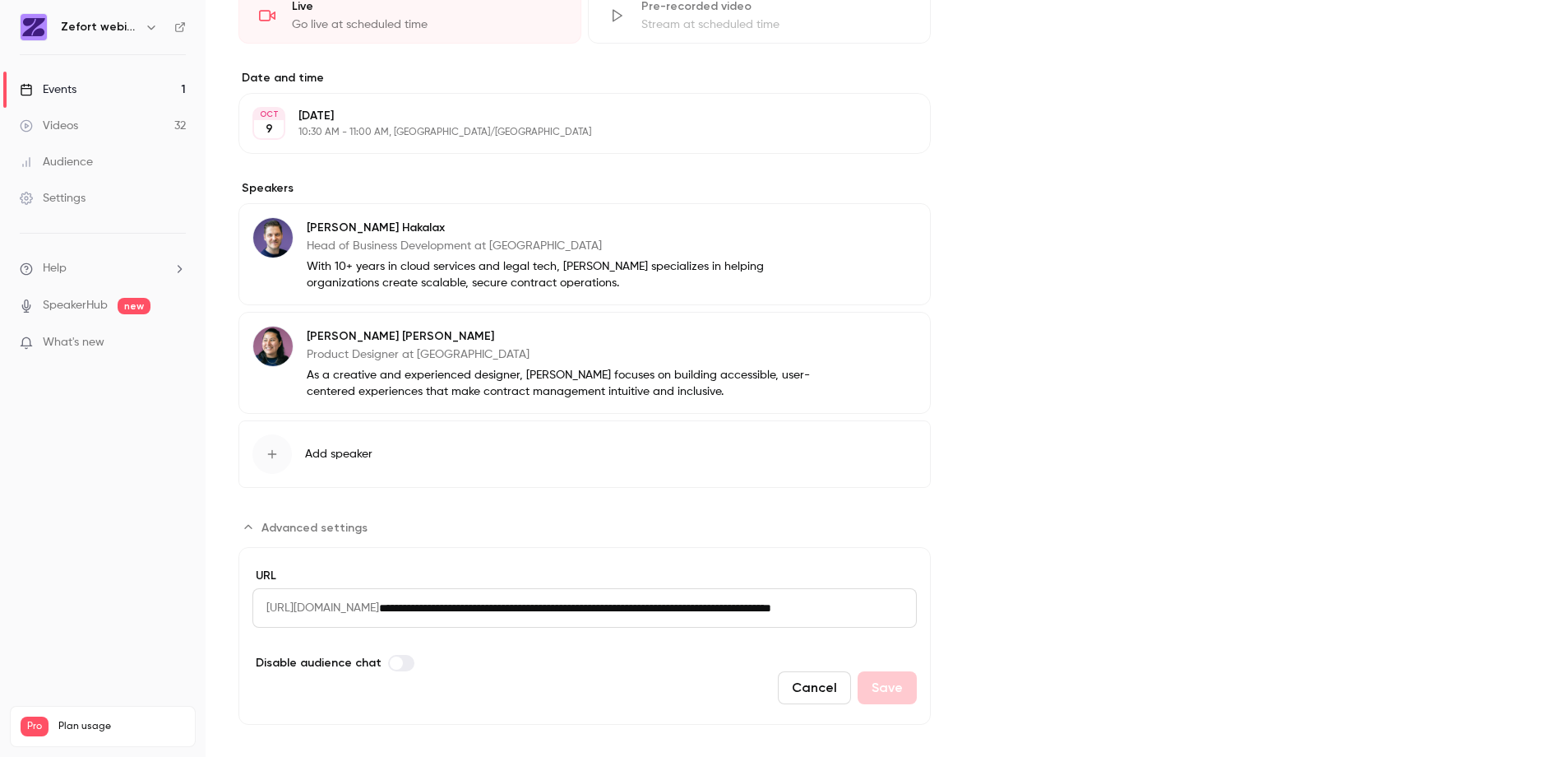
click at [626, 588] on input "**********" at bounding box center [648, 608] width 538 height 40
click at [1324, 285] on div "Cover image" at bounding box center [1266, 111] width 538 height 1228
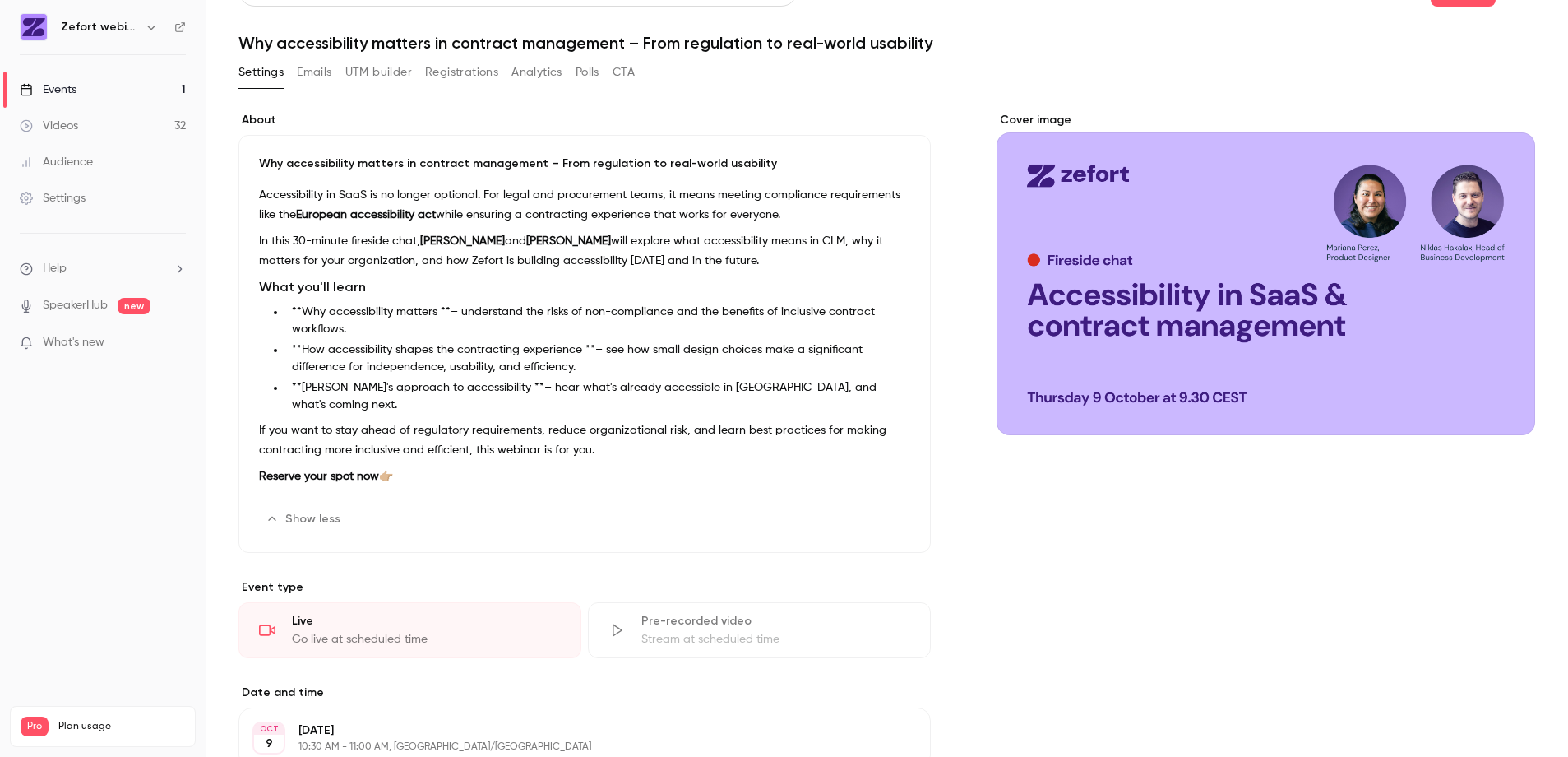
scroll to position [0, 0]
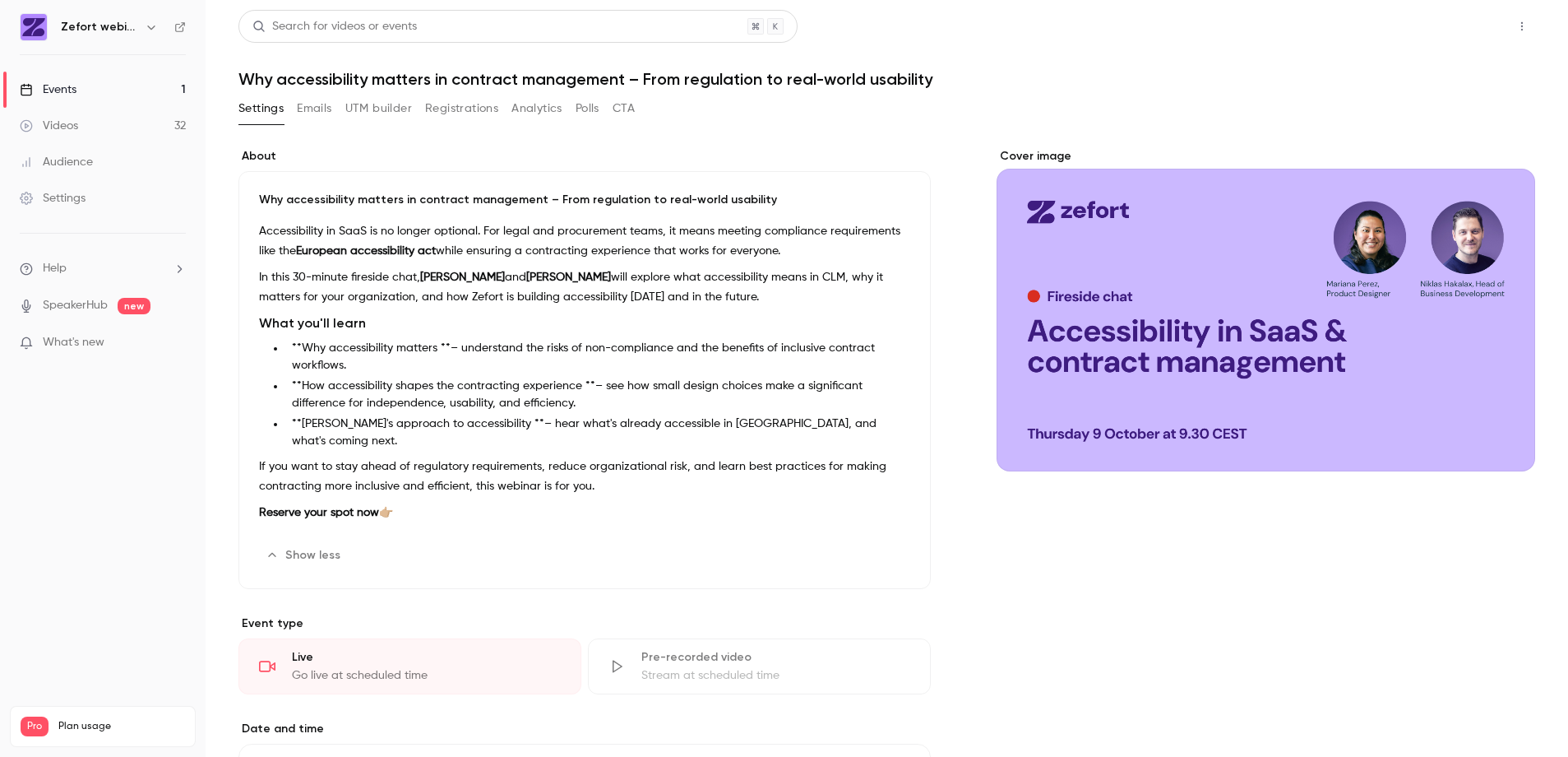
click at [1454, 36] on button "Share" at bounding box center [1463, 26] width 65 height 33
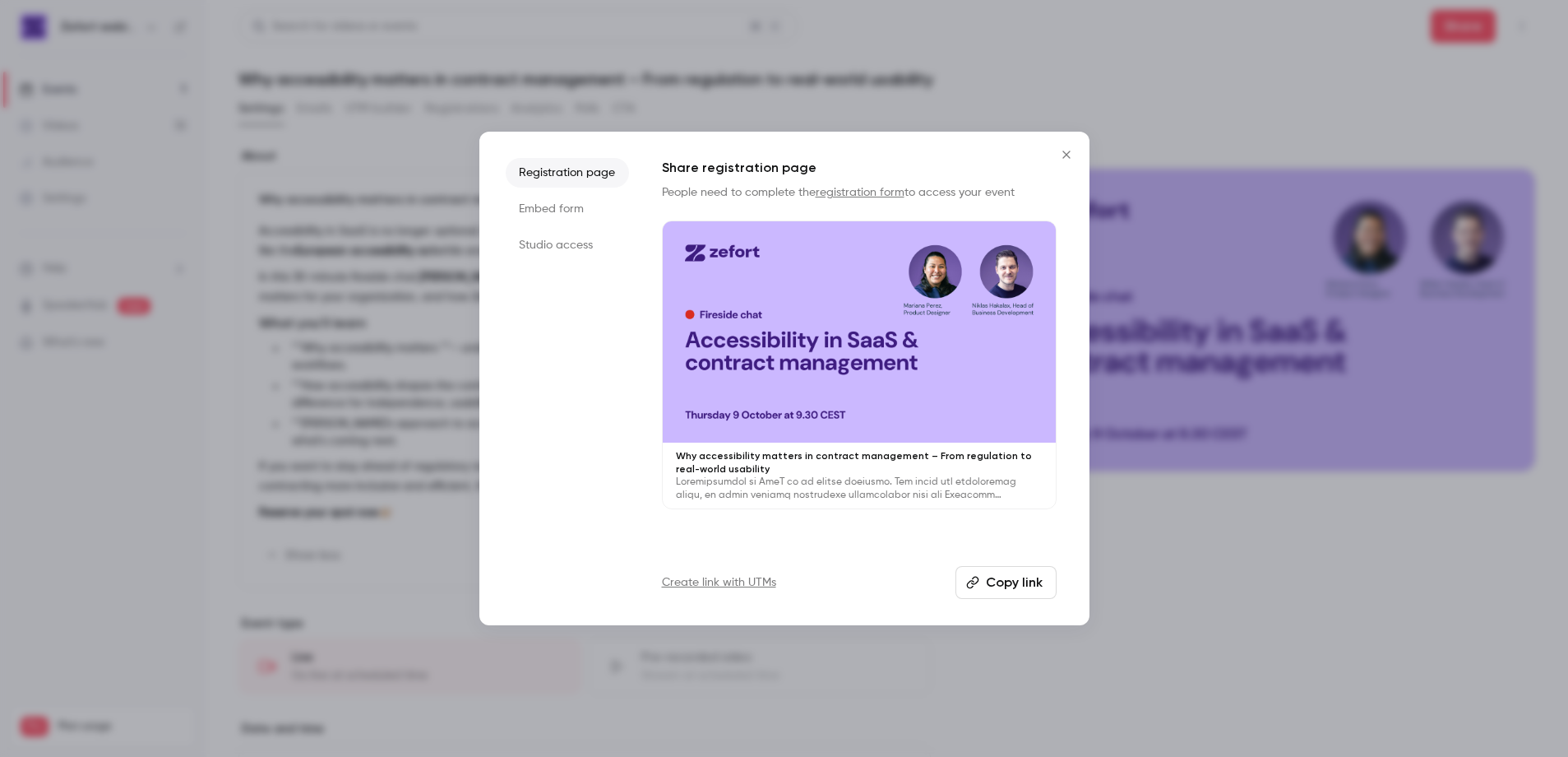
click at [1042, 582] on button "Copy link" at bounding box center [1006, 582] width 101 height 33
click at [1070, 157] on icon "Close" at bounding box center [1067, 154] width 20 height 13
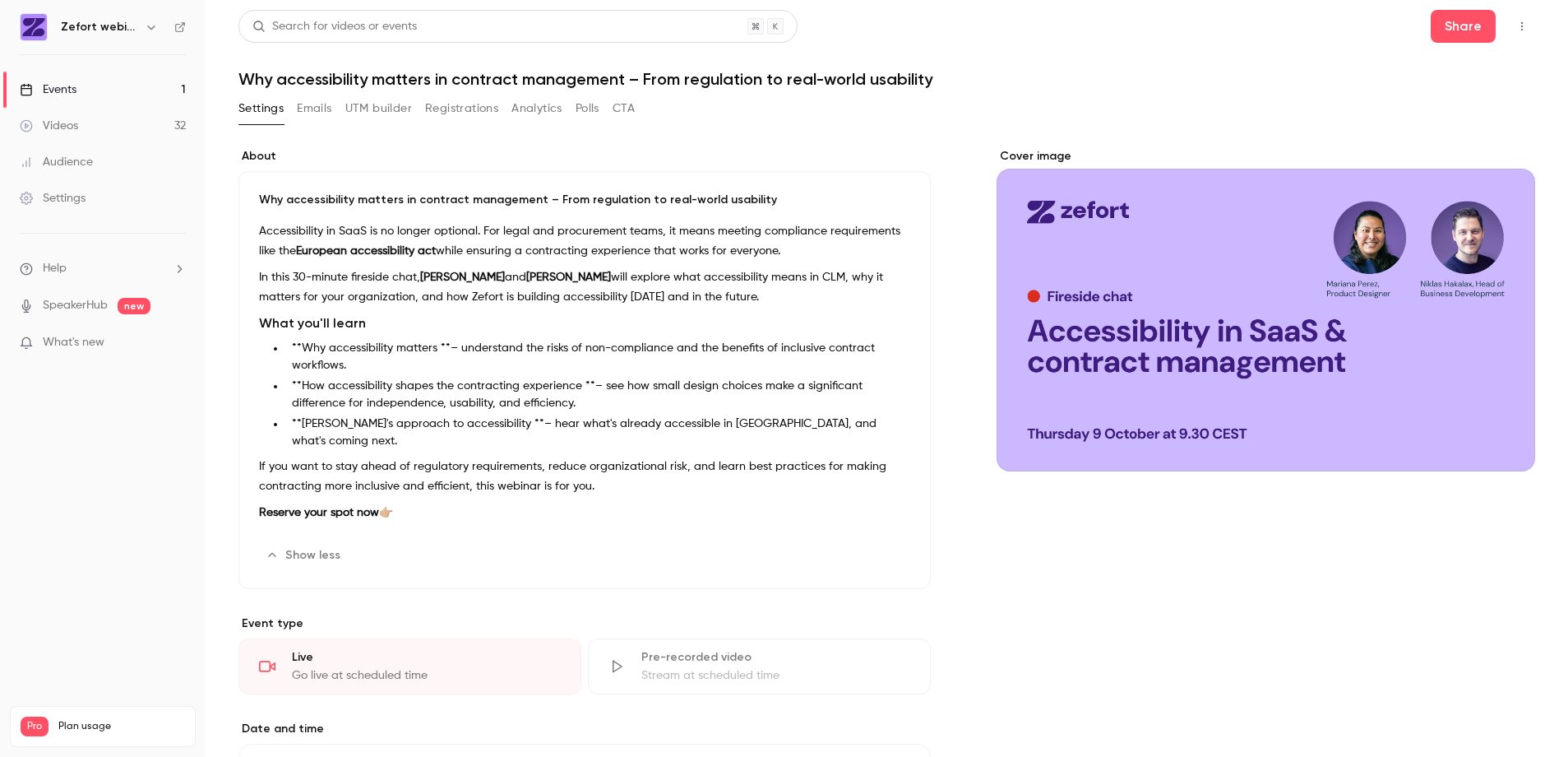
click at [299, 342] on li "**Why accessibility matters **– understand the risks of non-compliance and the …" at bounding box center [597, 357] width 625 height 35
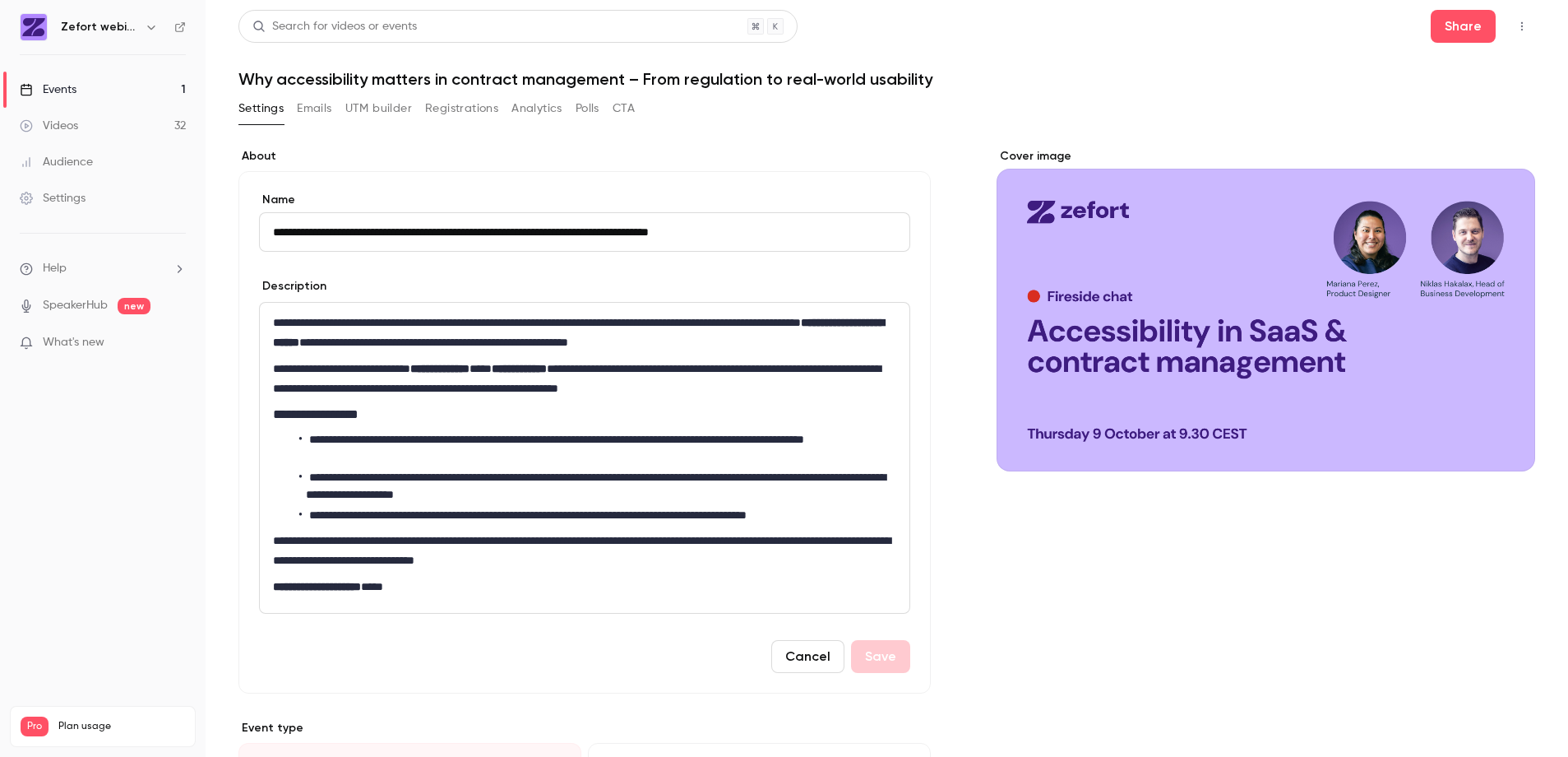
click at [317, 436] on li "**********" at bounding box center [594, 448] width 591 height 35
click at [448, 437] on li "**********" at bounding box center [594, 448] width 591 height 35
drag, startPoint x: 316, startPoint y: 477, endPoint x: 327, endPoint y: 469, distance: 13.6
click at [317, 475] on li "**********" at bounding box center [594, 486] width 591 height 35
click at [598, 469] on li "**********" at bounding box center [594, 486] width 591 height 35
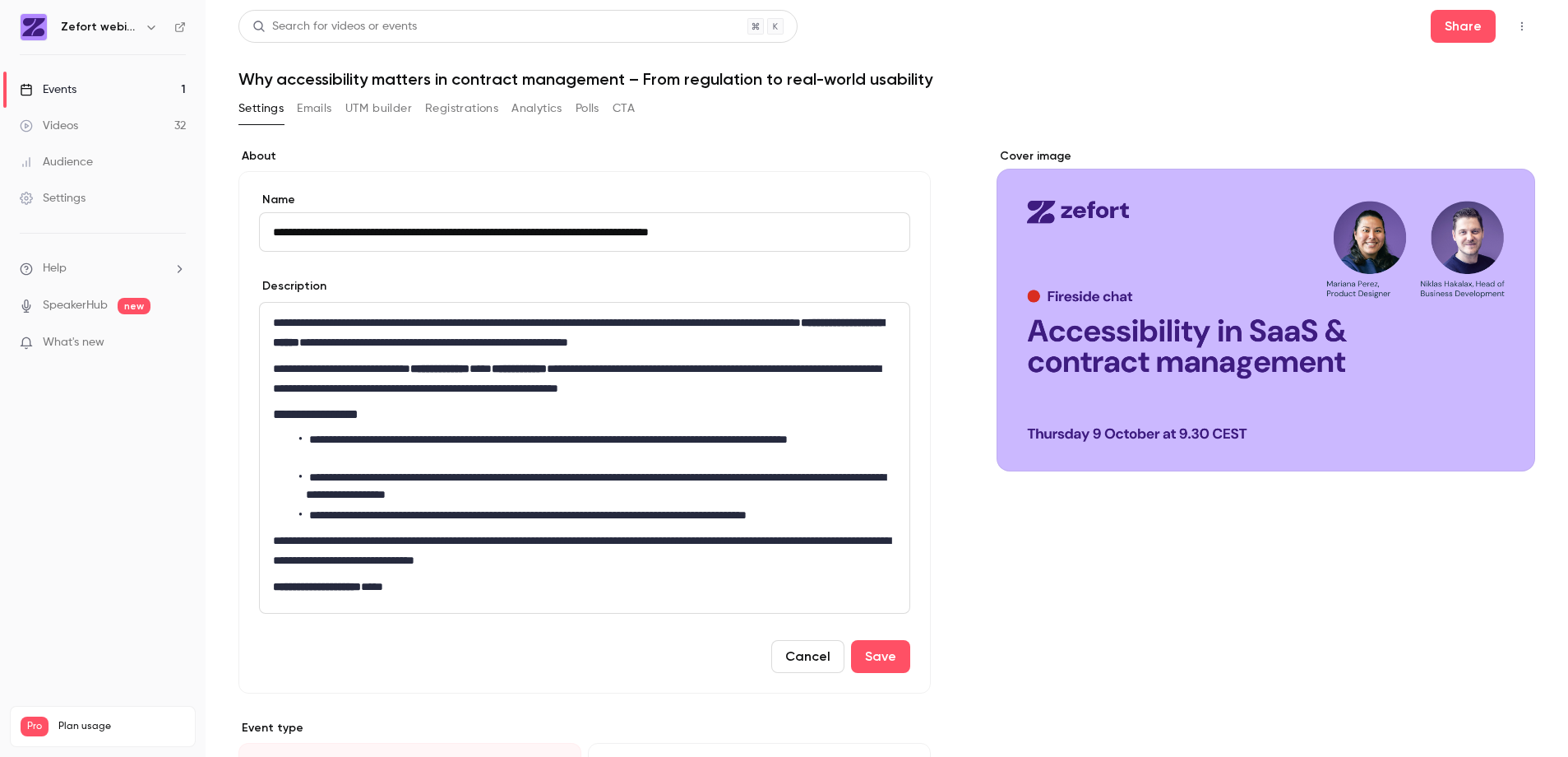
click at [593, 474] on li "**********" at bounding box center [594, 486] width 591 height 35
click at [323, 514] on li "**********" at bounding box center [594, 515] width 591 height 17
drag, startPoint x: 492, startPoint y: 513, endPoint x: 498, endPoint y: 479, distance: 34.5
click at [490, 509] on li "**********" at bounding box center [594, 515] width 591 height 17
click at [866, 661] on button "Save" at bounding box center [881, 656] width 60 height 33
